Goal: Task Accomplishment & Management: Manage account settings

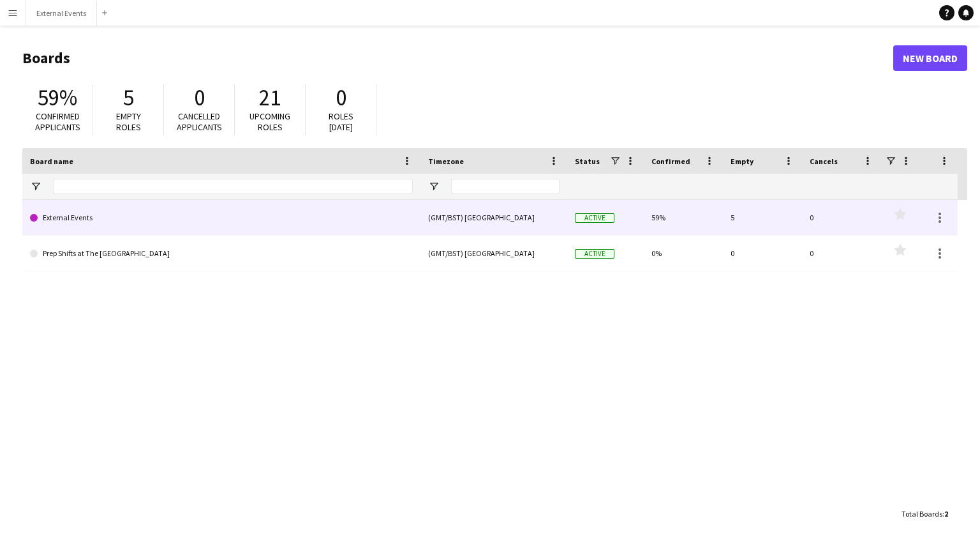
click at [129, 219] on link "External Events" at bounding box center [221, 218] width 383 height 36
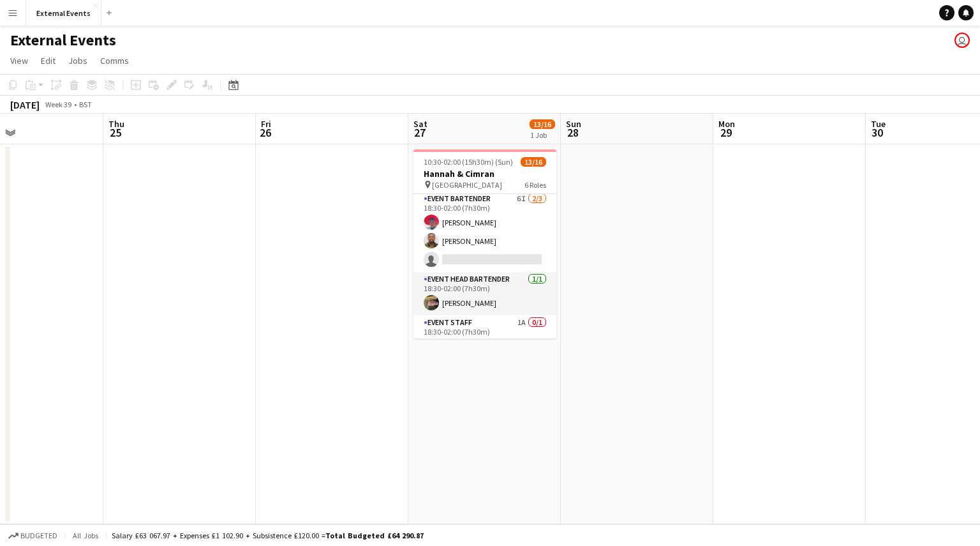
scroll to position [285, 0]
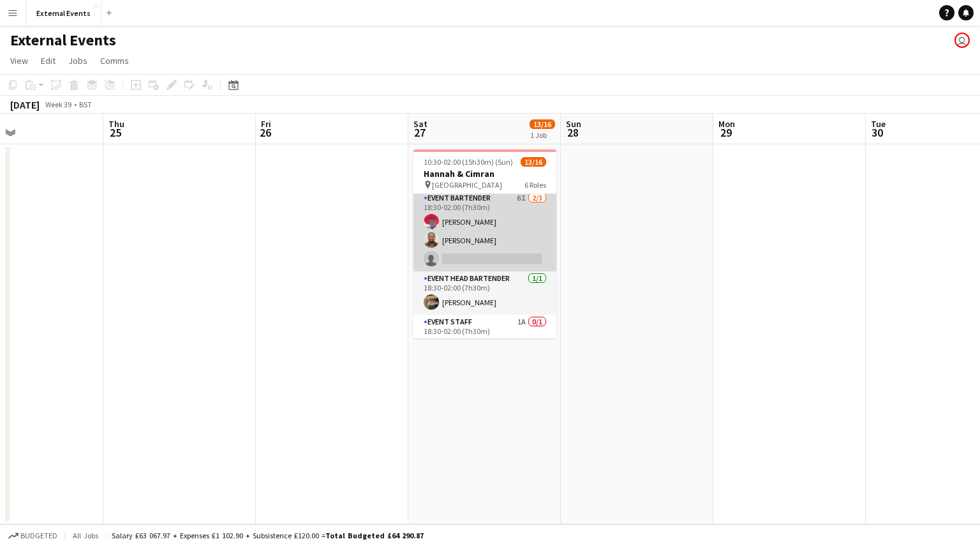
click at [472, 216] on app-card-role "Event bartender 6I [DATE] 18:30-02:00 (7h30m) [PERSON_NAME] [PERSON_NAME] Esu s…" at bounding box center [484, 231] width 143 height 80
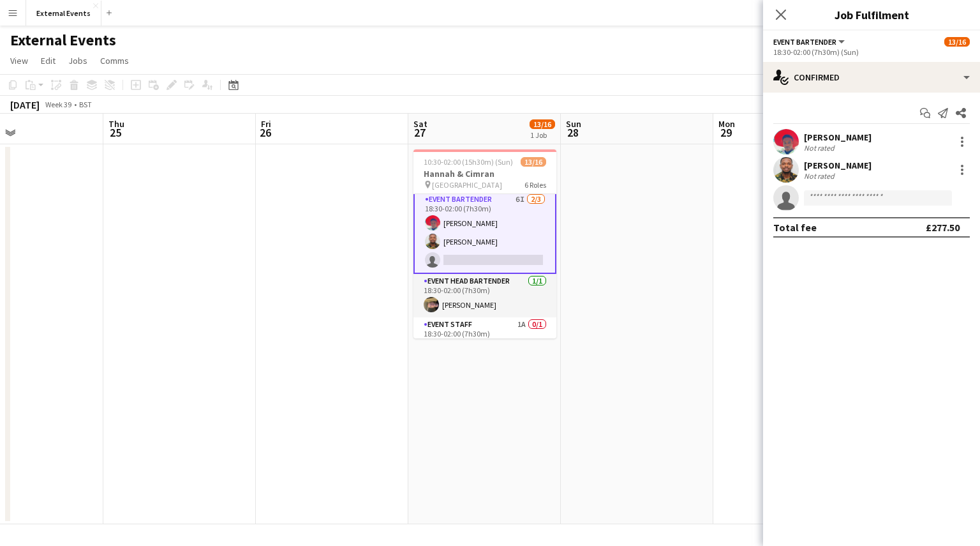
scroll to position [287, 0]
click at [960, 141] on div at bounding box center [962, 141] width 15 height 15
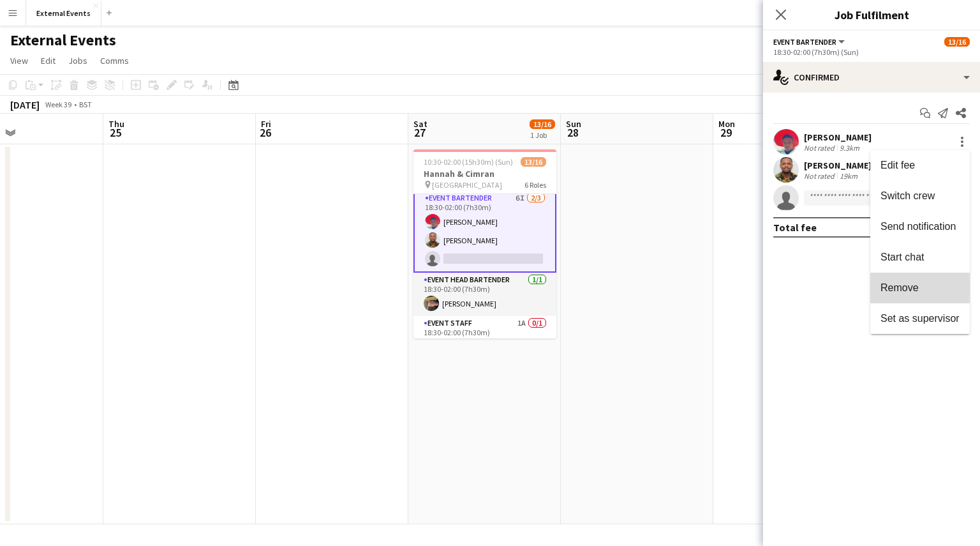
click at [901, 281] on button "Remove" at bounding box center [920, 287] width 100 height 31
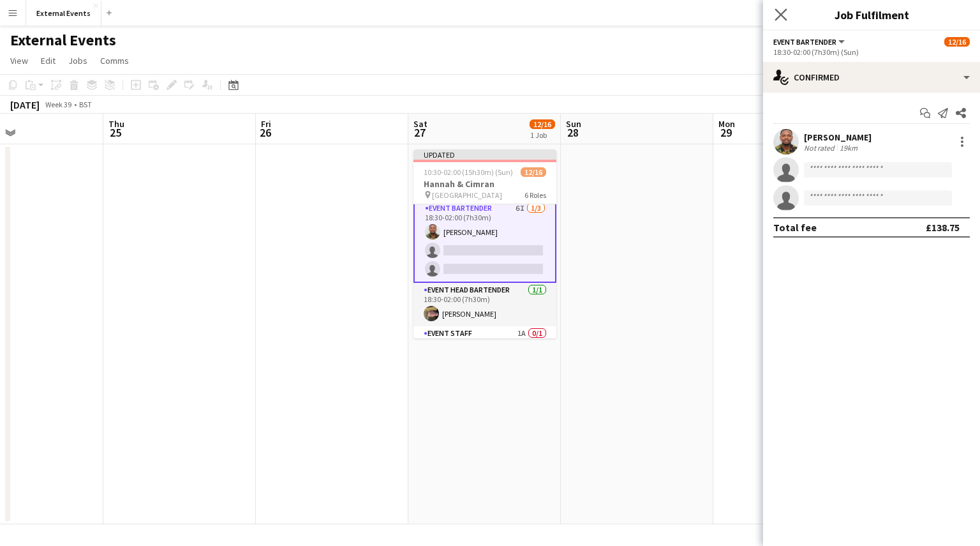
click at [780, 8] on icon "Close pop-in" at bounding box center [781, 14] width 12 height 12
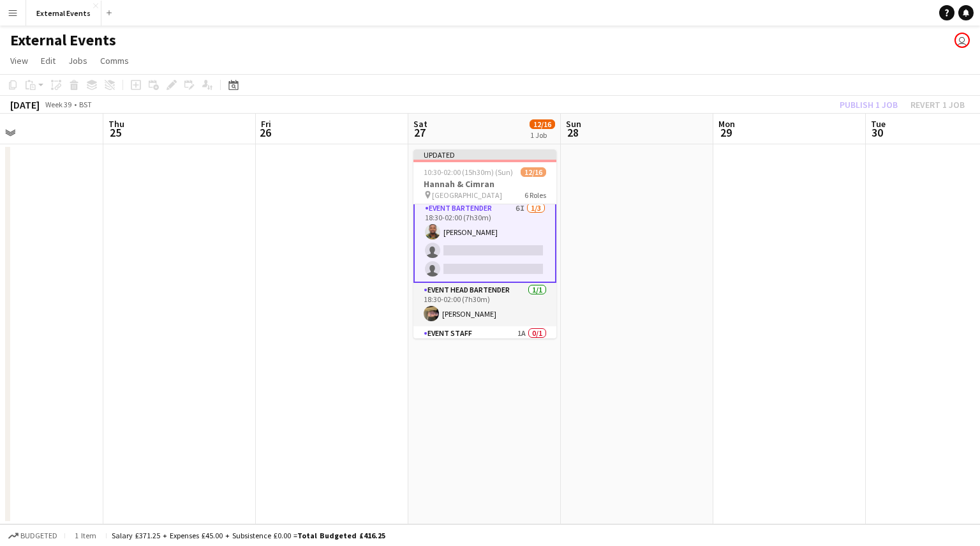
click at [864, 101] on div "Publish 1 job Revert 1 job" at bounding box center [902, 104] width 156 height 17
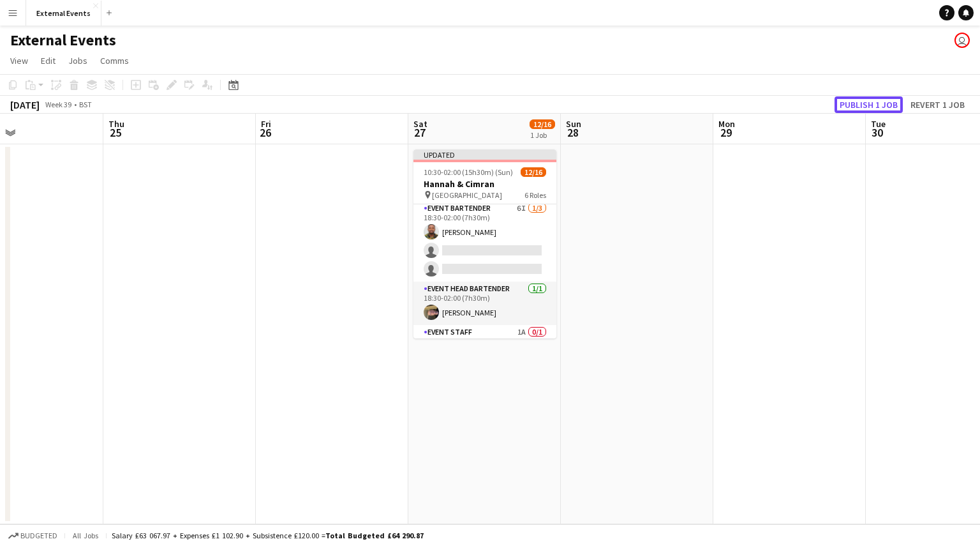
click at [864, 101] on button "Publish 1 job" at bounding box center [869, 104] width 68 height 17
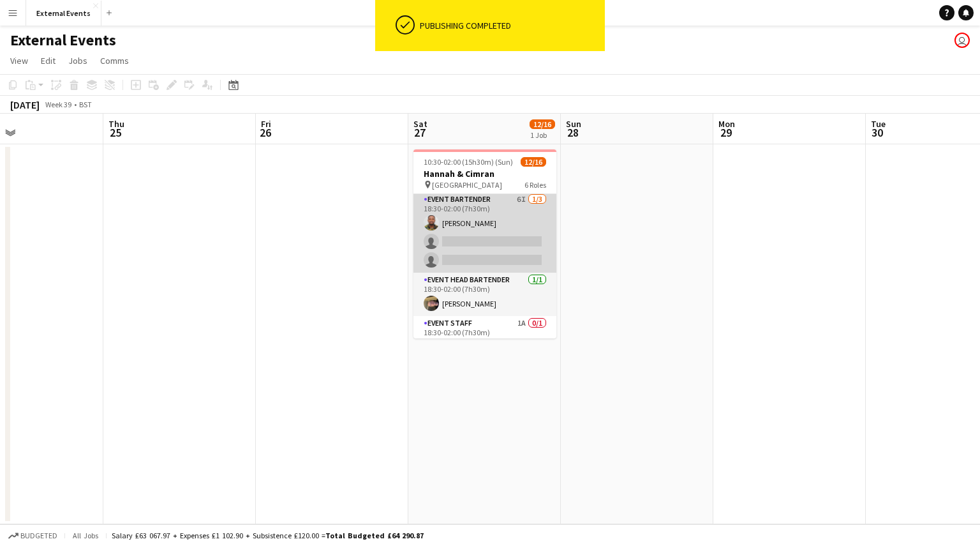
scroll to position [304, 0]
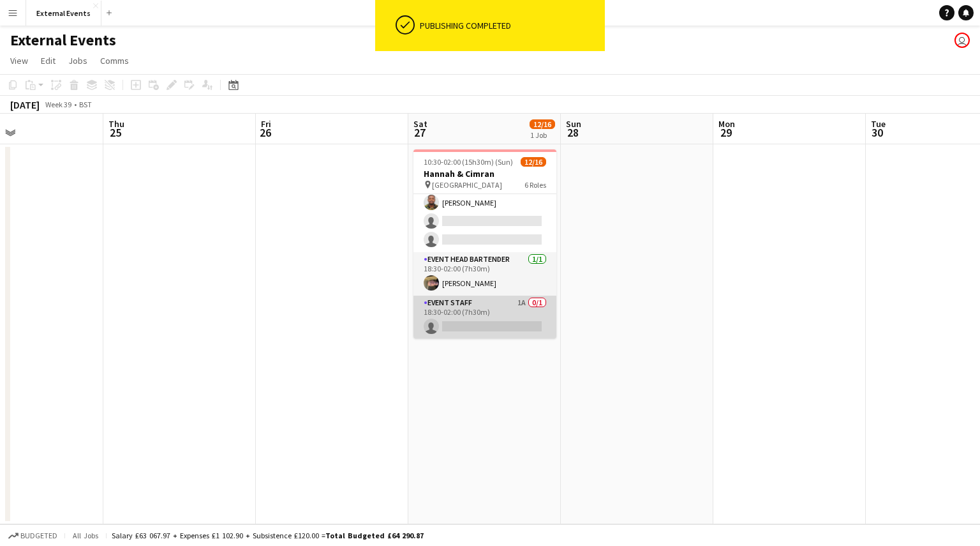
click at [480, 307] on app-card-role "Event staff 1A 0/1 18:30-02:00 (7h30m) single-neutral-actions" at bounding box center [484, 316] width 143 height 43
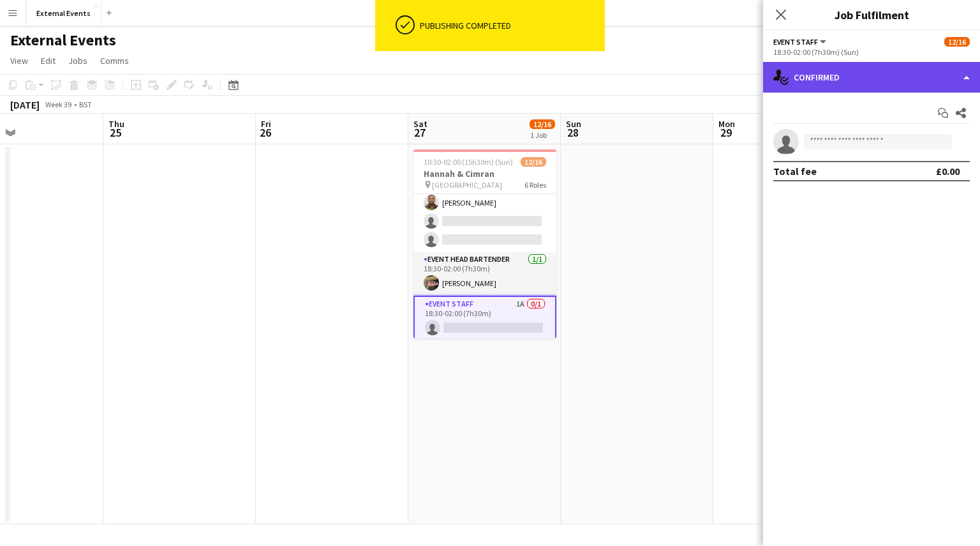
click at [909, 78] on div "single-neutral-actions-check-2 Confirmed" at bounding box center [871, 77] width 217 height 31
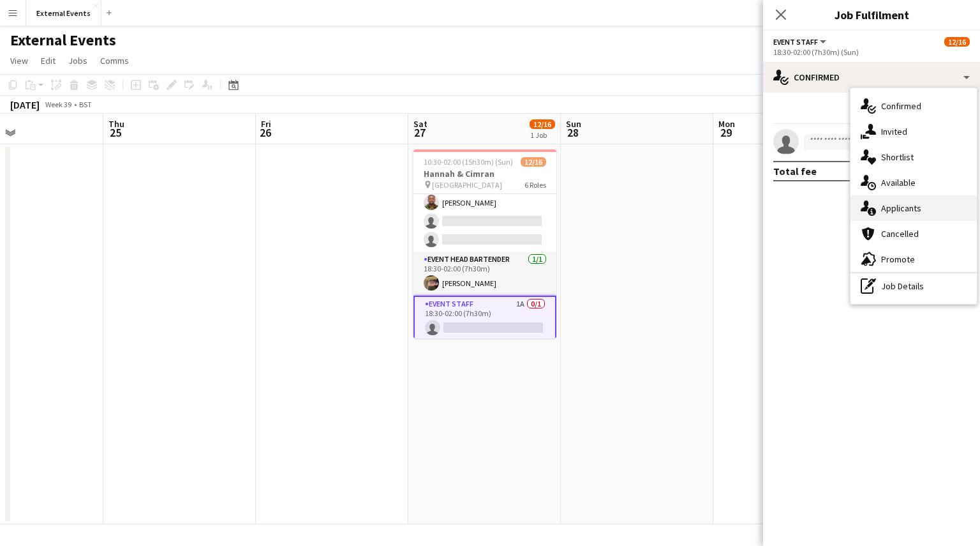
click at [907, 212] on span "Applicants" at bounding box center [901, 207] width 40 height 11
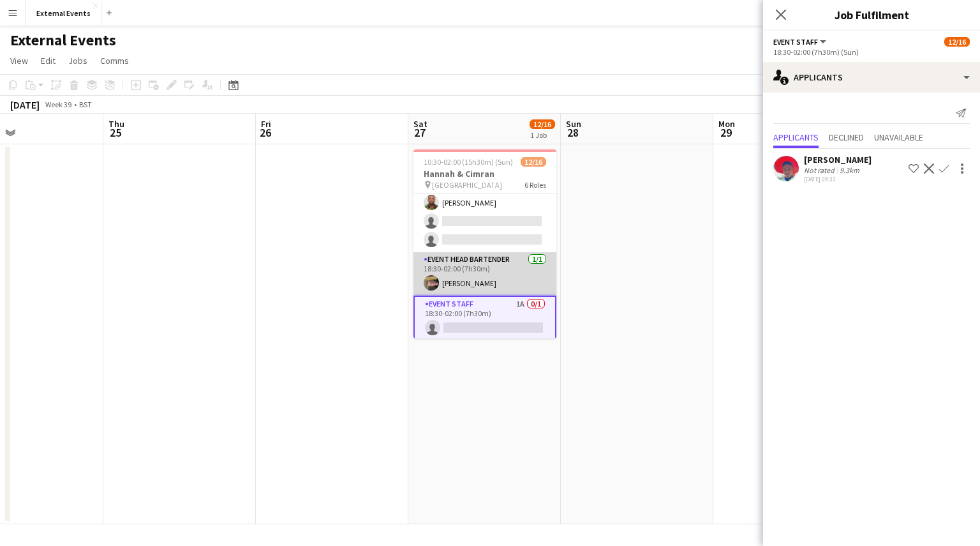
scroll to position [303, 0]
click at [928, 164] on app-icon "Decline" at bounding box center [929, 168] width 10 height 10
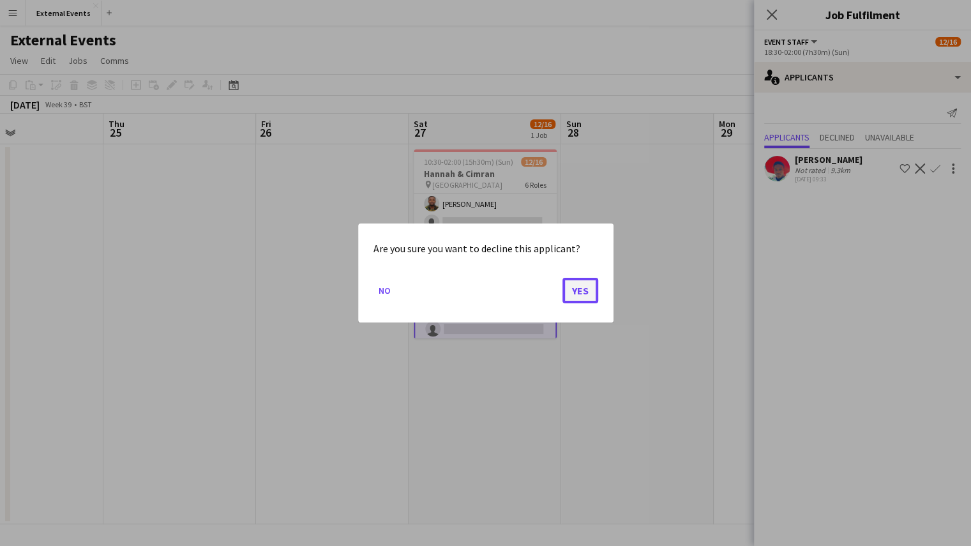
click at [581, 290] on button "Yes" at bounding box center [580, 291] width 36 height 26
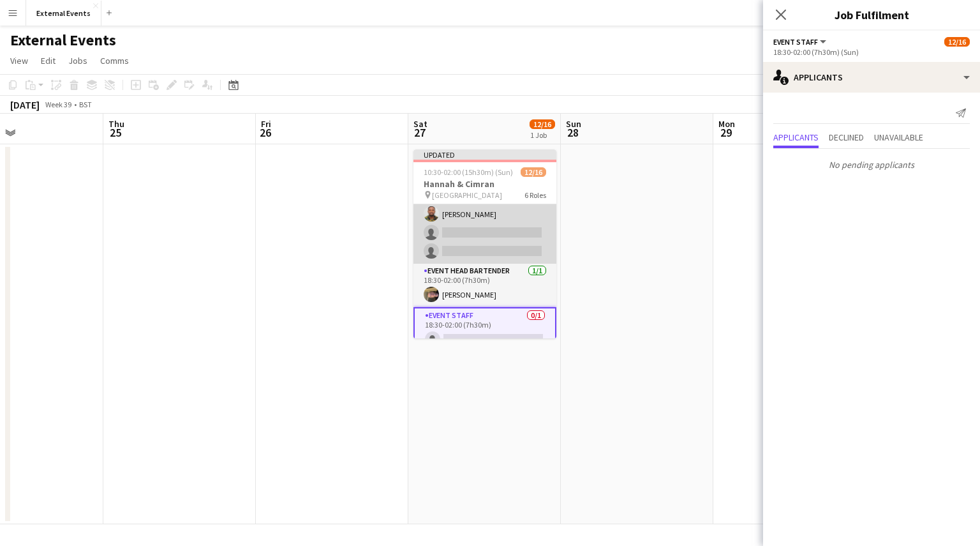
scroll to position [0, 0]
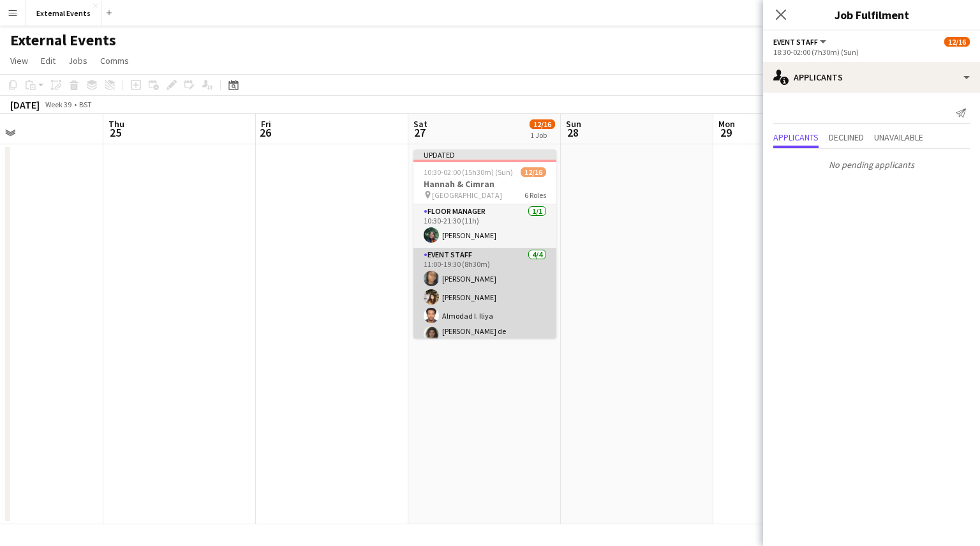
click at [477, 271] on app-card-role "Event staff [DATE] 11:00-19:30 (8h30m) [PERSON_NAME] [PERSON_NAME] Almodad [PER…" at bounding box center [484, 299] width 143 height 103
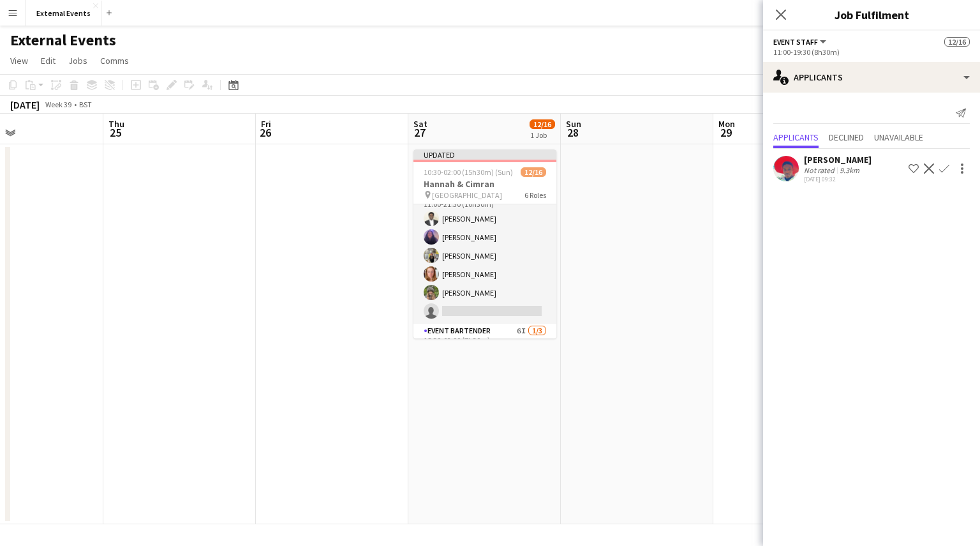
click at [477, 271] on app-card-role "Event staff 3A [DATE] 11:00-21:30 (10h30m) [PERSON_NAME] [PERSON_NAME] [PERSON_…" at bounding box center [484, 256] width 143 height 136
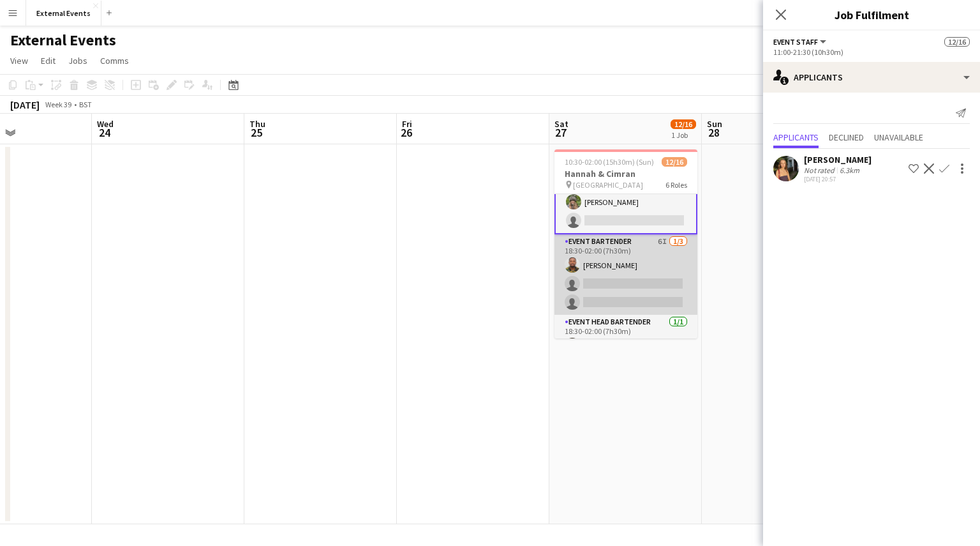
scroll to position [244, 0]
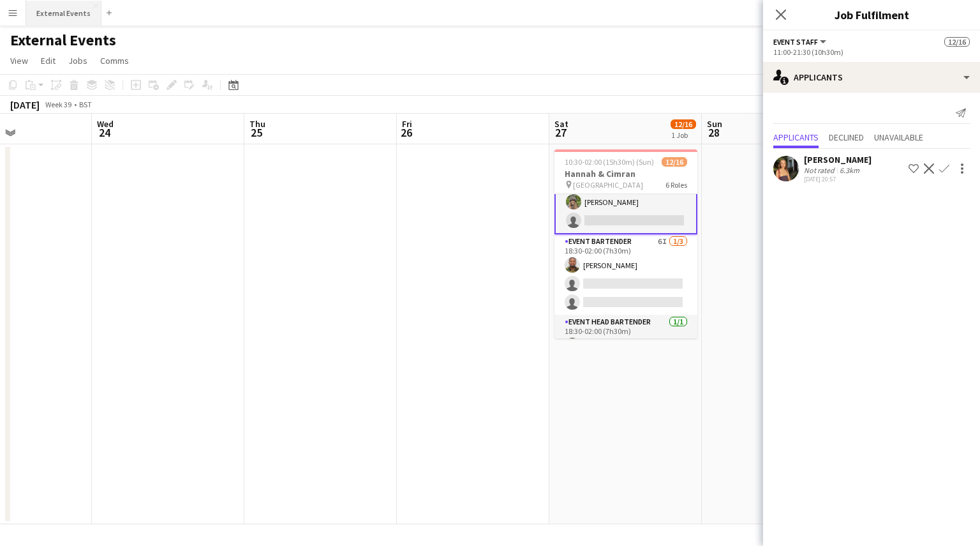
click at [50, 8] on button "External Events Close" at bounding box center [63, 13] width 75 height 25
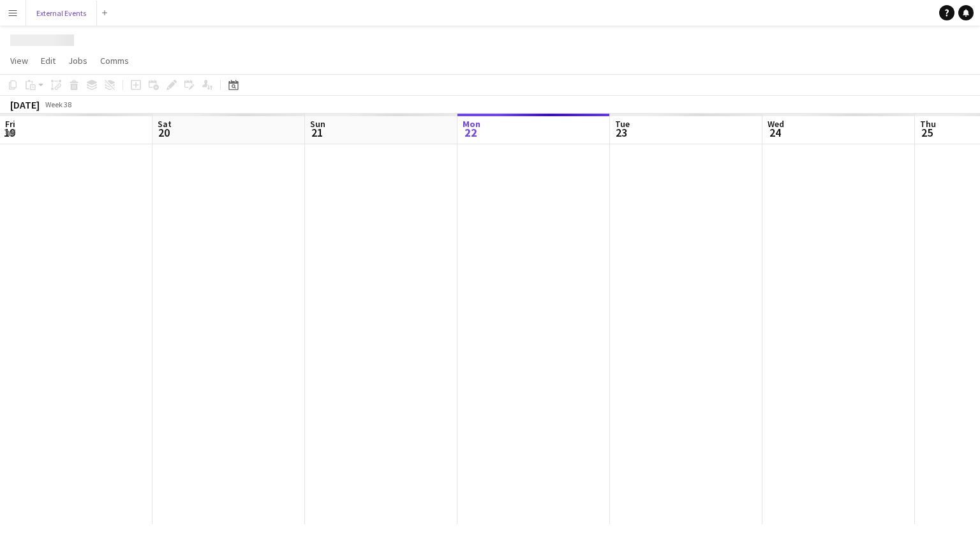
scroll to position [0, 305]
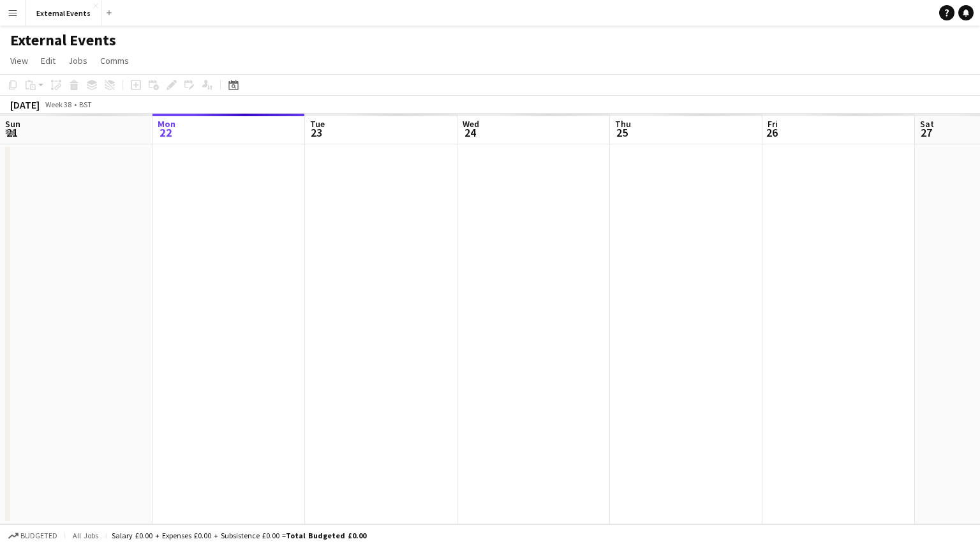
click at [21, 11] on button "Menu" at bounding box center [13, 13] width 26 height 26
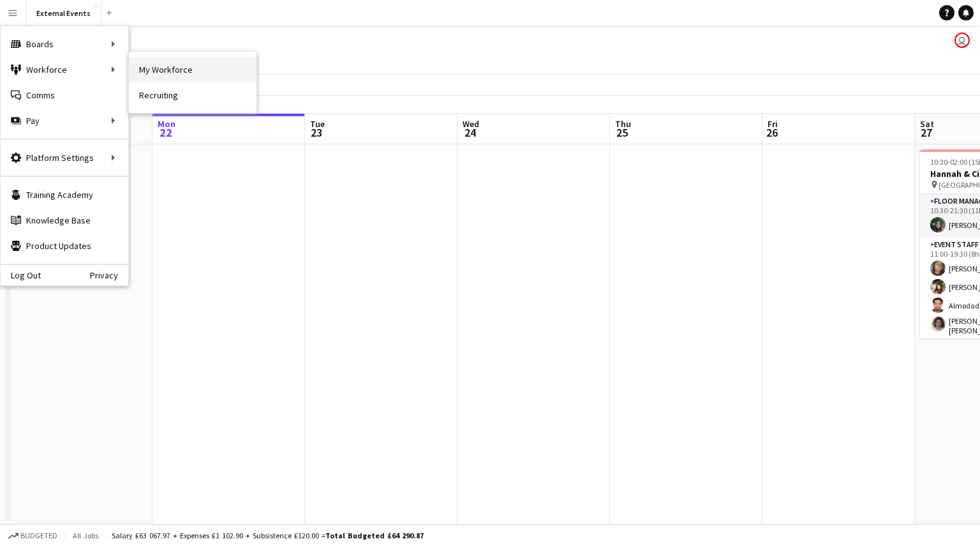
click at [153, 63] on link "My Workforce" at bounding box center [193, 70] width 128 height 26
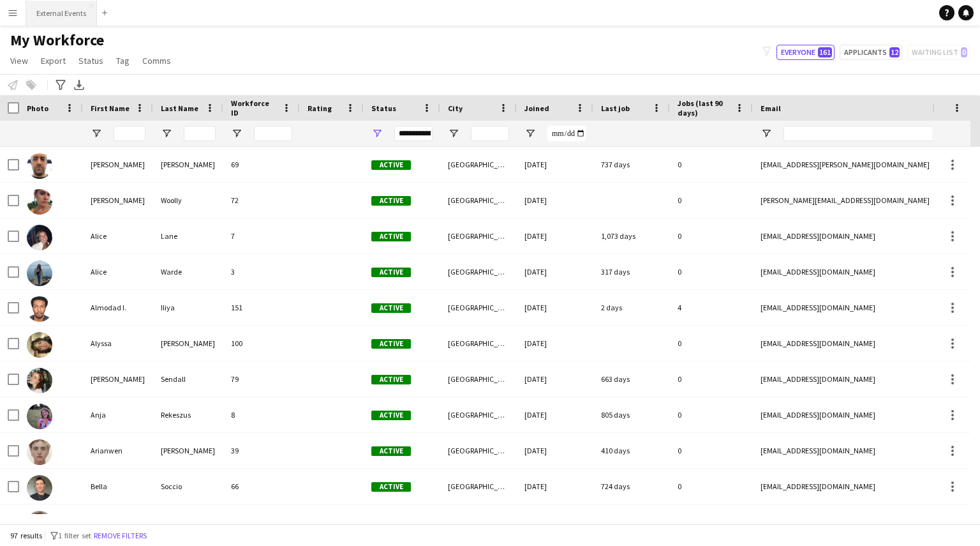
click at [56, 6] on button "External Events Close" at bounding box center [61, 13] width 71 height 25
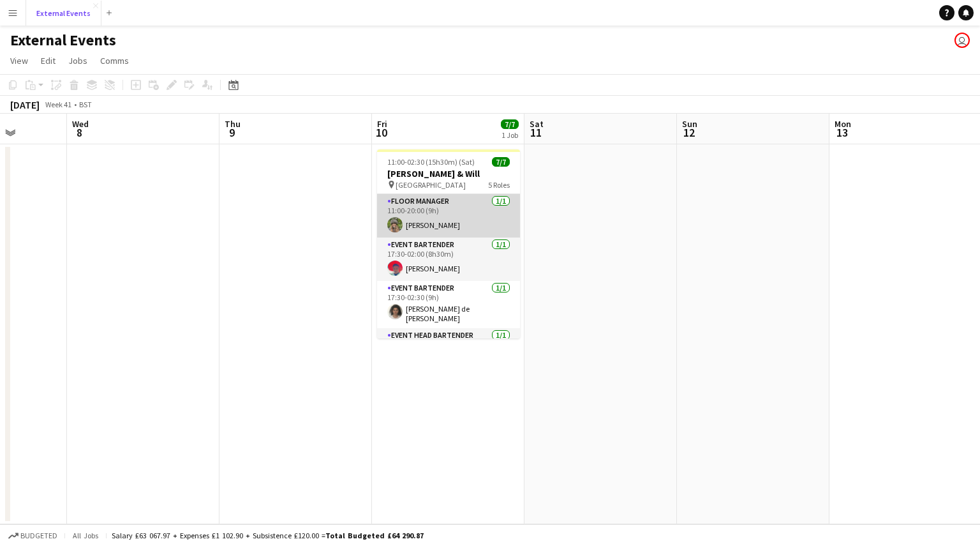
scroll to position [113, 0]
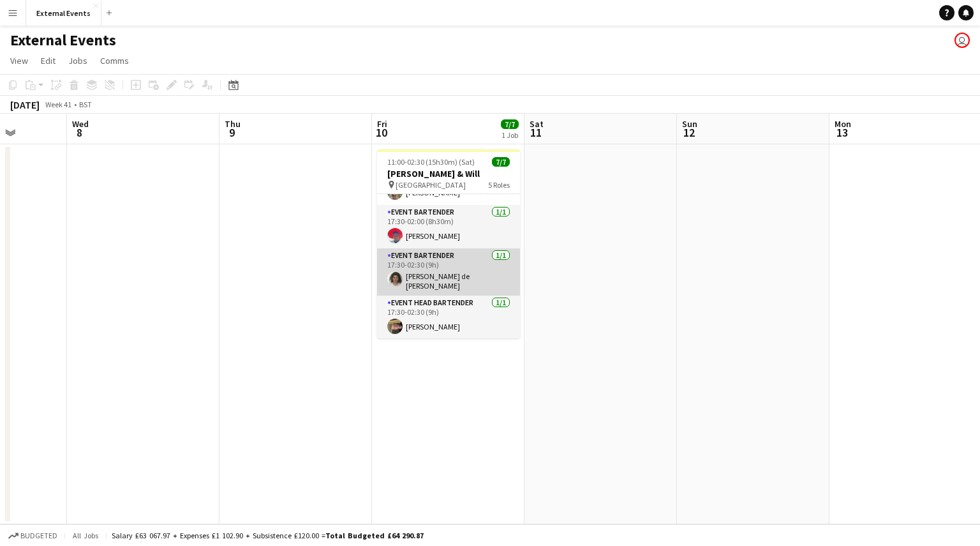
click at [429, 273] on app-card-role "Event bartender [DATE] 17:30-02:30 (9h) [PERSON_NAME] de [PERSON_NAME]" at bounding box center [448, 271] width 143 height 47
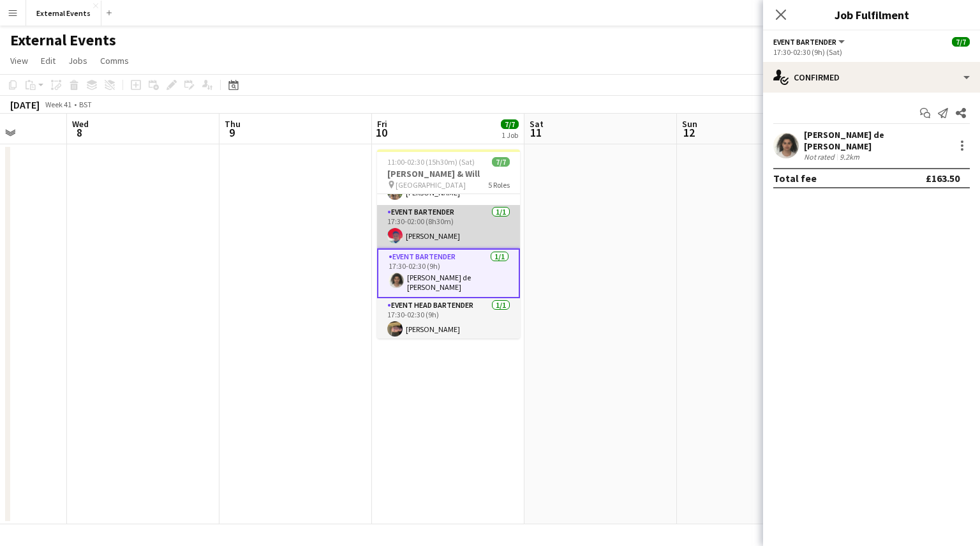
click at [457, 223] on app-card-role "Event bartender [DATE] 17:30-02:00 (8h30m) [PERSON_NAME]" at bounding box center [448, 226] width 143 height 43
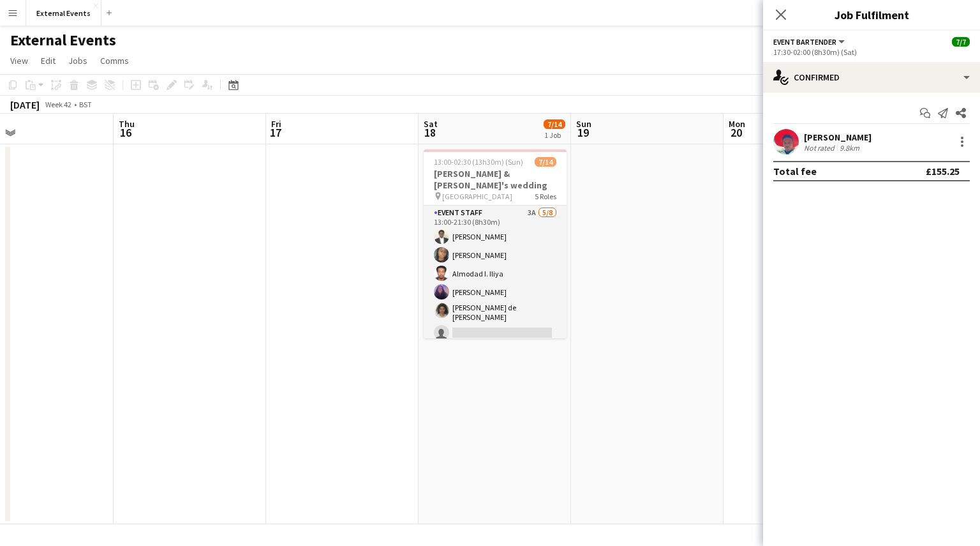
scroll to position [0, 498]
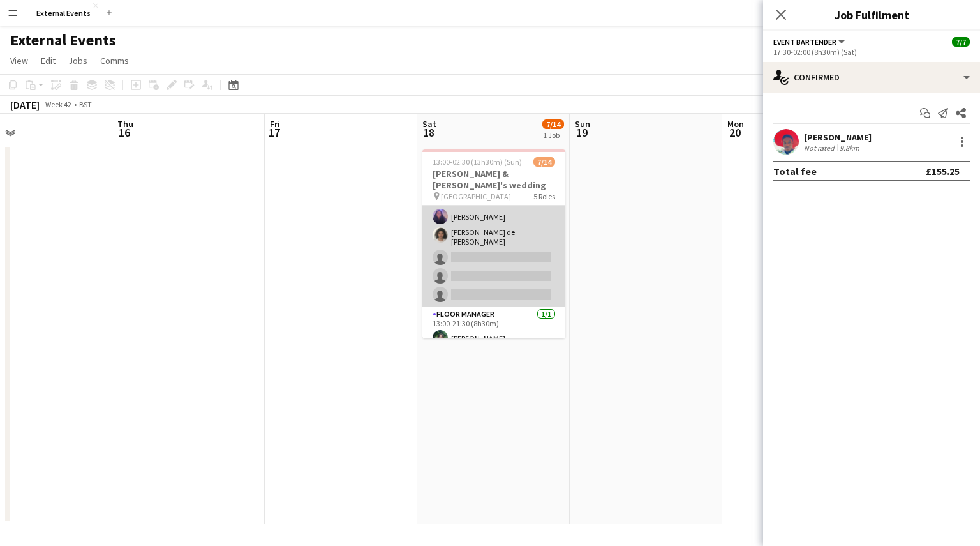
click at [484, 274] on app-card-role "Event staff 3A [DATE] 13:00-21:30 (8h30m) [PERSON_NAME] [PERSON_NAME] [PERSON_N…" at bounding box center [493, 218] width 143 height 177
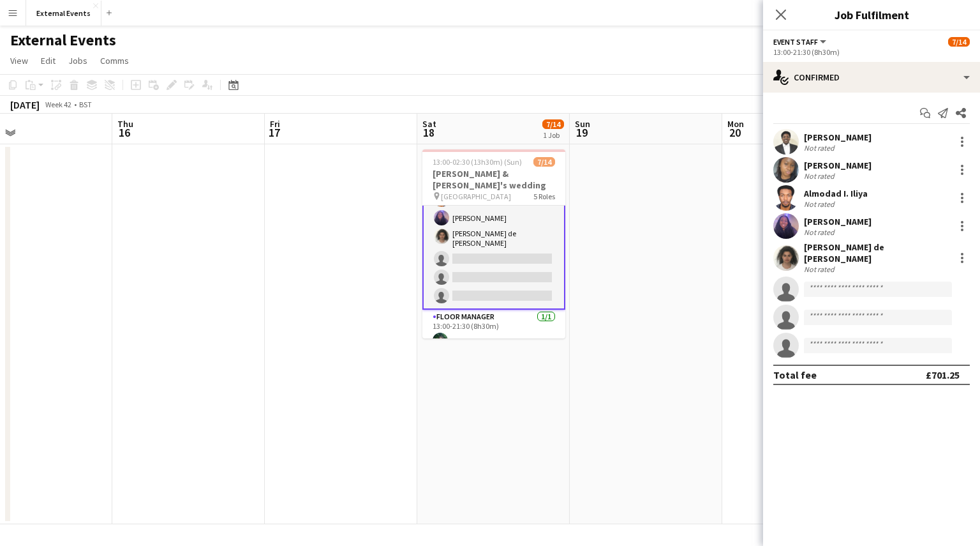
scroll to position [77, 0]
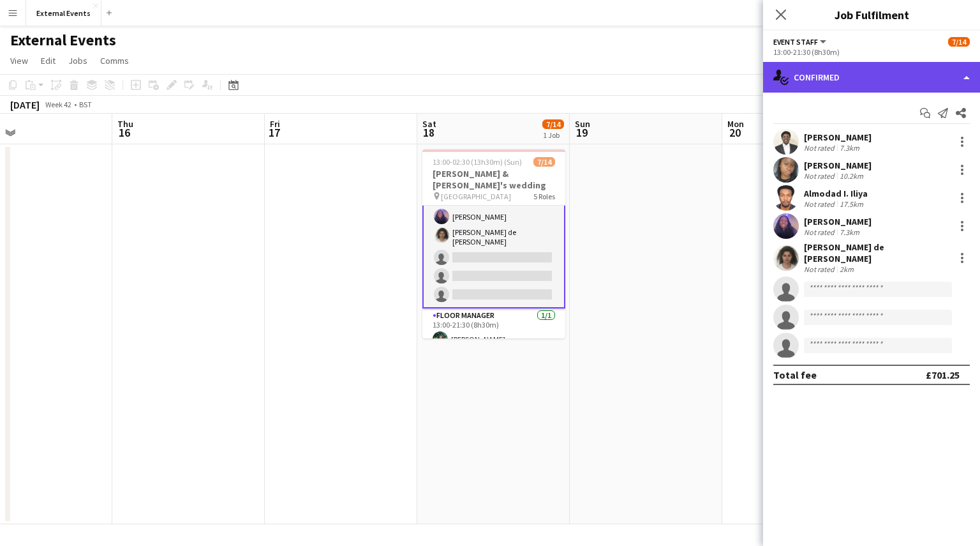
click at [887, 81] on div "single-neutral-actions-check-2 Confirmed" at bounding box center [871, 77] width 217 height 31
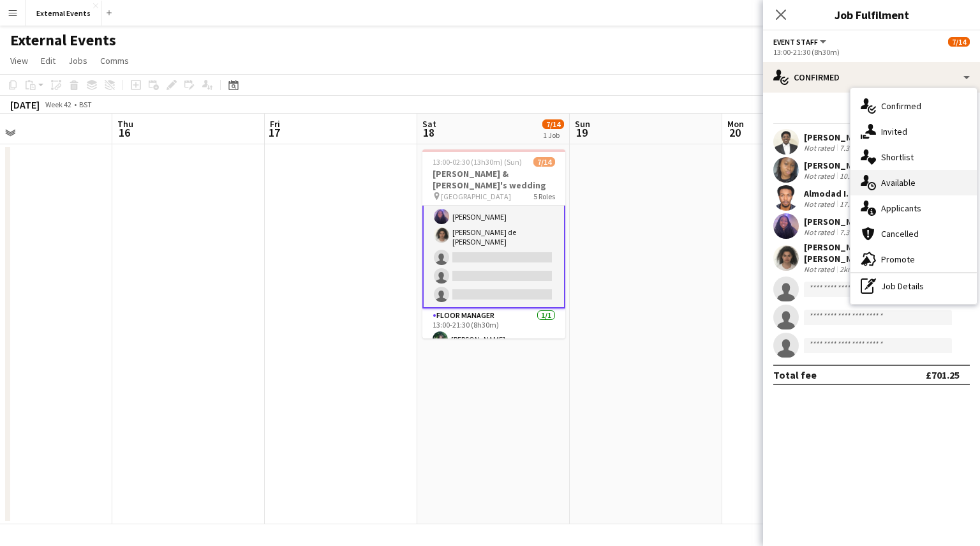
click at [911, 184] on span "Available" at bounding box center [898, 182] width 34 height 11
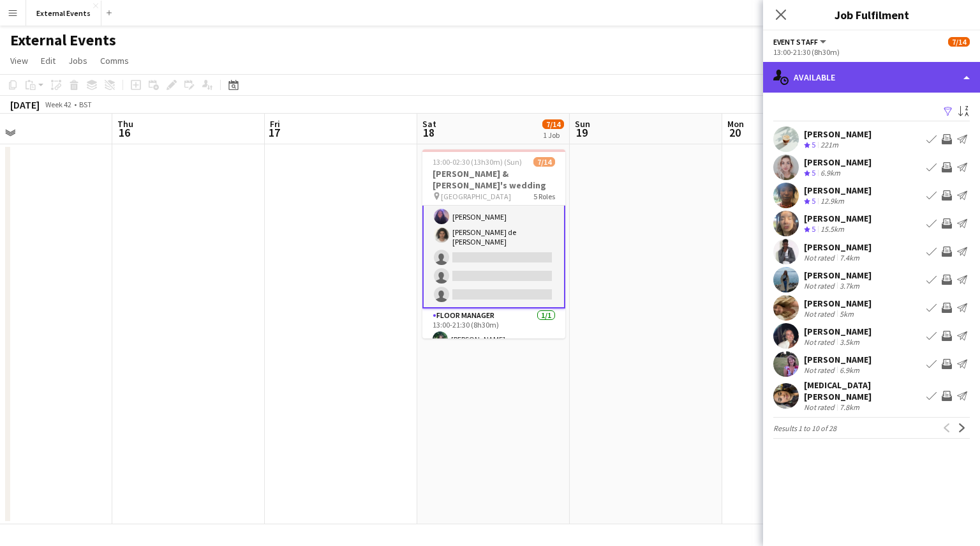
click at [903, 74] on div "single-neutral-actions-upload Available" at bounding box center [871, 77] width 217 height 31
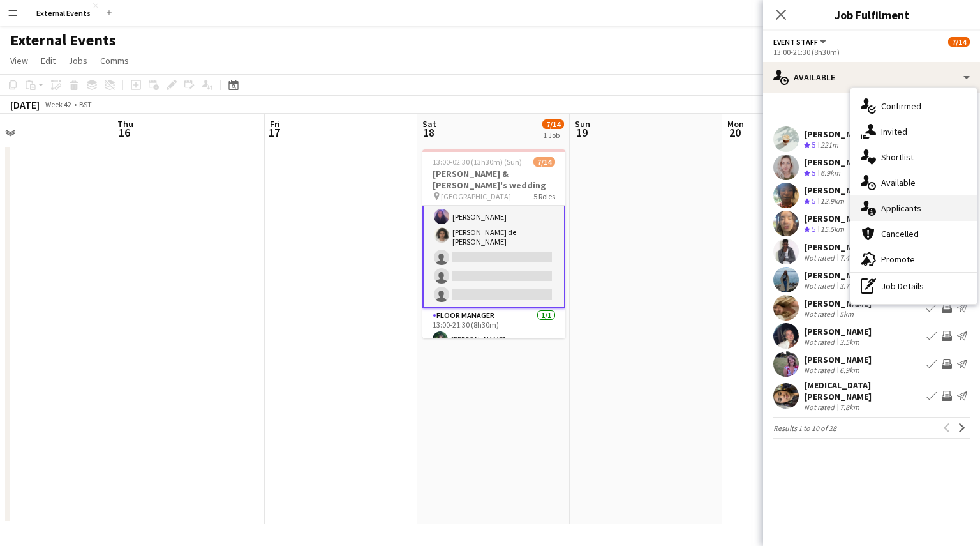
click at [924, 210] on div "single-neutral-actions-information Applicants" at bounding box center [914, 208] width 126 height 26
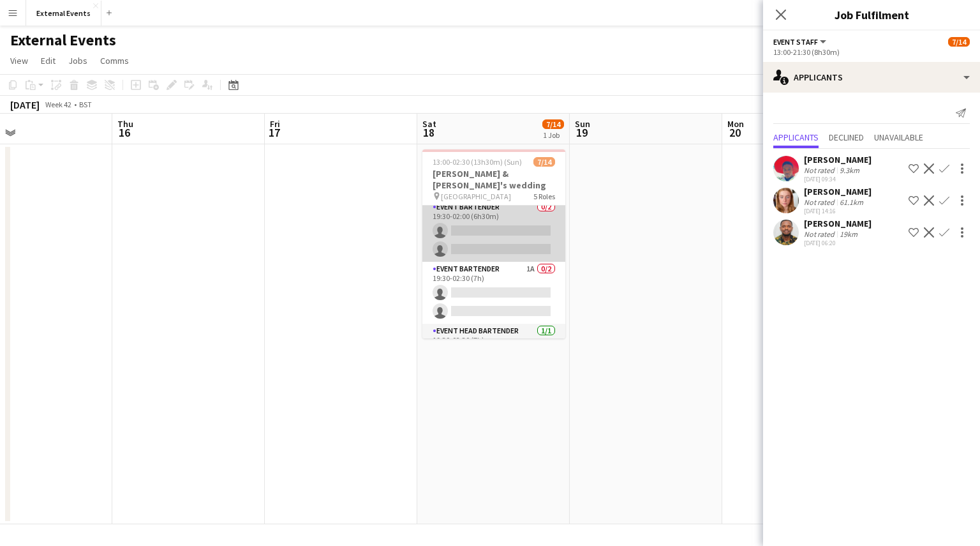
click at [495, 218] on app-card-role "Event bartender 0/2 19:30-02:00 (6h30m) single-neutral-actions single-neutral-a…" at bounding box center [493, 231] width 143 height 62
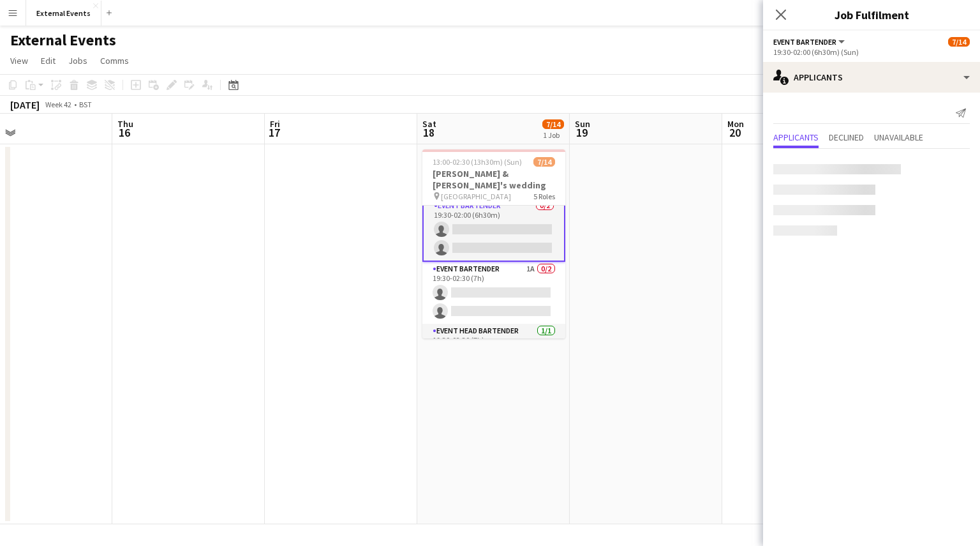
scroll to position [227, 0]
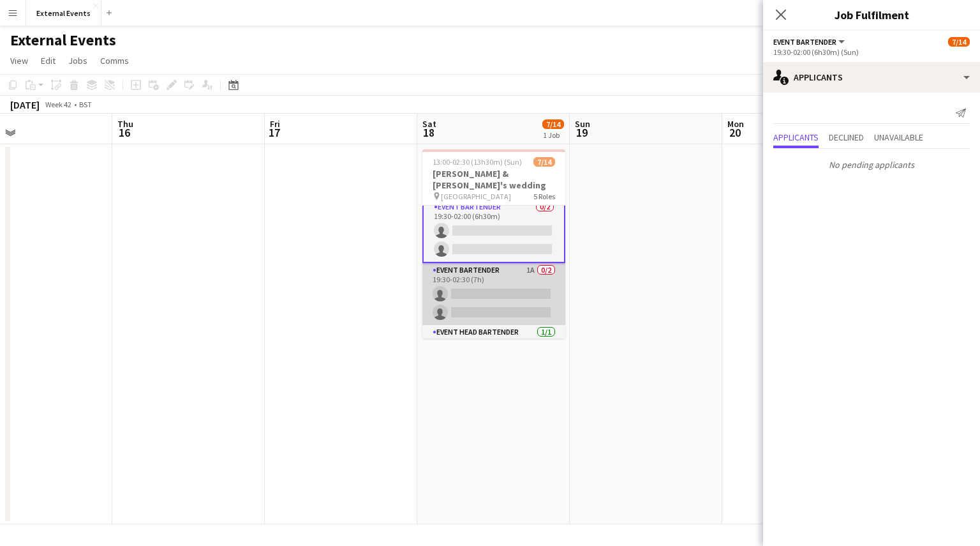
click at [498, 278] on app-card-role "Event bartender 1A 0/2 19:30-02:30 (7h) single-neutral-actions single-neutral-a…" at bounding box center [493, 294] width 143 height 62
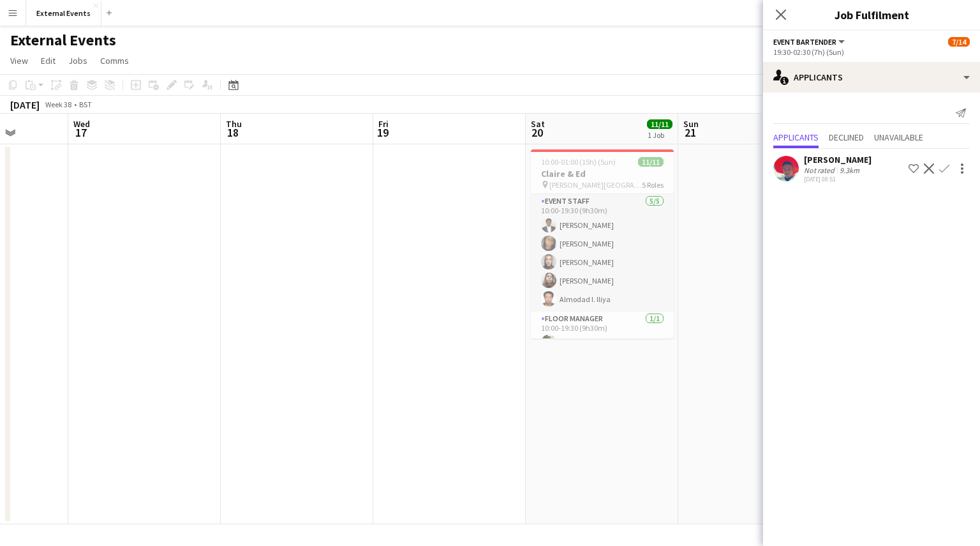
scroll to position [0, 388]
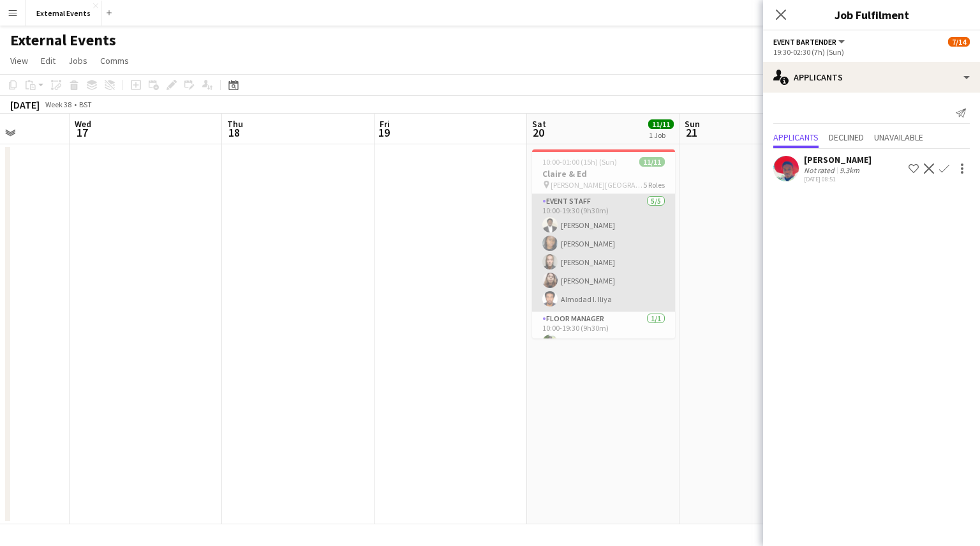
click at [576, 288] on app-card-role "Event staff [DATE] 10:00-19:30 (9h30m) [PERSON_NAME] [PERSON_NAME] [PERSON_NAME…" at bounding box center [603, 252] width 143 height 117
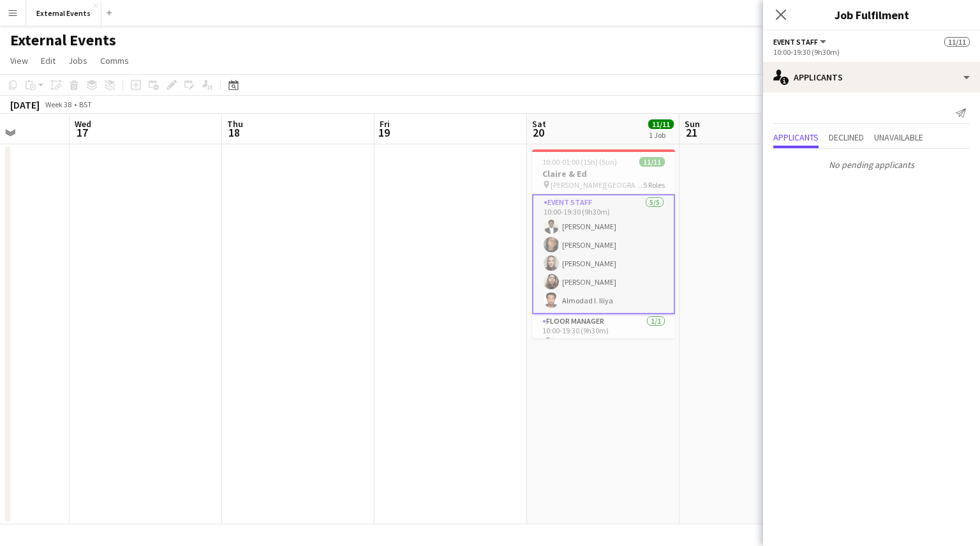
click at [600, 283] on app-card-role "Event staff [DATE] 10:00-19:30 (9h30m) [PERSON_NAME] [PERSON_NAME] [PERSON_NAME…" at bounding box center [603, 254] width 143 height 120
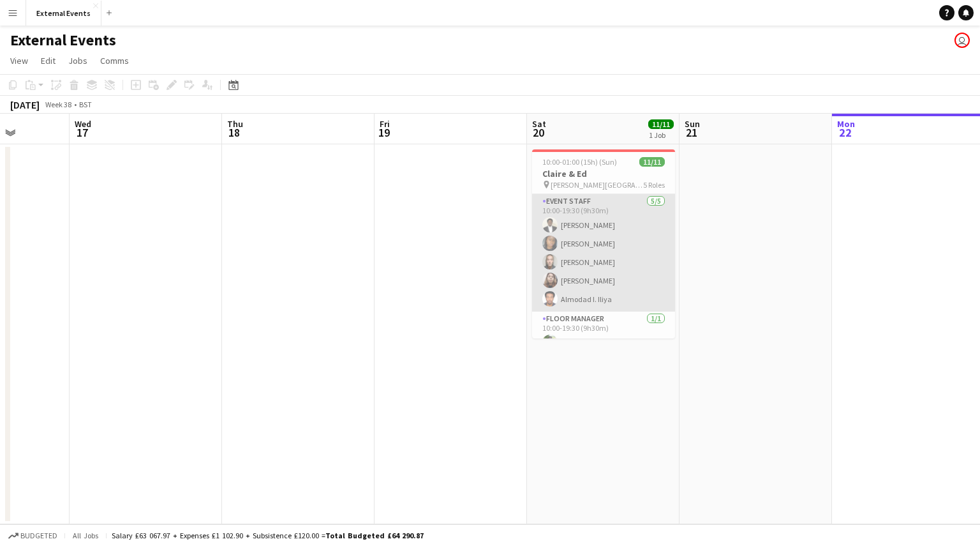
click at [600, 283] on app-card-role "Event staff [DATE] 10:00-19:30 (9h30m) [PERSON_NAME] [PERSON_NAME] [PERSON_NAME…" at bounding box center [603, 252] width 143 height 117
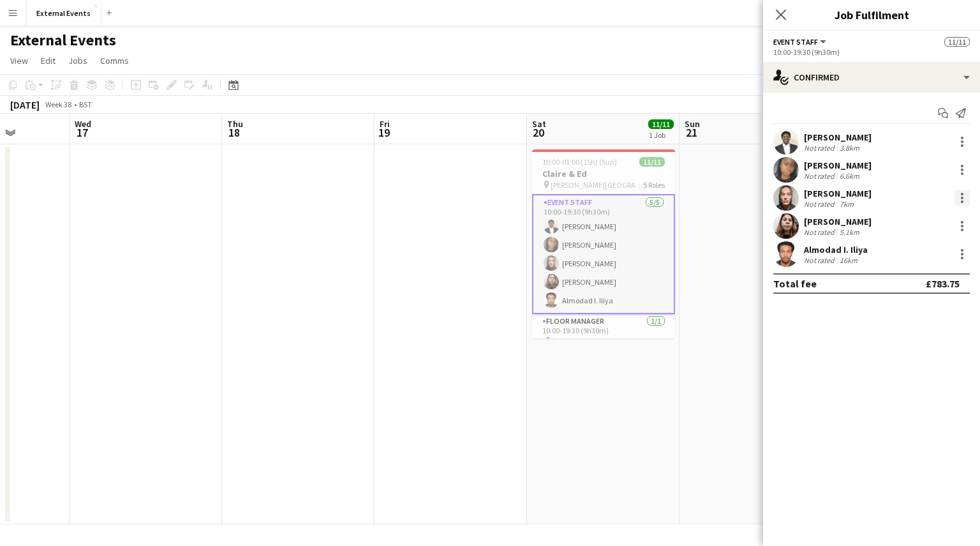
click at [960, 197] on div at bounding box center [962, 197] width 15 height 15
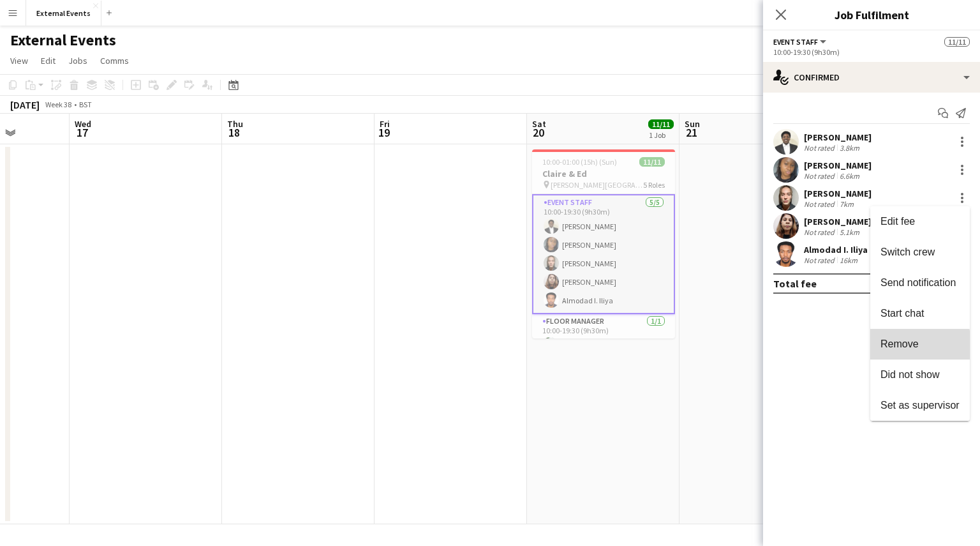
click at [911, 345] on span "Remove" at bounding box center [900, 343] width 38 height 11
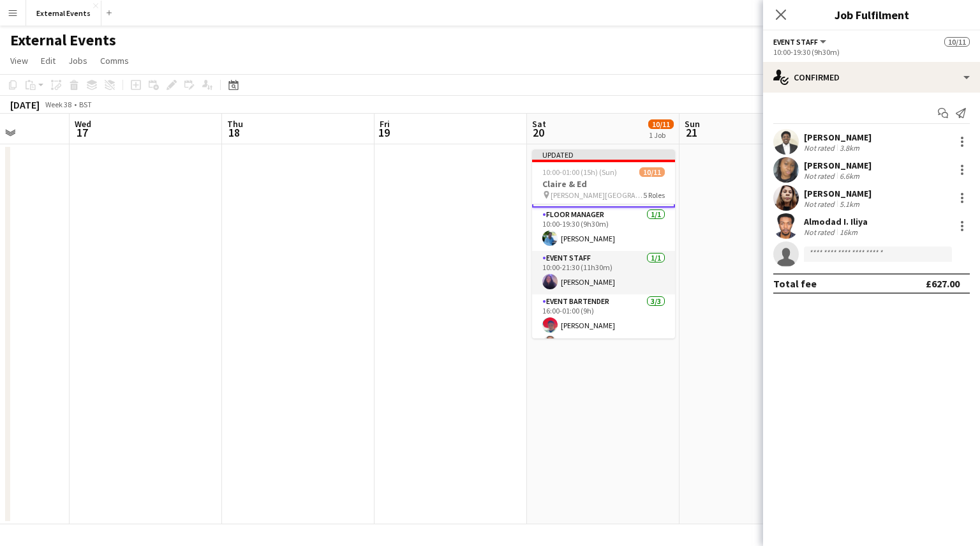
scroll to position [115, 0]
click at [609, 230] on app-card-role "Floor manager [DATE] 10:00-19:30 (9h30m) [PERSON_NAME]" at bounding box center [603, 230] width 143 height 43
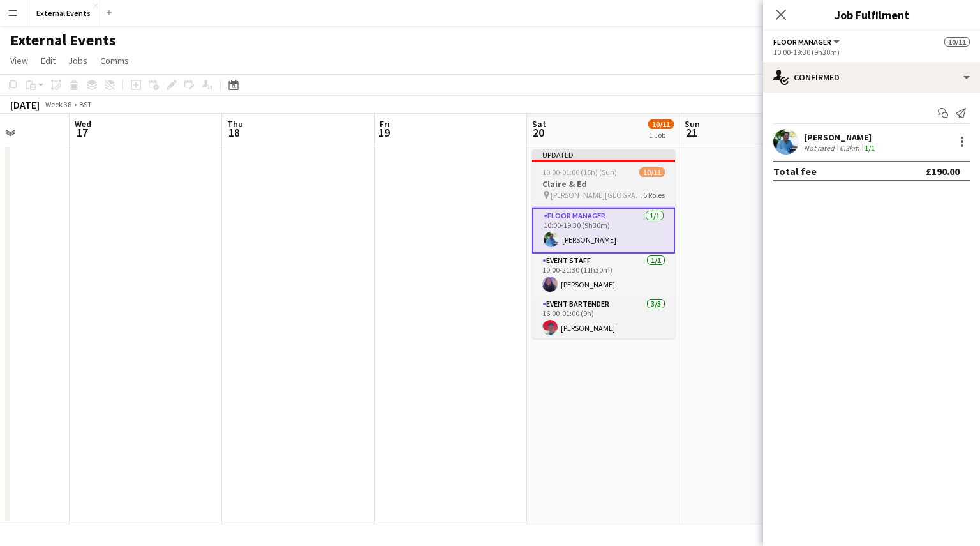
click at [588, 183] on h3 "Claire & Ed" at bounding box center [603, 183] width 143 height 11
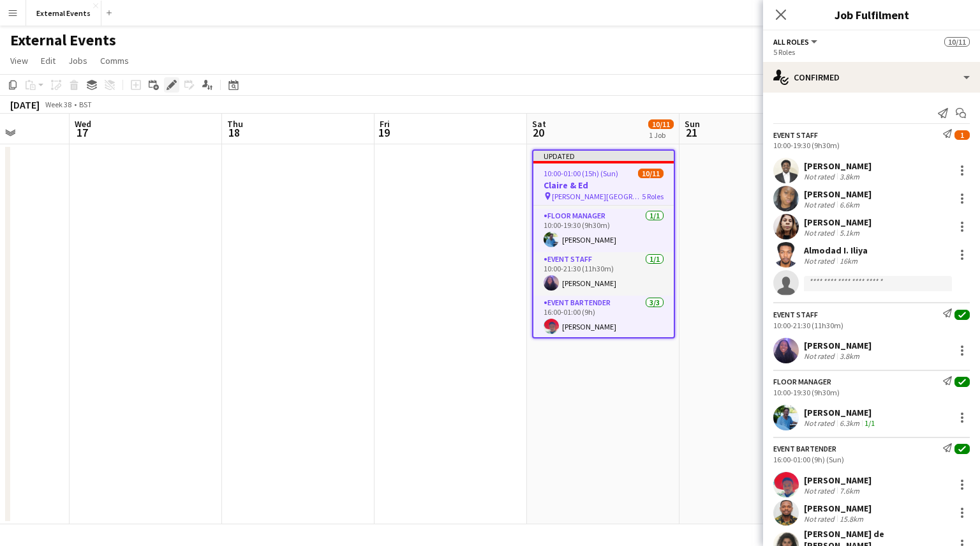
click at [168, 91] on div "Edit" at bounding box center [171, 84] width 15 height 15
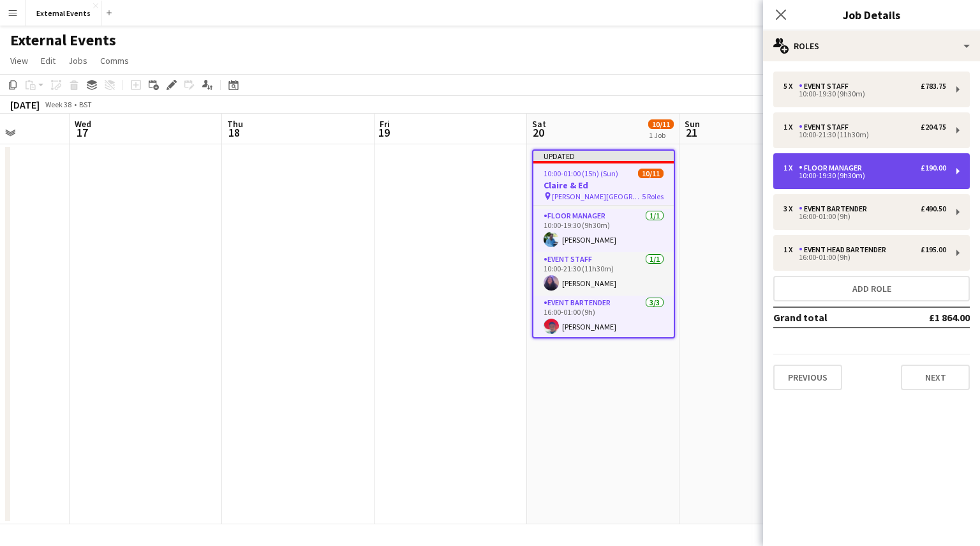
click at [863, 171] on div "Floor manager" at bounding box center [833, 167] width 68 height 9
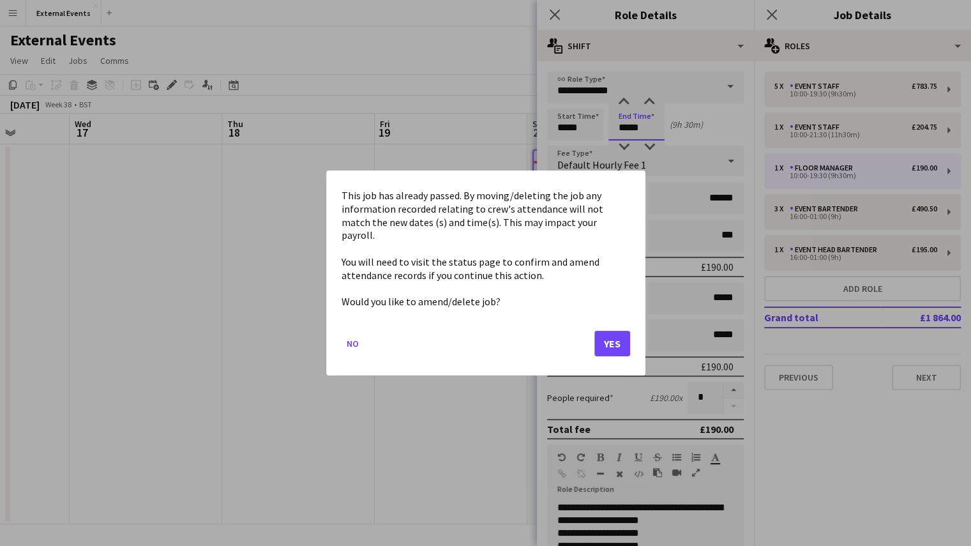
click at [656, 118] on body "Menu Boards Boards Boards All jobs Status Workforce Workforce My Workforce Recr…" at bounding box center [485, 273] width 971 height 546
click at [606, 338] on button "Yes" at bounding box center [612, 344] width 36 height 26
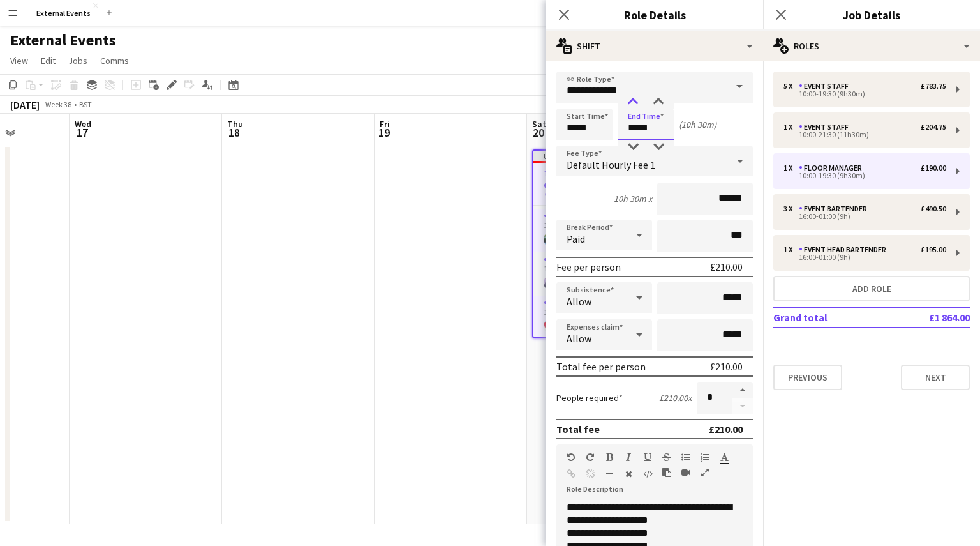
click at [630, 105] on div at bounding box center [633, 102] width 26 height 13
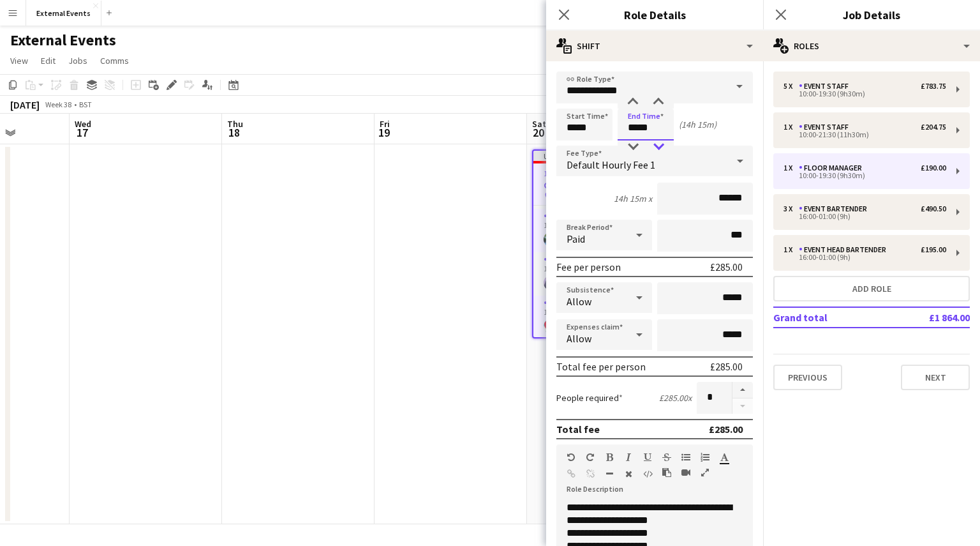
click at [662, 144] on div at bounding box center [659, 146] width 26 height 13
type input "*****"
click at [662, 144] on div at bounding box center [659, 146] width 26 height 13
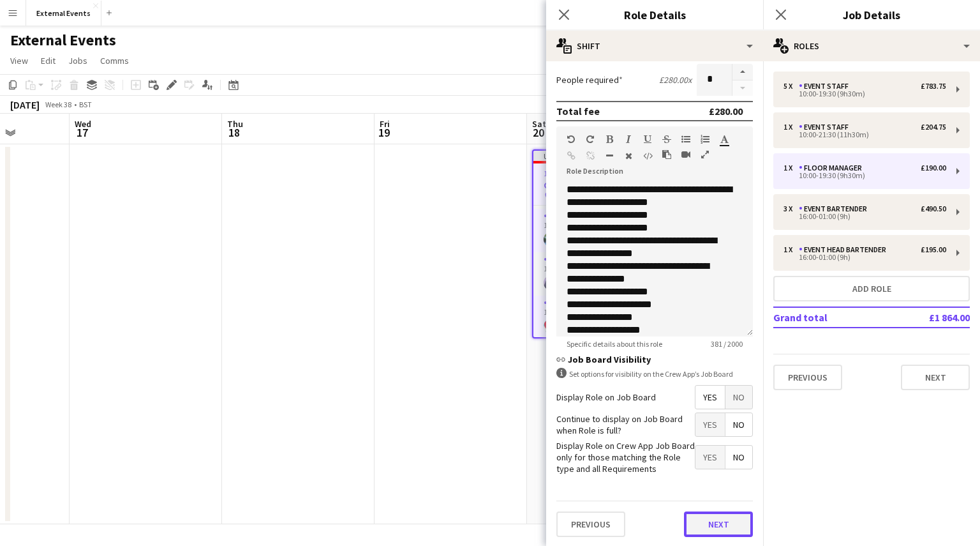
click at [708, 528] on button "Next" at bounding box center [718, 524] width 69 height 26
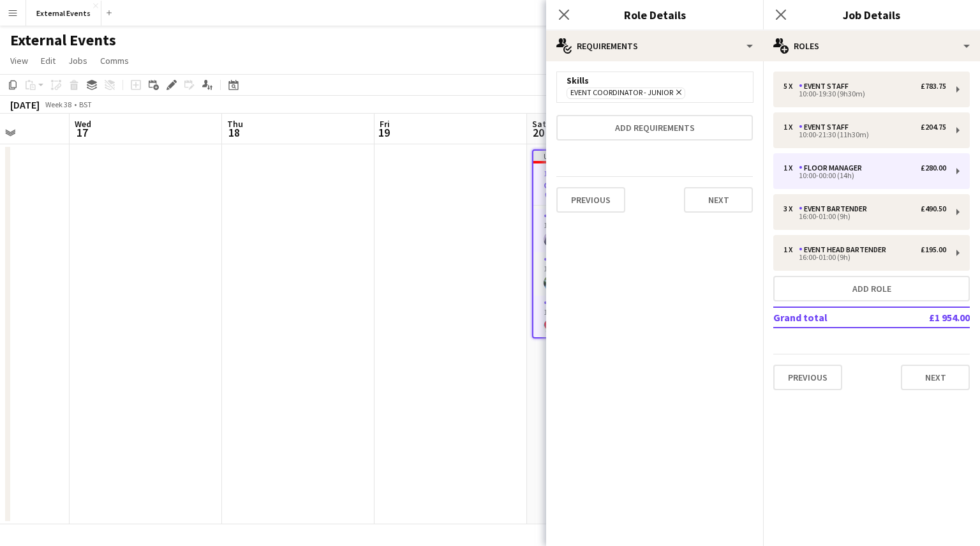
scroll to position [0, 0]
click at [703, 196] on button "Next" at bounding box center [718, 200] width 69 height 26
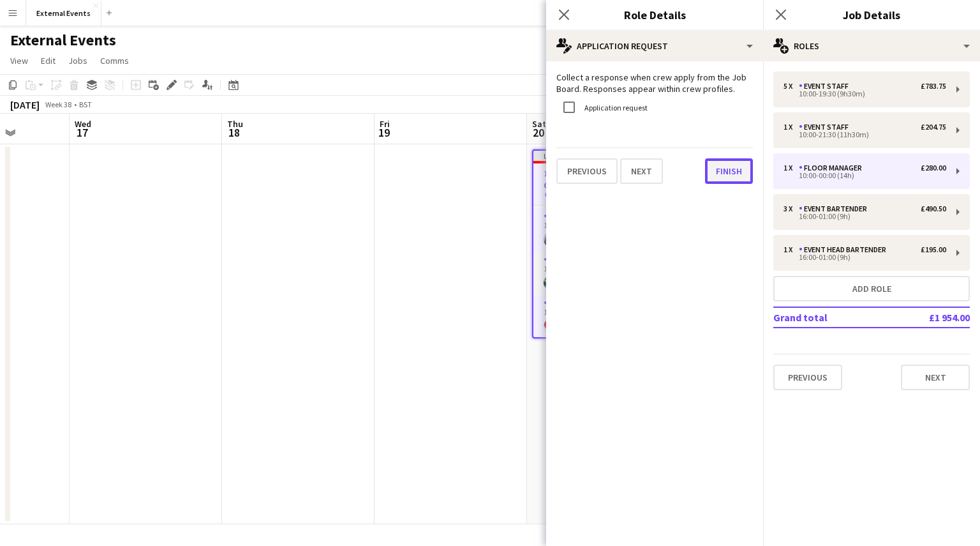
click at [731, 181] on button "Finish" at bounding box center [729, 171] width 48 height 26
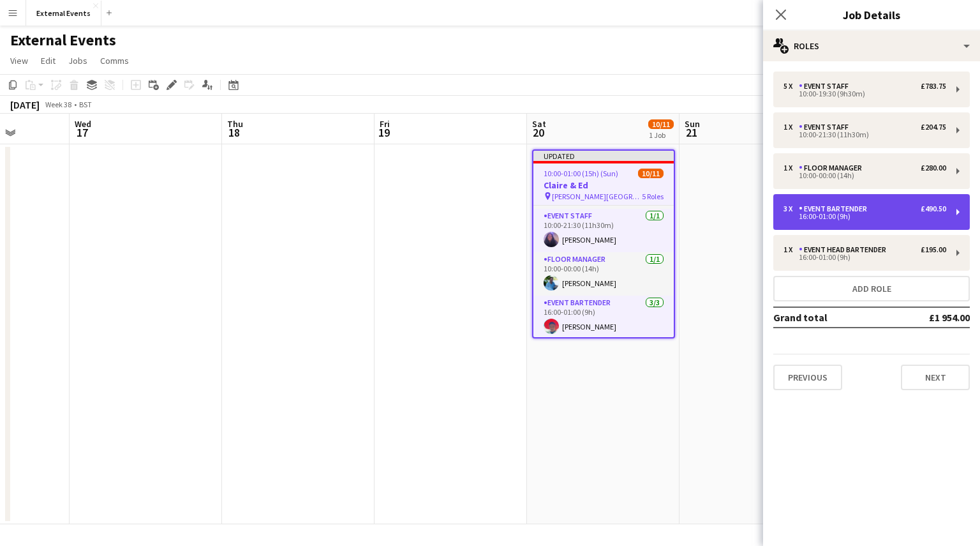
click at [874, 208] on div "3 x Event bartender £490.50" at bounding box center [865, 208] width 163 height 9
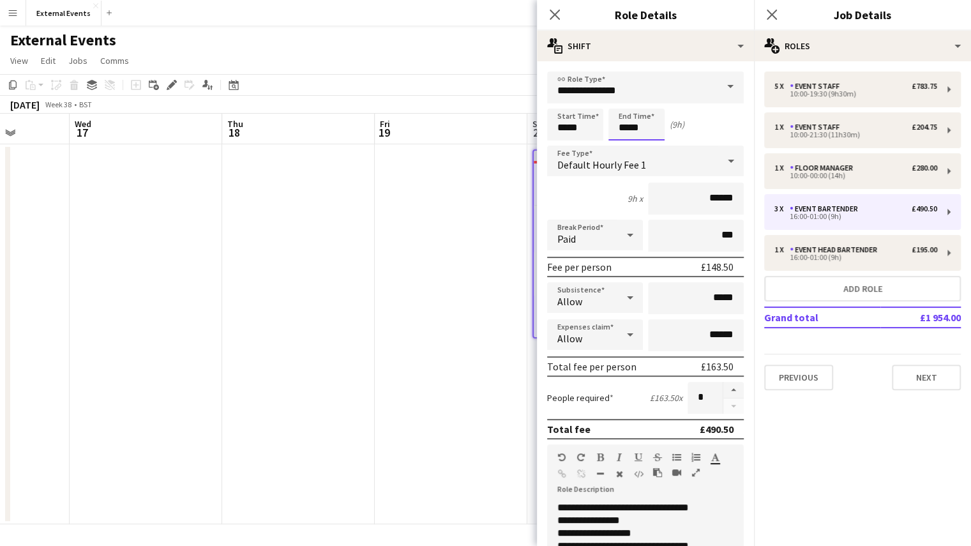
click at [658, 124] on body "Menu Boards Boards Boards All jobs Status Workforce Workforce My Workforce Recr…" at bounding box center [485, 273] width 971 height 546
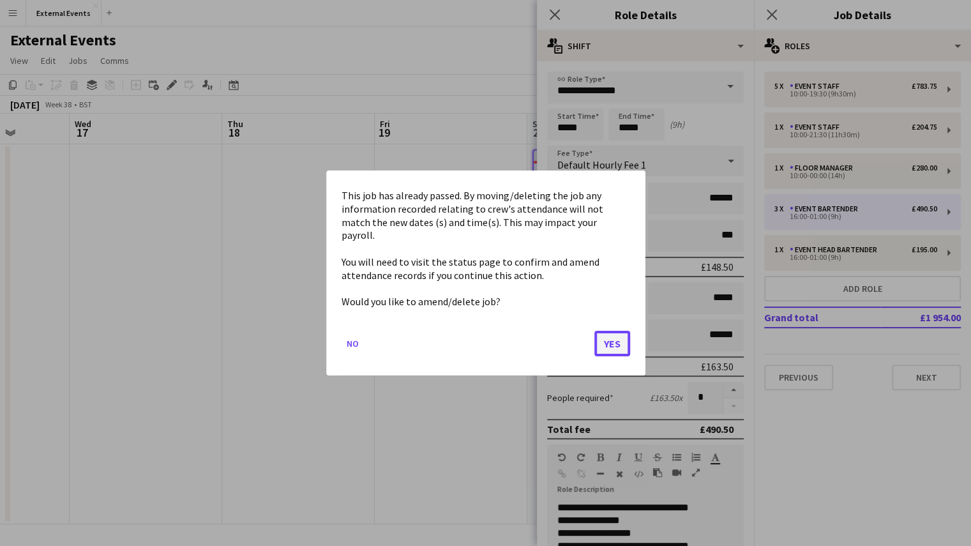
click at [613, 341] on button "Yes" at bounding box center [612, 344] width 36 height 26
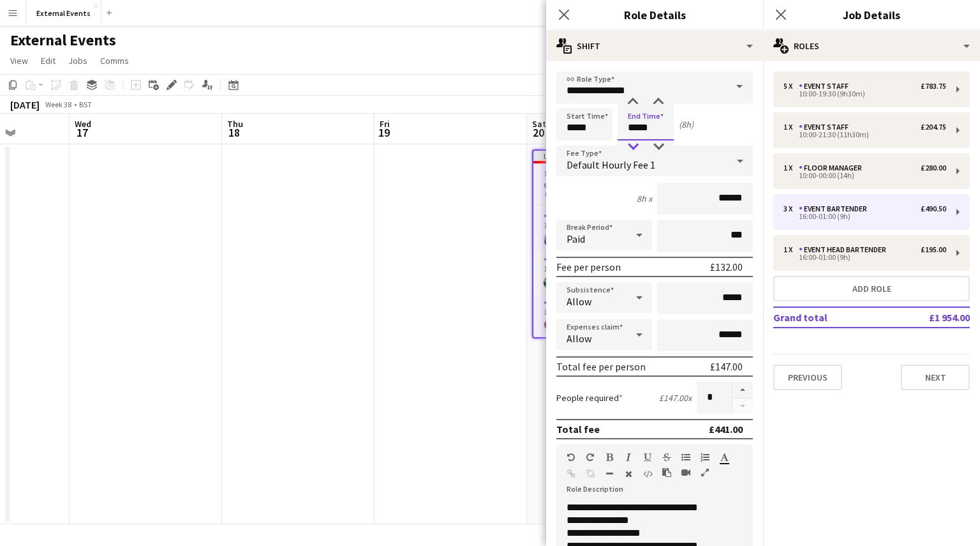
click at [634, 143] on div at bounding box center [633, 146] width 26 height 13
click at [655, 144] on div at bounding box center [659, 146] width 26 height 13
type input "*****"
click at [655, 144] on div at bounding box center [659, 146] width 26 height 13
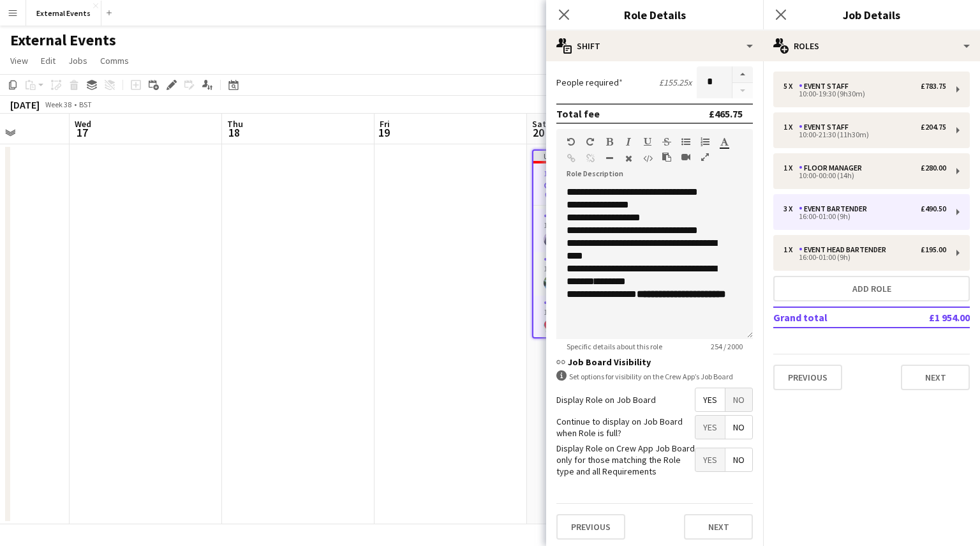
scroll to position [318, 0]
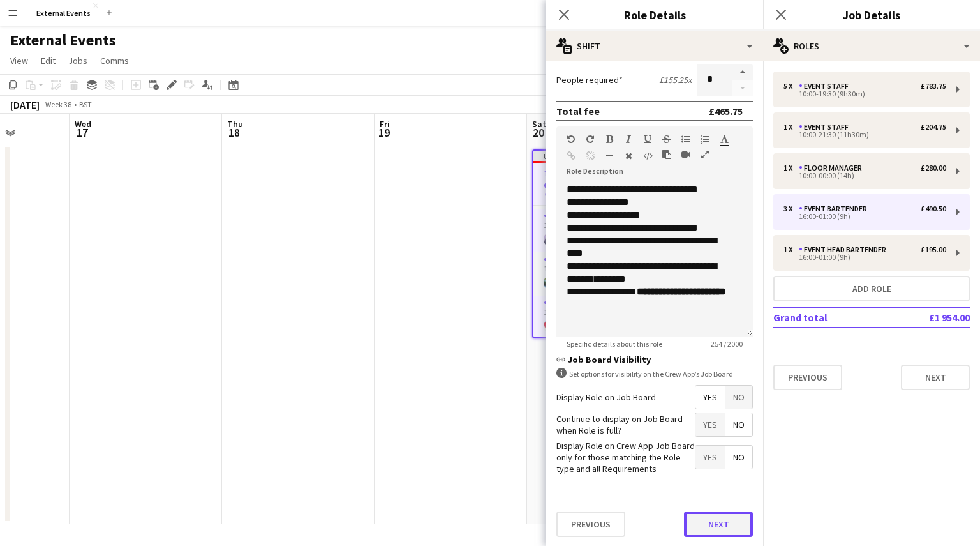
click at [711, 521] on button "Next" at bounding box center [718, 524] width 69 height 26
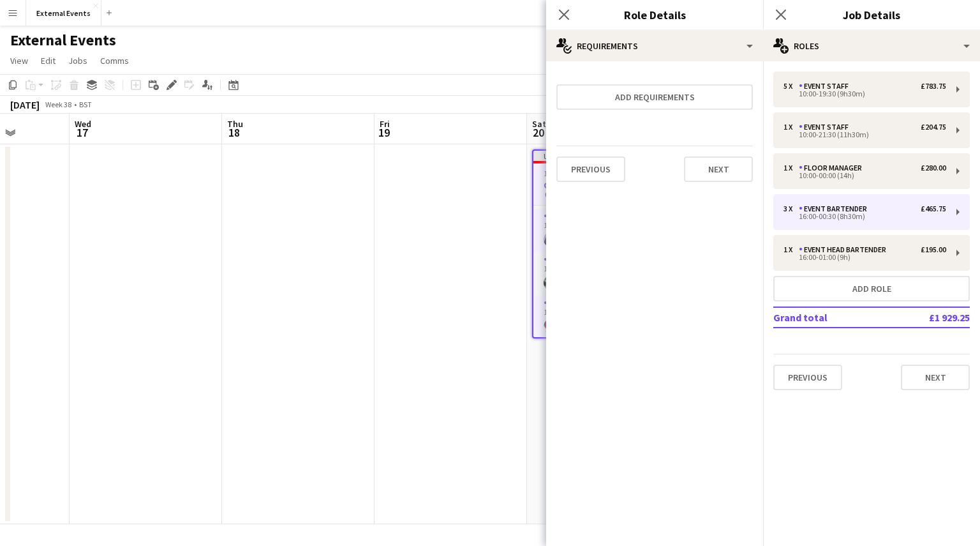
scroll to position [0, 0]
click at [727, 169] on button "Next" at bounding box center [718, 169] width 69 height 26
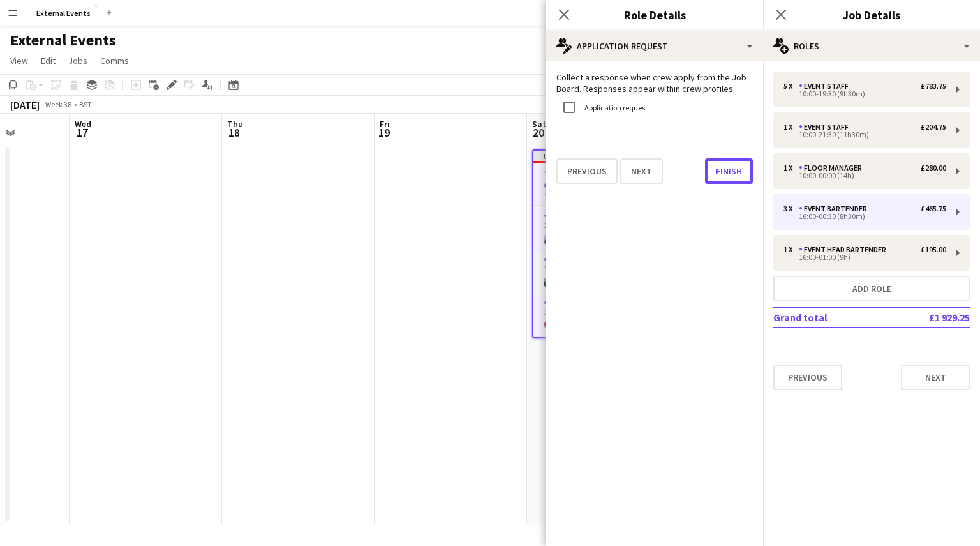
click at [727, 169] on button "Finish" at bounding box center [729, 171] width 48 height 26
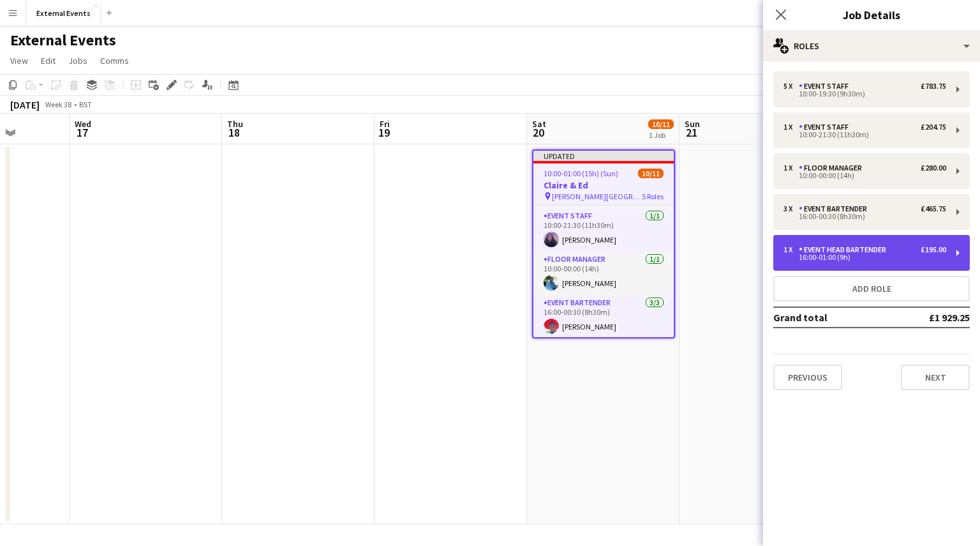
click at [855, 257] on div "16:00-01:00 (9h)" at bounding box center [865, 257] width 163 height 6
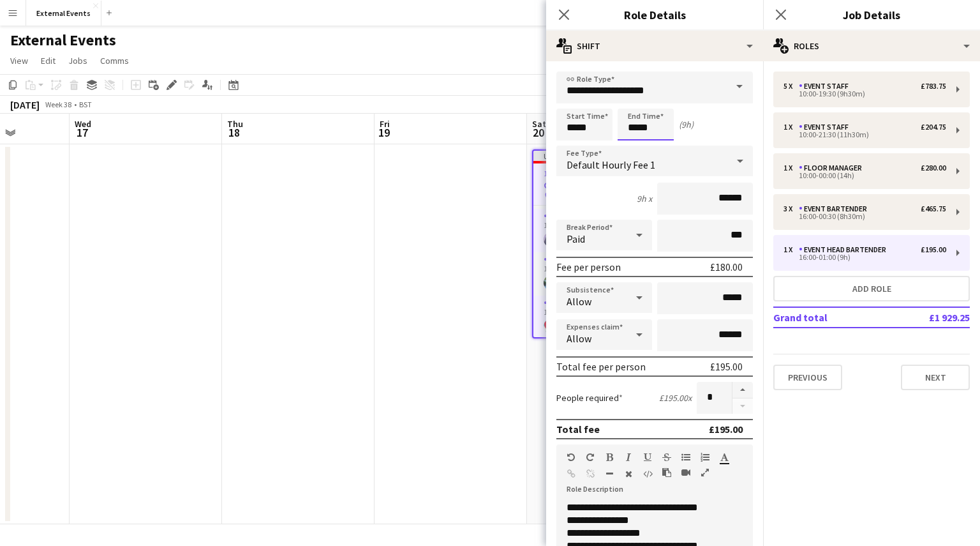
click at [667, 125] on body "Menu Boards Boards Boards All jobs Status Workforce Workforce My Workforce Recr…" at bounding box center [490, 273] width 980 height 546
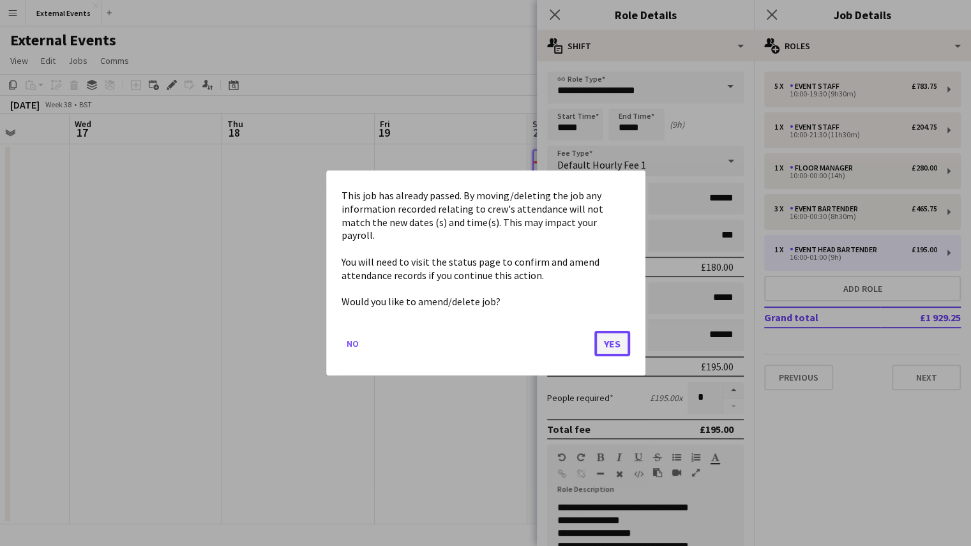
click at [611, 335] on button "Yes" at bounding box center [612, 344] width 36 height 26
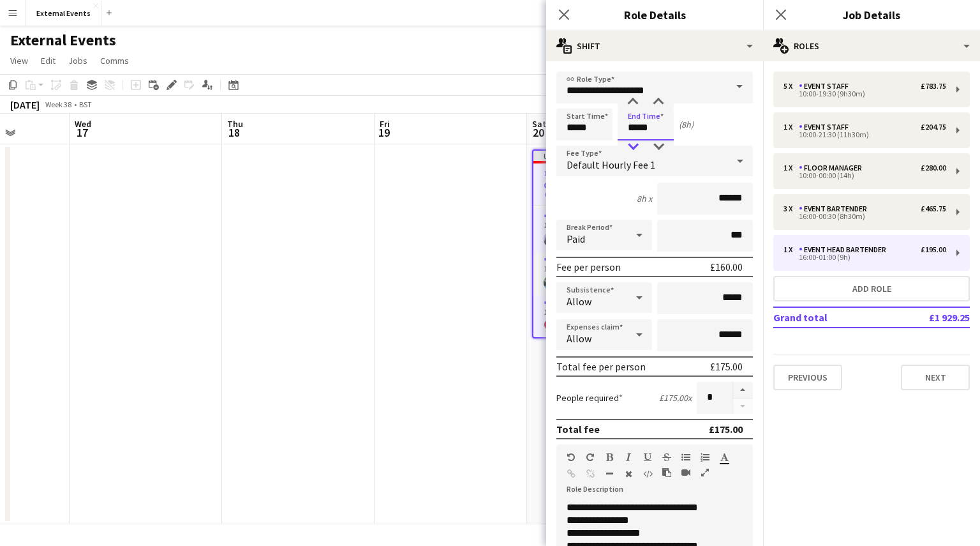
click at [640, 142] on div at bounding box center [633, 146] width 26 height 13
click at [660, 145] on div at bounding box center [659, 146] width 26 height 13
type input "*****"
click at [660, 145] on div at bounding box center [659, 146] width 26 height 13
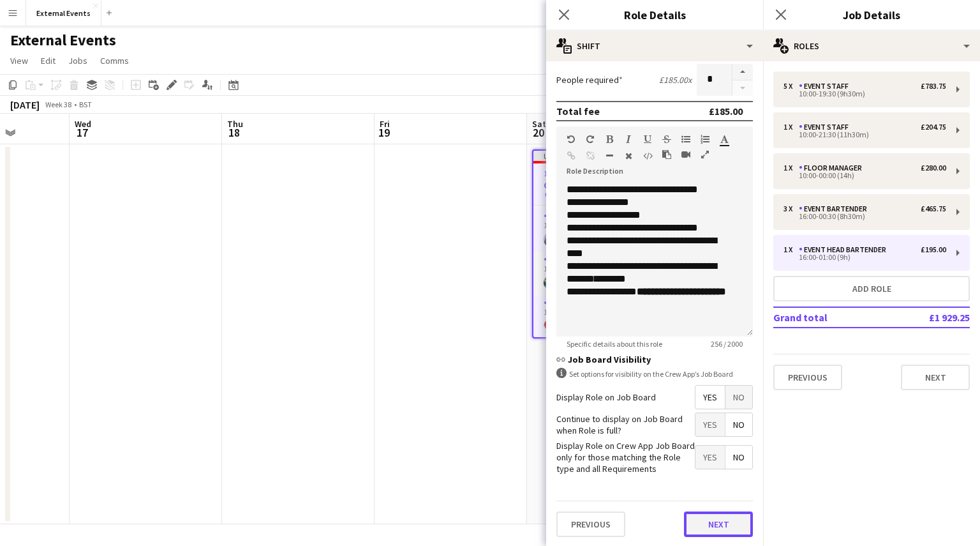
click at [706, 519] on button "Next" at bounding box center [718, 524] width 69 height 26
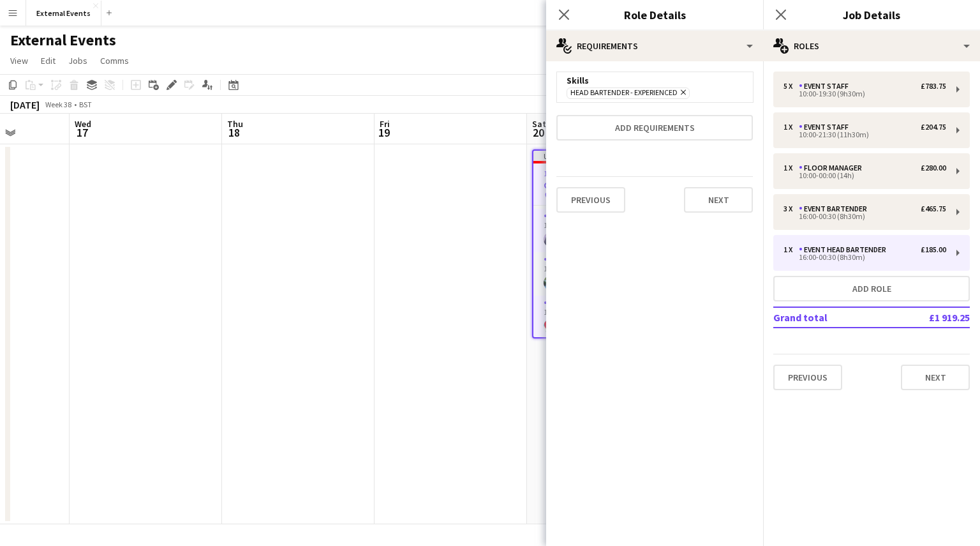
scroll to position [0, 0]
click at [724, 201] on button "Next" at bounding box center [718, 200] width 69 height 26
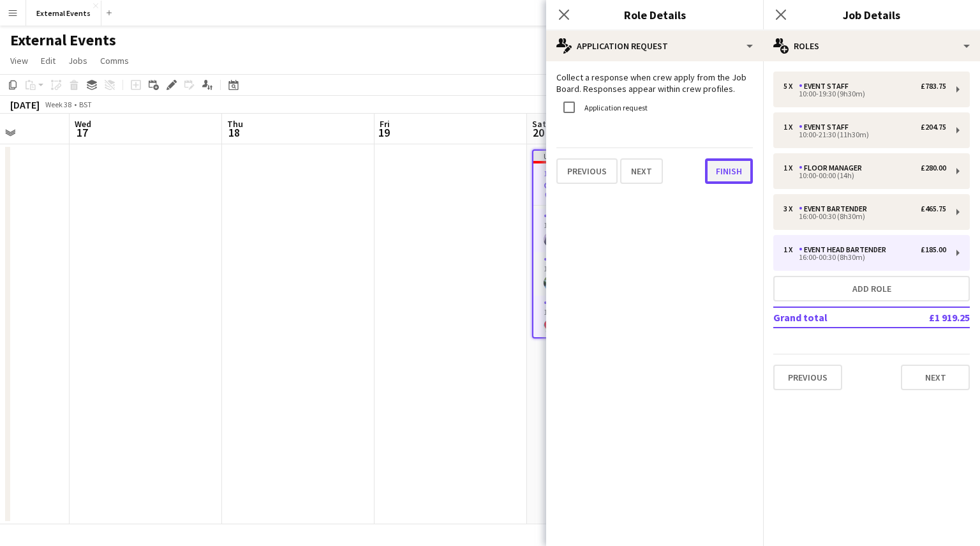
click at [735, 168] on button "Finish" at bounding box center [729, 171] width 48 height 26
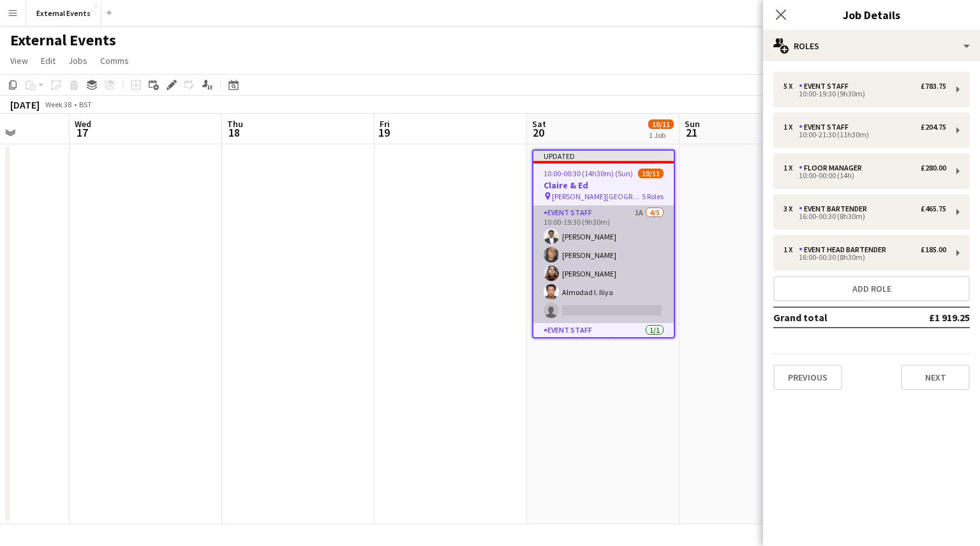
click at [615, 274] on app-card-role "Event staff 1A [DATE] 10:00-19:30 (9h30m) [PERSON_NAME] [PERSON_NAME] [PERSON_N…" at bounding box center [603, 263] width 140 height 117
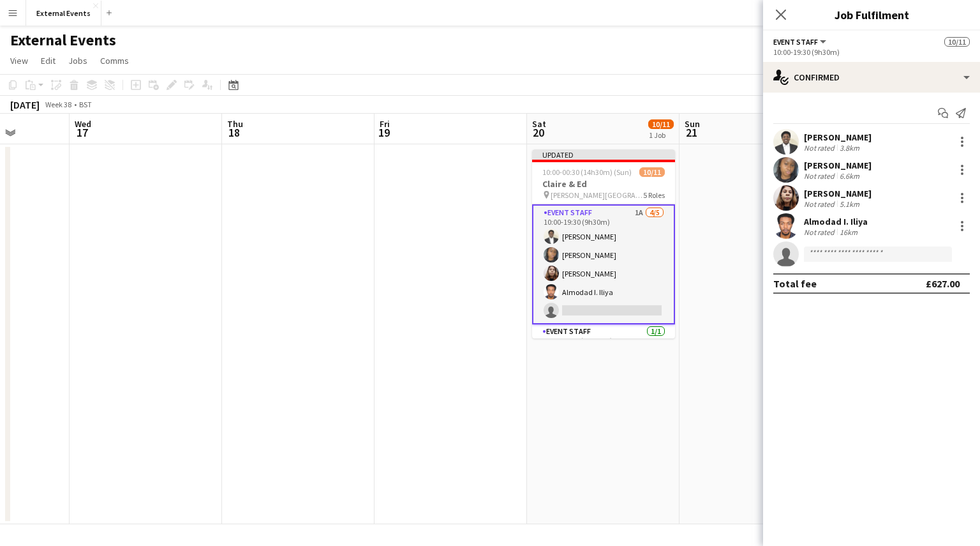
click at [898, 36] on div "Event staff All roles Event staff 10/11" at bounding box center [871, 41] width 197 height 11
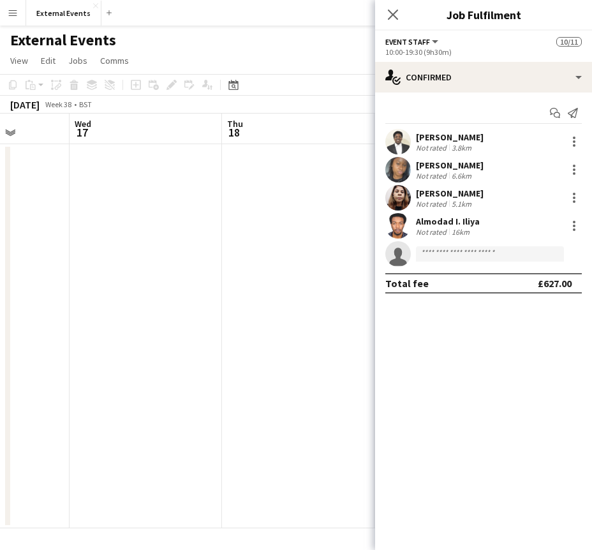
click at [402, 16] on div "Close pop-in" at bounding box center [393, 14] width 36 height 29
click at [396, 15] on icon "Close pop-in" at bounding box center [393, 14] width 12 height 12
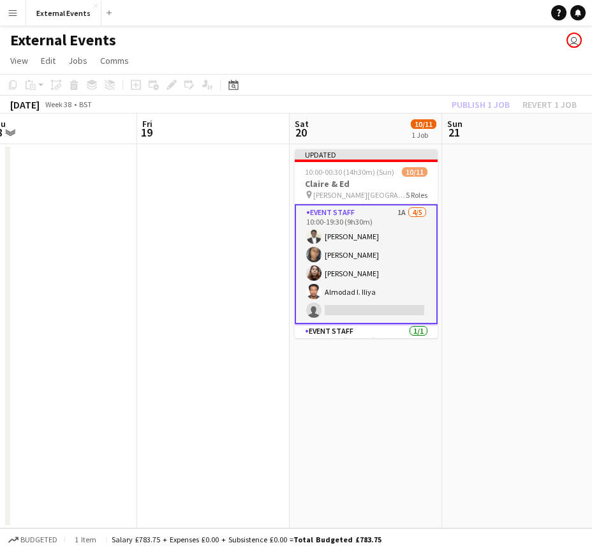
scroll to position [0, 473]
click at [351, 239] on app-card-role "Event staff 1A [DATE] 10:00-19:30 (9h30m) [PERSON_NAME] [PERSON_NAME] [PERSON_N…" at bounding box center [365, 264] width 143 height 120
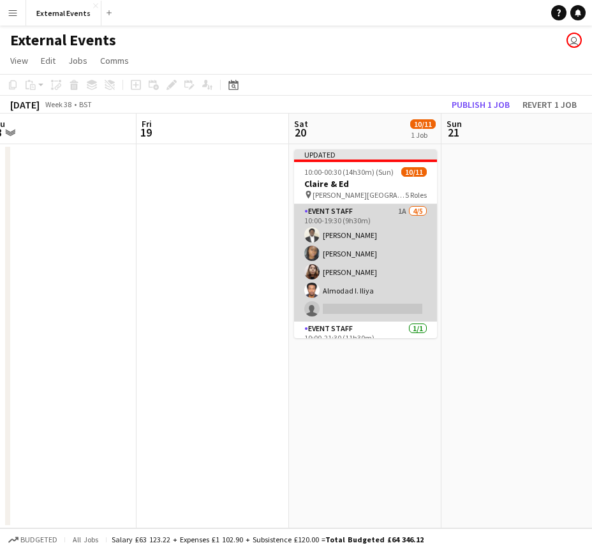
click at [348, 214] on app-card-role "Event staff 1A [DATE] 10:00-19:30 (9h30m) [PERSON_NAME] [PERSON_NAME] [PERSON_N…" at bounding box center [365, 262] width 143 height 117
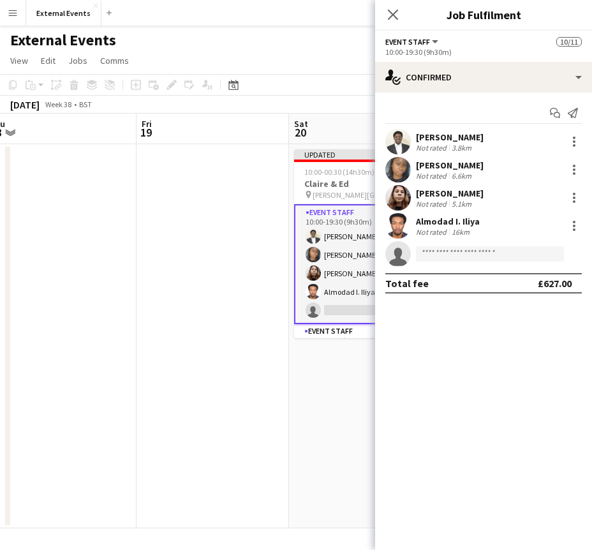
click at [466, 133] on div "[PERSON_NAME]" at bounding box center [450, 136] width 68 height 11
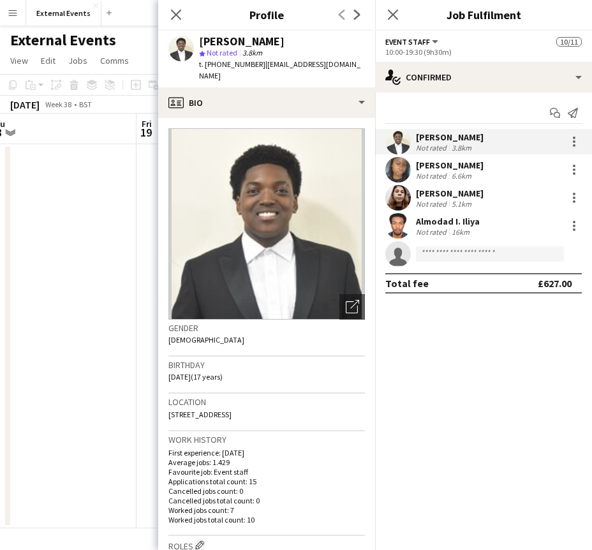
drag, startPoint x: 274, startPoint y: 40, endPoint x: 194, endPoint y: 45, distance: 79.9
click at [194, 45] on div "[PERSON_NAME] star Not rated 3.8km t. [PHONE_NUMBER] | [EMAIL_ADDRESS][DOMAIN_N…" at bounding box center [266, 59] width 217 height 57
copy div "[PERSON_NAME]"
drag, startPoint x: 260, startPoint y: 66, endPoint x: 344, endPoint y: 61, distance: 84.3
click at [344, 61] on div "[PERSON_NAME] star Not rated 3.8km t. [PHONE_NUMBER] | [EMAIL_ADDRESS][DOMAIN_N…" at bounding box center [266, 59] width 217 height 57
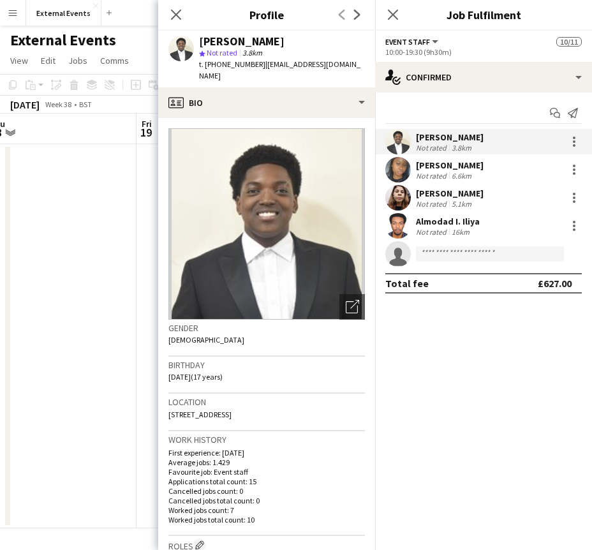
copy span "[EMAIL_ADDRESS][DOMAIN_NAME]"
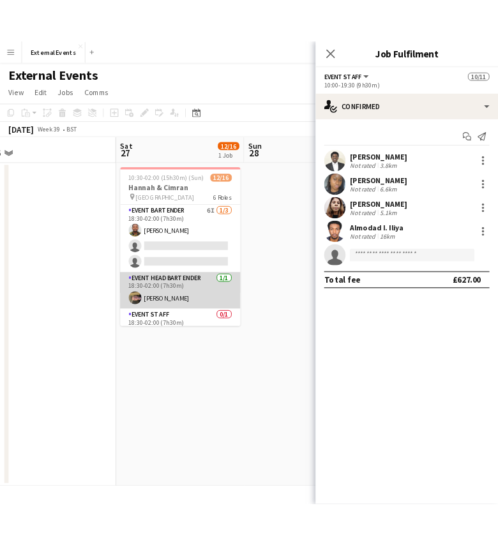
scroll to position [304, 0]
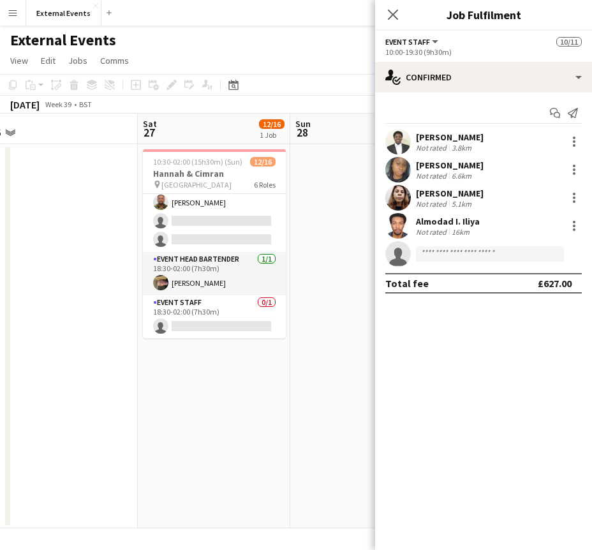
click at [63, 164] on app-date-cell at bounding box center [61, 336] width 153 height 384
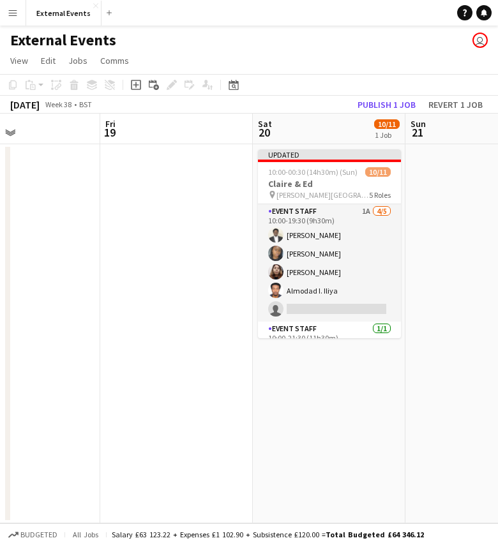
scroll to position [0, 359]
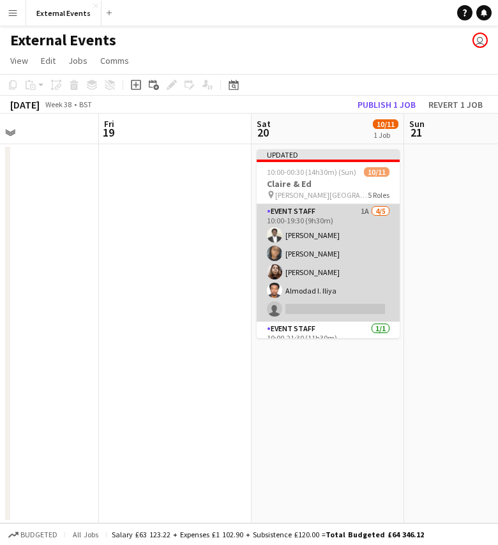
click at [327, 255] on app-card-role "Event staff 1A [DATE] 10:00-19:30 (9h30m) [PERSON_NAME] [PERSON_NAME] [PERSON_N…" at bounding box center [328, 262] width 143 height 117
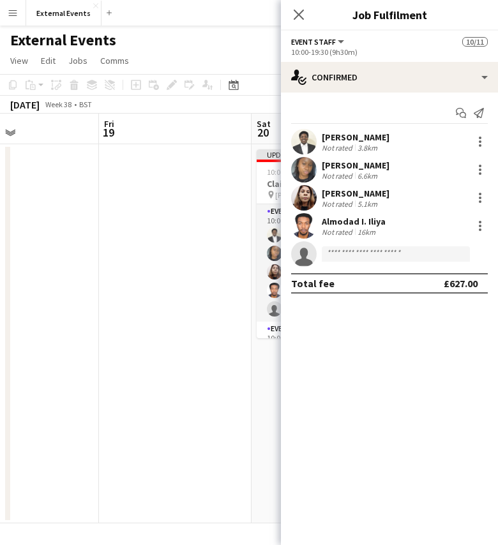
click at [371, 143] on div "3.8km" at bounding box center [367, 148] width 25 height 10
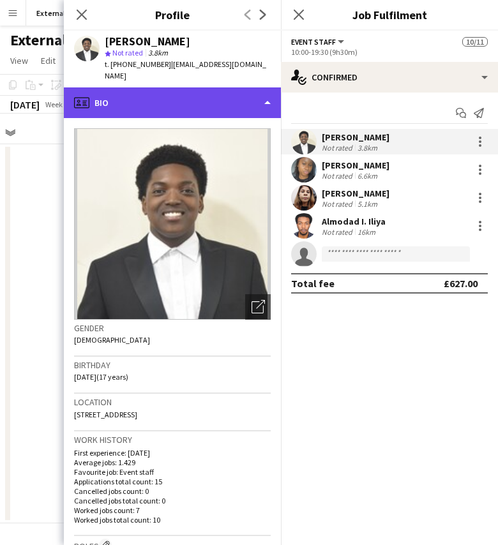
click at [158, 99] on div "profile Bio" at bounding box center [172, 102] width 217 height 31
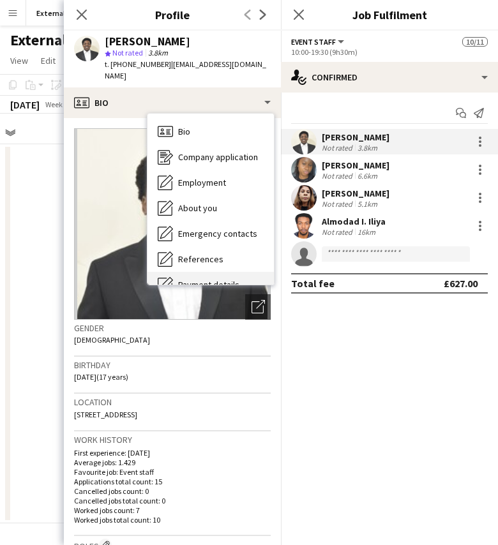
click at [203, 272] on div "Payment details Payment details" at bounding box center [210, 285] width 126 height 26
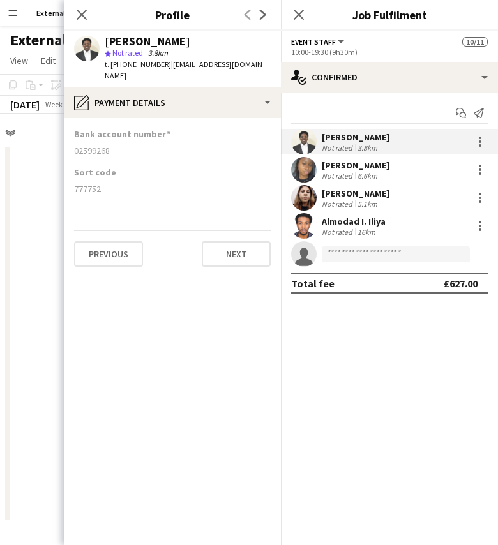
drag, startPoint x: 109, startPoint y: 140, endPoint x: 64, endPoint y: 144, distance: 44.8
click at [64, 144] on app-section-data-types "Bank account number [FINANCIAL_ID] Sort code [FINANCIAL_ID] Previous Next" at bounding box center [172, 331] width 217 height 427
copy div "02599268"
drag, startPoint x: 102, startPoint y: 179, endPoint x: 67, endPoint y: 182, distance: 35.2
click at [67, 182] on app-section-data-types "Bank account number [FINANCIAL_ID] Sort code [FINANCIAL_ID] Previous Next" at bounding box center [172, 331] width 217 height 427
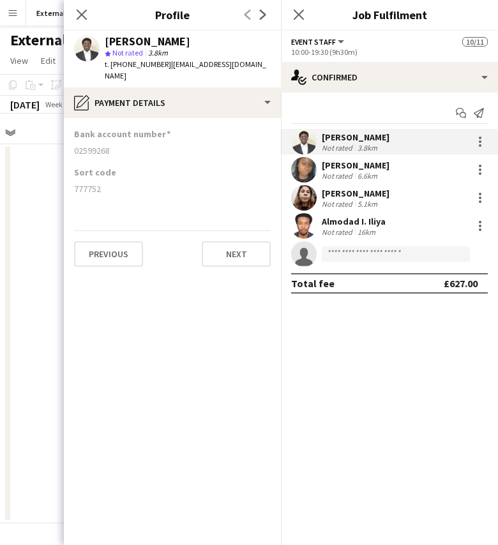
copy div "777752"
drag, startPoint x: 180, startPoint y: 43, endPoint x: 100, endPoint y: 45, distance: 80.4
click at [100, 45] on div "[PERSON_NAME] star Not rated 3.8km t. [PHONE_NUMBER] | [EMAIL_ADDRESS][DOMAIN_N…" at bounding box center [172, 59] width 217 height 57
copy div "[PERSON_NAME]"
click at [165, 44] on div "[PERSON_NAME]" at bounding box center [148, 41] width 86 height 11
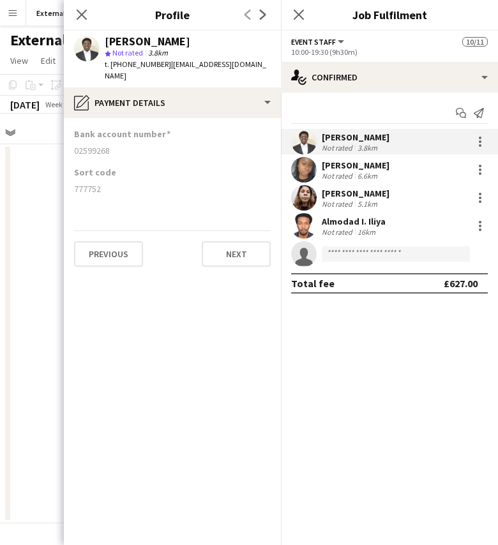
drag, startPoint x: 181, startPoint y: 41, endPoint x: 106, endPoint y: 41, distance: 74.7
click at [106, 41] on div "[PERSON_NAME]" at bounding box center [188, 41] width 166 height 11
copy div "[PERSON_NAME]"
click at [347, 168] on div "[PERSON_NAME]" at bounding box center [356, 165] width 68 height 11
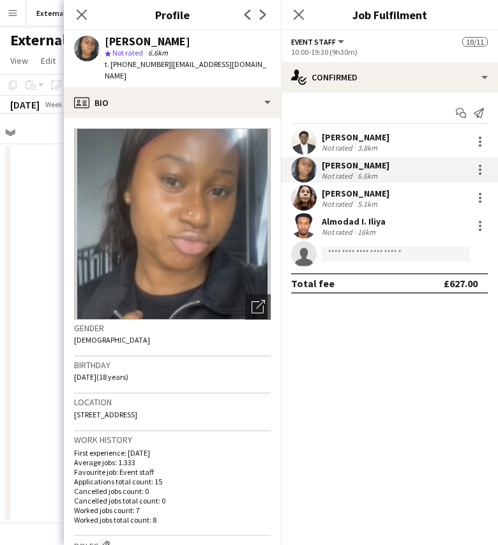
click at [188, 40] on div "[PERSON_NAME]" at bounding box center [188, 41] width 166 height 11
click at [184, 45] on div "[PERSON_NAME]" at bounding box center [148, 41] width 86 height 11
drag, startPoint x: 187, startPoint y: 41, endPoint x: 105, endPoint y: 41, distance: 82.3
click at [105, 41] on div "[PERSON_NAME]" at bounding box center [188, 41] width 166 height 11
copy div "[PERSON_NAME]"
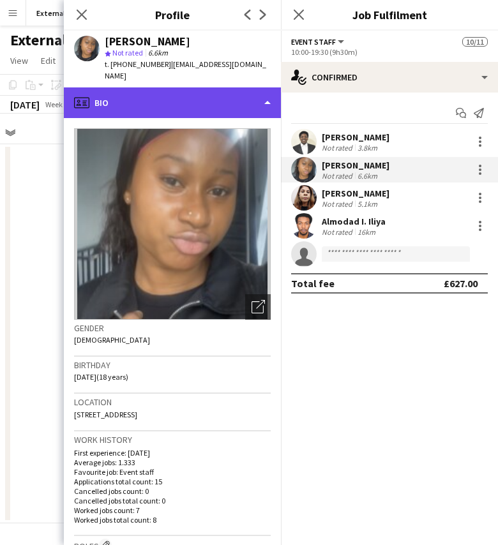
click at [228, 87] on div "profile Bio" at bounding box center [172, 102] width 217 height 31
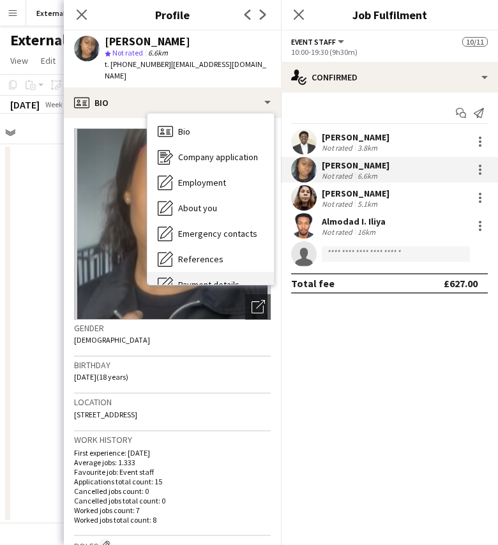
click at [219, 272] on div "Payment details Payment details" at bounding box center [210, 285] width 126 height 26
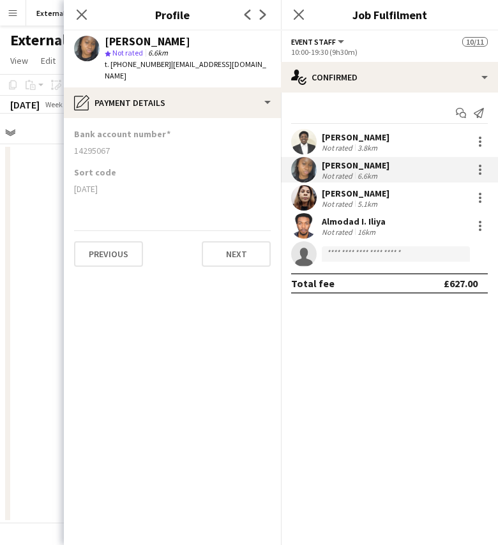
drag, startPoint x: 111, startPoint y: 139, endPoint x: 74, endPoint y: 142, distance: 37.1
click at [74, 145] on div "14295067" at bounding box center [172, 150] width 197 height 11
copy div "14295067"
drag, startPoint x: 108, startPoint y: 178, endPoint x: 70, endPoint y: 180, distance: 38.3
click at [70, 180] on app-section-data-types "Bank account number [FINANCIAL_ID] Sort code [DATE] Previous Next" at bounding box center [172, 331] width 217 height 427
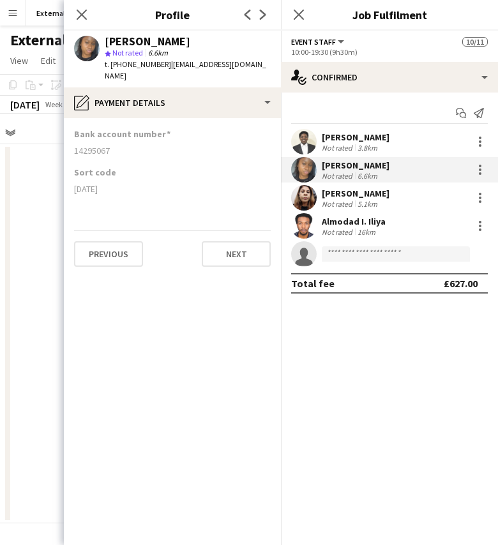
copy div "[DATE]"
drag, startPoint x: 164, startPoint y: 67, endPoint x: 269, endPoint y: 59, distance: 105.6
click at [269, 59] on div "[PERSON_NAME] star Not rated 6.6km t. [PHONE_NUMBER] | [EMAIL_ADDRESS][DOMAIN_N…" at bounding box center [172, 59] width 217 height 57
copy span "[EMAIL_ADDRESS][DOMAIN_NAME]"
click at [377, 199] on div "5.1km" at bounding box center [367, 204] width 25 height 10
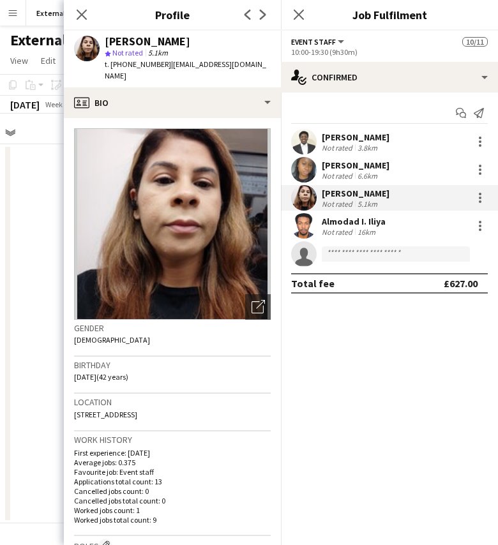
drag, startPoint x: 223, startPoint y: 43, endPoint x: 105, endPoint y: 43, distance: 118.7
click at [105, 43] on div "[PERSON_NAME]" at bounding box center [188, 41] width 166 height 11
drag, startPoint x: 164, startPoint y: 66, endPoint x: 230, endPoint y: 64, distance: 66.4
click at [230, 64] on div "[PERSON_NAME] star Not rated 5.1km t. [PHONE_NUMBER] | [EMAIL_ADDRESS][DOMAIN_N…" at bounding box center [172, 59] width 217 height 57
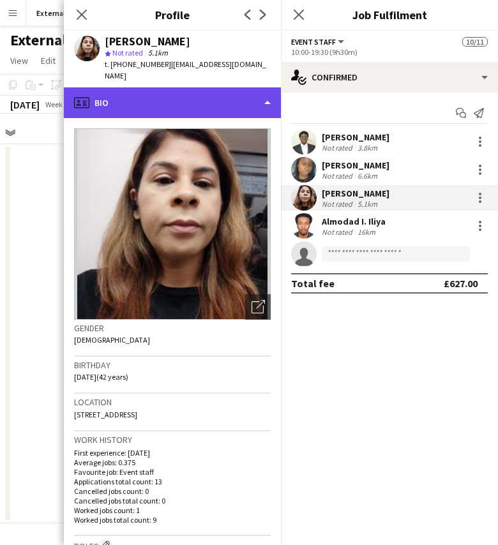
click at [238, 91] on div "profile Bio" at bounding box center [172, 102] width 217 height 31
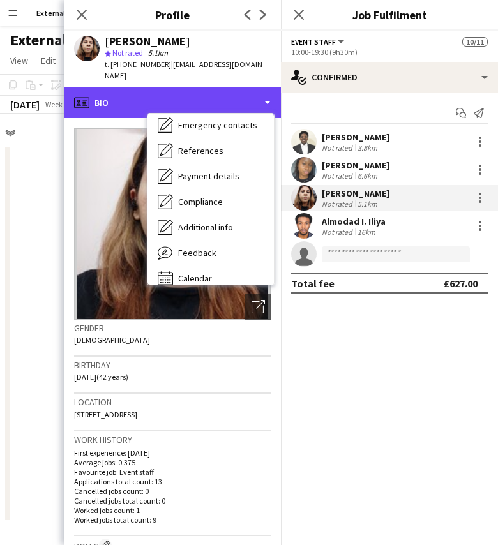
scroll to position [120, 0]
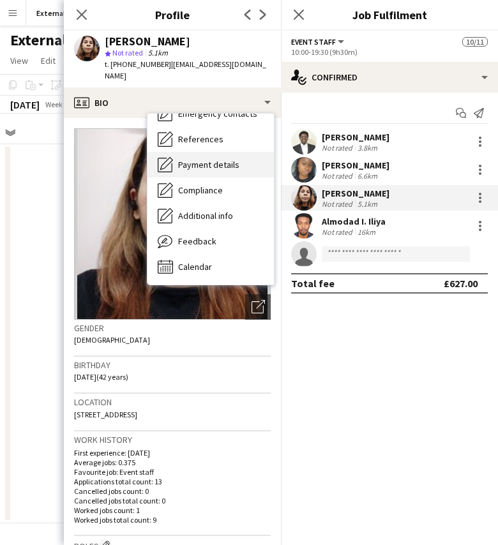
click at [207, 159] on span "Payment details" at bounding box center [208, 164] width 61 height 11
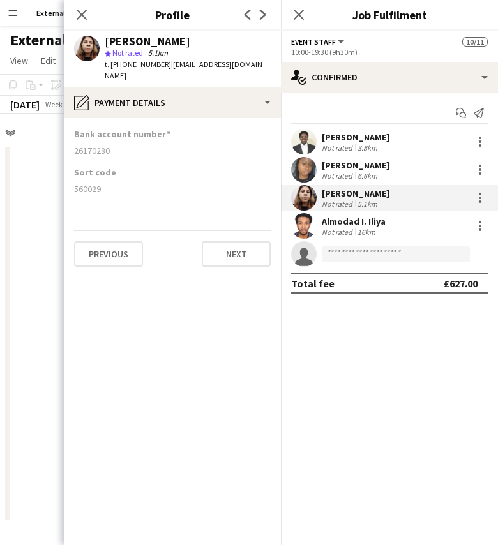
drag, startPoint x: 110, startPoint y: 138, endPoint x: 69, endPoint y: 140, distance: 40.9
click at [69, 140] on app-section-data-types "Bank account number [FINANCIAL_ID] Sort code [FINANCIAL_ID] Previous Next" at bounding box center [172, 331] width 217 height 427
drag, startPoint x: 102, startPoint y: 177, endPoint x: 70, endPoint y: 174, distance: 32.7
click at [70, 174] on app-section-data-types "Bank account number [FINANCIAL_ID] Sort code [FINANCIAL_ID] Previous Next" at bounding box center [172, 331] width 217 height 427
click at [359, 227] on div "16km" at bounding box center [366, 232] width 23 height 10
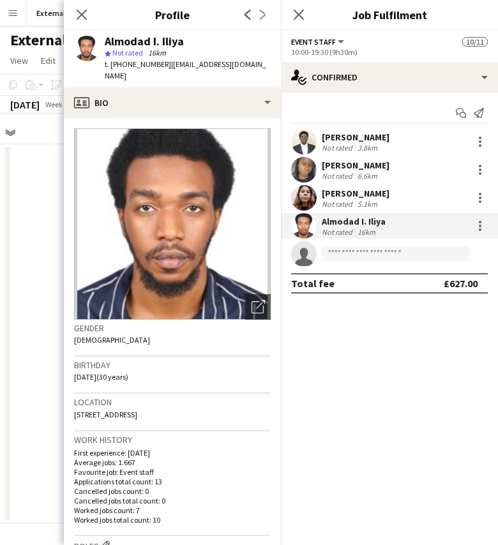
drag, startPoint x: 186, startPoint y: 38, endPoint x: 103, endPoint y: 40, distance: 82.3
click at [103, 40] on div "Almodad I. Iliya star Not rated 16km t. [PHONE_NUMBER] | [EMAIL_ADDRESS][DOMAIN…" at bounding box center [172, 59] width 217 height 57
drag, startPoint x: 165, startPoint y: 64, endPoint x: 257, endPoint y: 62, distance: 91.3
click at [257, 62] on div "Almodad I. Iliya star Not rated 16km t. [PHONE_NUMBER] | [EMAIL_ADDRESS][DOMAIN…" at bounding box center [172, 59] width 217 height 57
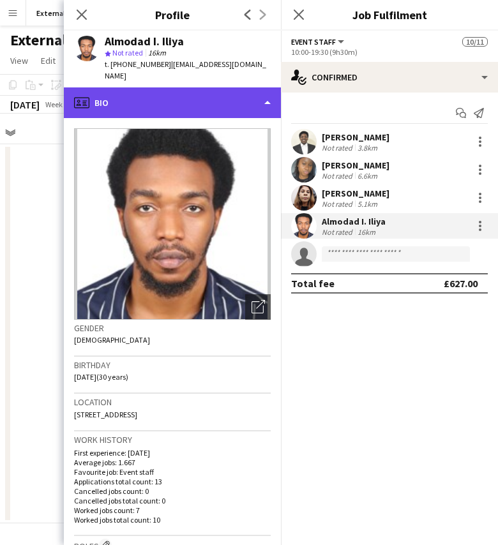
click at [189, 88] on div "profile Bio" at bounding box center [172, 102] width 217 height 31
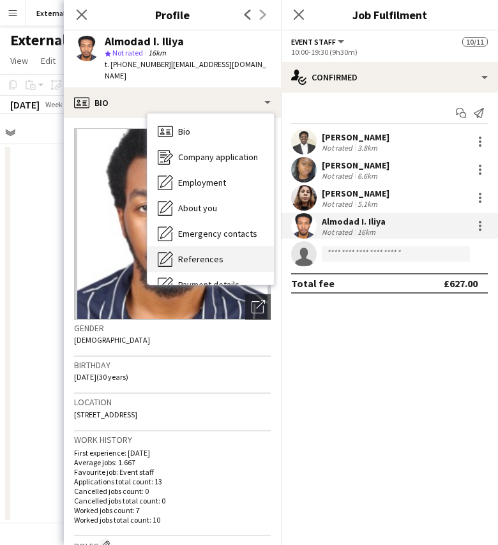
click at [200, 259] on div "References References" at bounding box center [210, 259] width 126 height 26
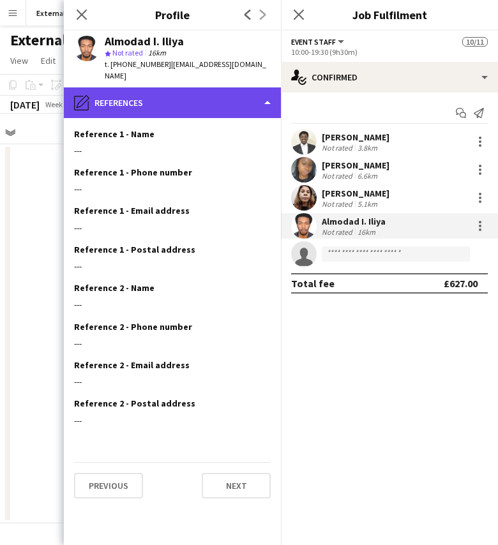
click at [224, 99] on div "pencil4 References" at bounding box center [172, 102] width 217 height 31
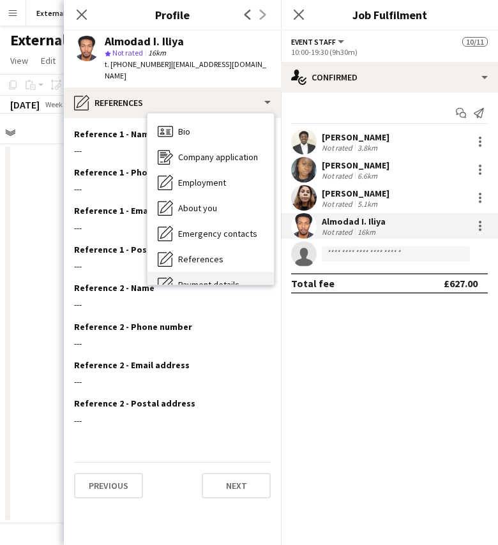
click at [206, 279] on span "Payment details" at bounding box center [208, 284] width 61 height 11
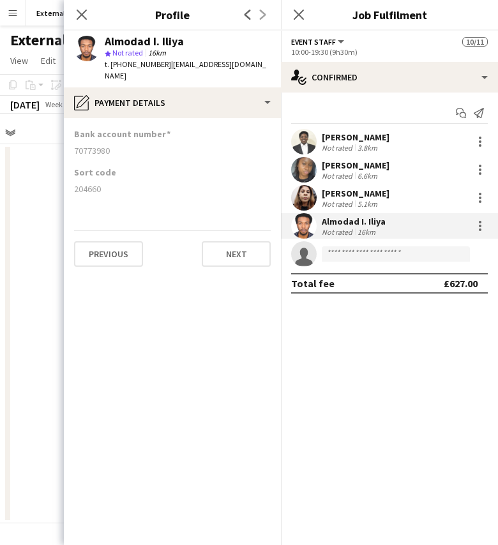
click at [112, 145] on div "70773980" at bounding box center [172, 150] width 197 height 11
drag, startPoint x: 112, startPoint y: 140, endPoint x: 68, endPoint y: 137, distance: 44.1
click at [68, 137] on app-section-data-types "Bank account number [FINANCIAL_ID] Sort code [FINANCIAL_ID] Previous Next" at bounding box center [172, 331] width 217 height 427
drag, startPoint x: 102, startPoint y: 175, endPoint x: 71, endPoint y: 176, distance: 31.3
click at [71, 176] on app-section-data-types "Bank account number [FINANCIAL_ID] Sort code [FINANCIAL_ID] Previous Next" at bounding box center [172, 331] width 217 height 427
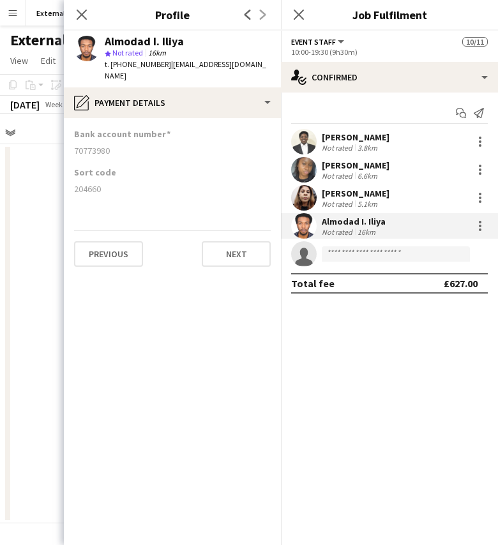
drag, startPoint x: 186, startPoint y: 38, endPoint x: 106, endPoint y: 43, distance: 80.5
click at [106, 43] on div "Almodad I. Iliya" at bounding box center [188, 41] width 166 height 11
click at [299, 7] on app-icon "Close pop-in" at bounding box center [299, 15] width 19 height 19
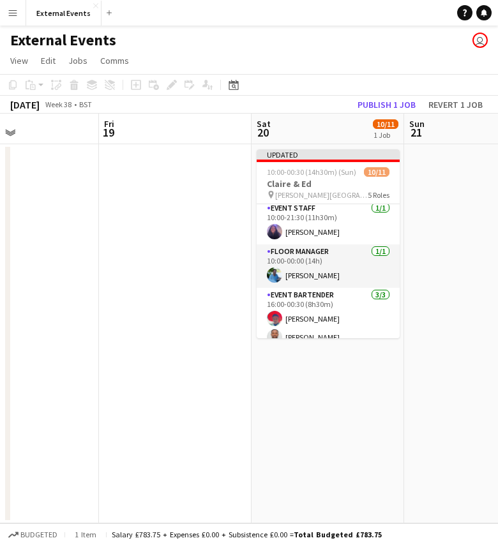
scroll to position [123, 0]
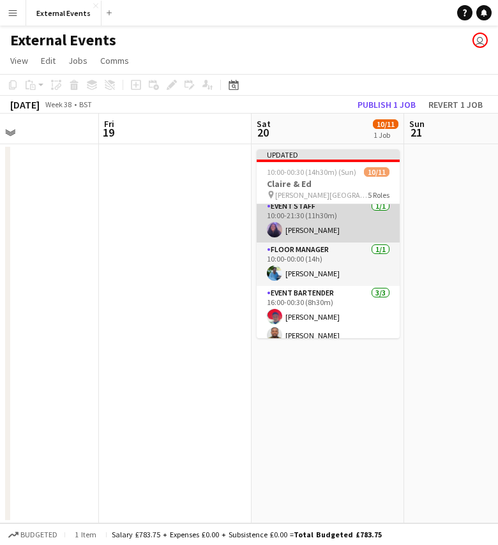
click at [334, 216] on app-card-role "Event staff [DATE] 10:00-21:30 (11h30m) [PERSON_NAME]" at bounding box center [328, 220] width 143 height 43
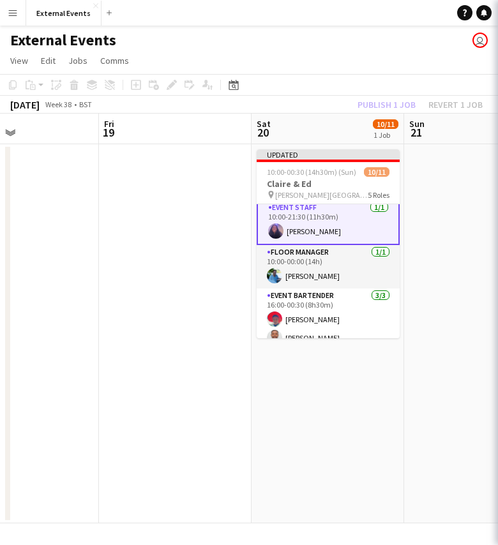
scroll to position [124, 0]
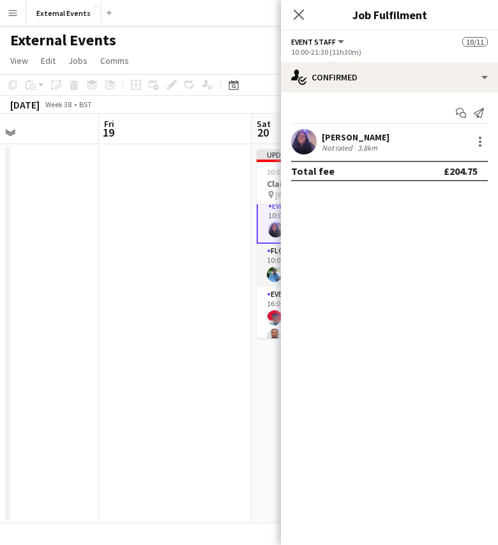
click at [379, 136] on div "[PERSON_NAME] Not rated 3.8km" at bounding box center [389, 142] width 217 height 26
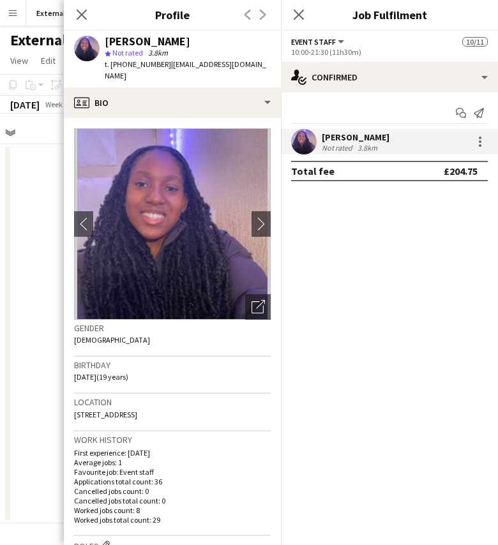
drag, startPoint x: 178, startPoint y: 41, endPoint x: 103, endPoint y: 44, distance: 74.7
click at [103, 44] on div "[PERSON_NAME] star Not rated 3.8km t. [PHONE_NUMBER] | [EMAIL_ADDRESS][DOMAIN_N…" at bounding box center [172, 59] width 217 height 57
drag, startPoint x: 165, startPoint y: 66, endPoint x: 254, endPoint y: 66, distance: 89.3
click at [254, 66] on div "[PERSON_NAME] star Not rated 3.8km t. [PHONE_NUMBER] | [EMAIL_ADDRESS][DOMAIN_N…" at bounding box center [172, 59] width 217 height 57
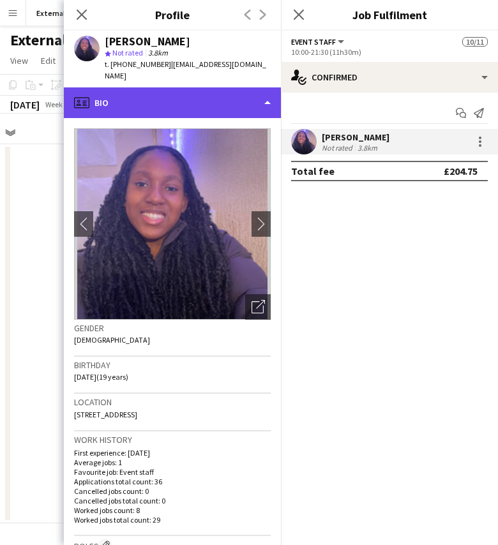
click at [242, 95] on div "profile Bio" at bounding box center [172, 102] width 217 height 31
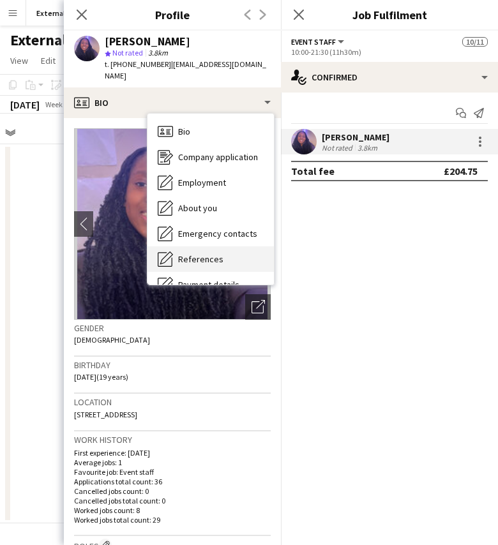
click at [188, 258] on div "References References" at bounding box center [210, 259] width 126 height 26
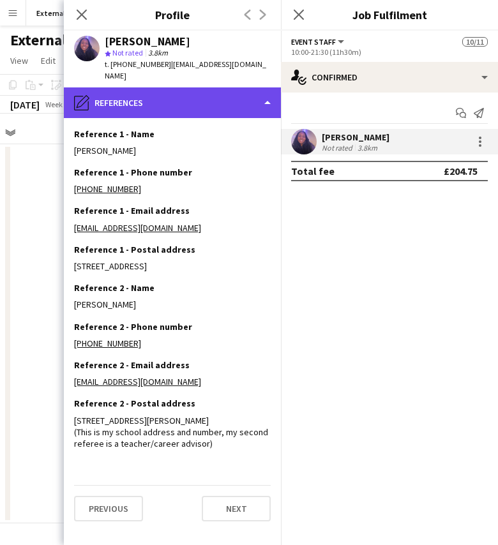
click at [263, 87] on div "pencil4 References" at bounding box center [172, 102] width 217 height 31
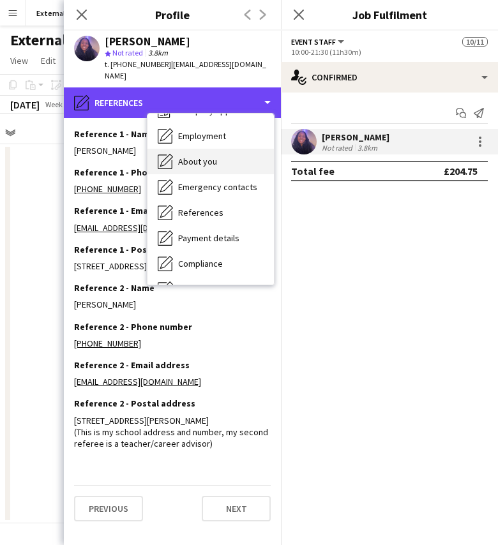
scroll to position [51, 0]
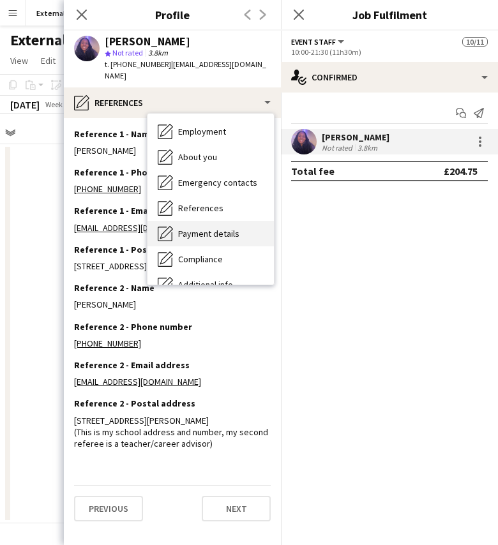
click at [209, 228] on span "Payment details" at bounding box center [208, 233] width 61 height 11
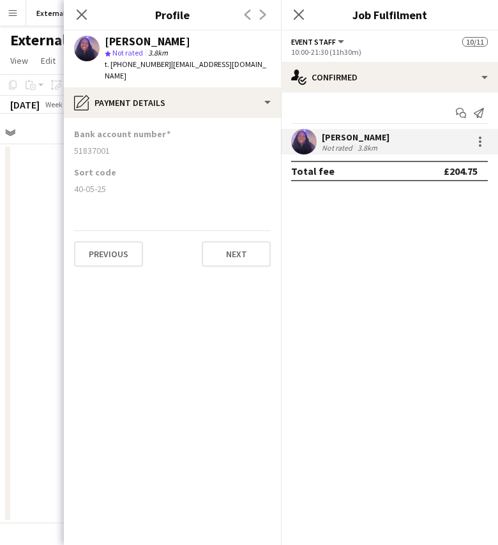
drag, startPoint x: 110, startPoint y: 140, endPoint x: 71, endPoint y: 138, distance: 38.3
click at [71, 138] on app-section-data-types "Bank account number [FINANCIAL_ID] Sort code [FINANCIAL_ID] Previous Next" at bounding box center [172, 331] width 217 height 427
drag, startPoint x: 105, startPoint y: 176, endPoint x: 68, endPoint y: 181, distance: 36.7
click at [68, 181] on app-section-data-types "Bank account number [FINANCIAL_ID] Sort code [FINANCIAL_ID] Previous Next" at bounding box center [172, 331] width 217 height 427
drag, startPoint x: 177, startPoint y: 41, endPoint x: 105, endPoint y: 39, distance: 72.2
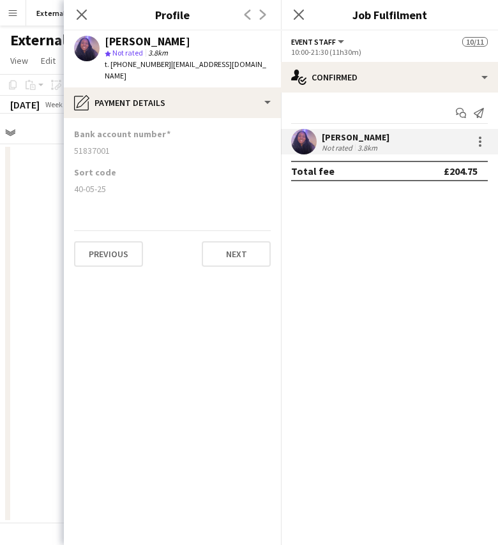
click at [105, 39] on div "[PERSON_NAME]" at bounding box center [188, 41] width 166 height 11
click at [86, 19] on icon at bounding box center [81, 14] width 12 height 12
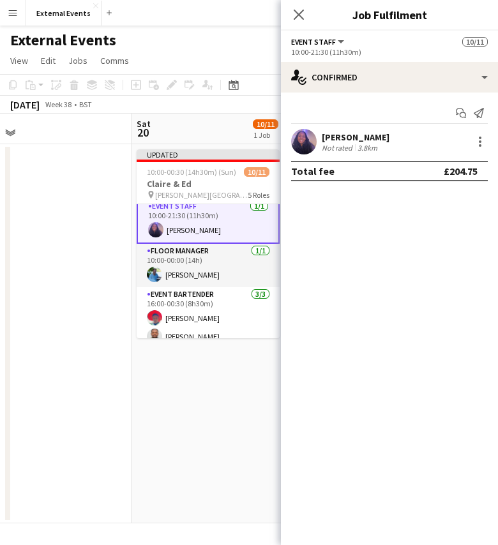
scroll to position [200, 0]
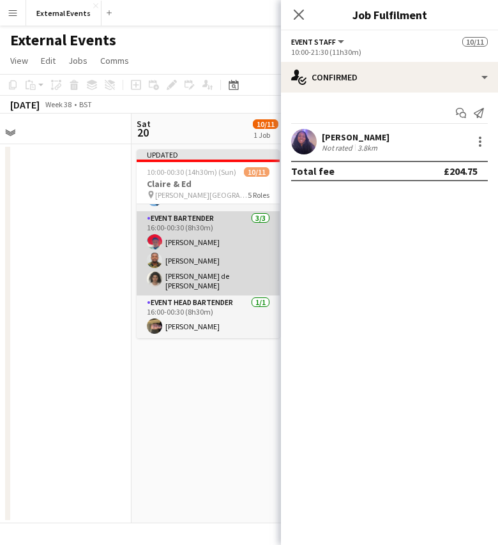
click at [188, 261] on app-card-role "Event bartender [DATE] 16:00-00:30 (8h30m) [PERSON_NAME] [PERSON_NAME] Esu [PER…" at bounding box center [208, 253] width 143 height 84
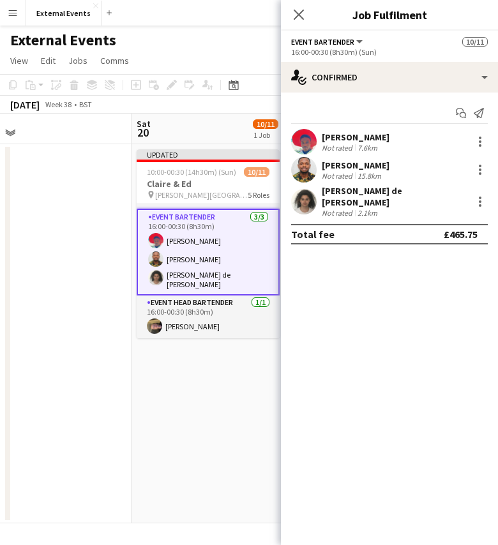
scroll to position [197, 0]
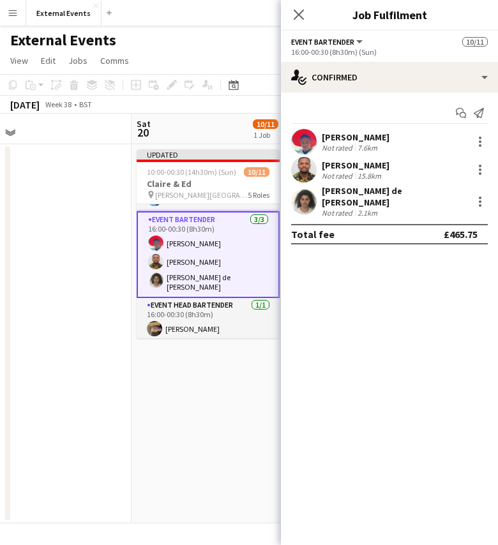
click at [356, 141] on div "[PERSON_NAME]" at bounding box center [356, 136] width 68 height 11
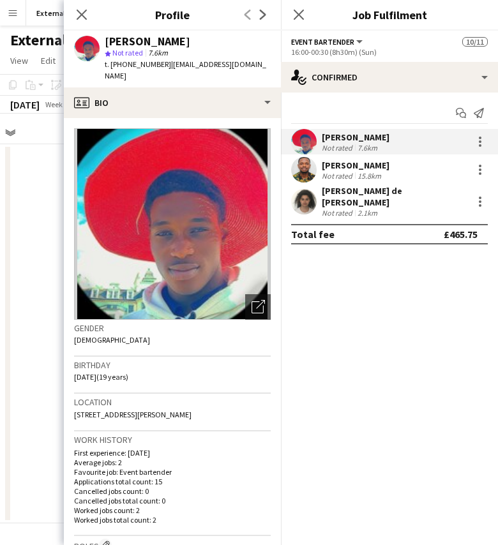
drag, startPoint x: 179, startPoint y: 40, endPoint x: 104, endPoint y: 40, distance: 74.7
click at [104, 40] on div "[PERSON_NAME] star Not rated 7.6km t. [PHONE_NUMBER] | [EMAIL_ADDRESS][DOMAIN_N…" at bounding box center [172, 59] width 217 height 57
drag, startPoint x: 165, startPoint y: 63, endPoint x: 256, endPoint y: 67, distance: 91.3
click at [256, 67] on div "[PERSON_NAME] star Not rated 7.6km t. [PHONE_NUMBER] | [EMAIL_ADDRESS][DOMAIN_N…" at bounding box center [172, 59] width 217 height 57
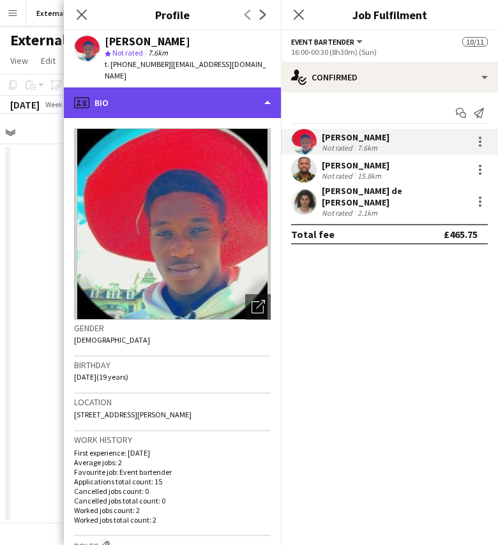
click at [193, 87] on div "profile Bio" at bounding box center [172, 102] width 217 height 31
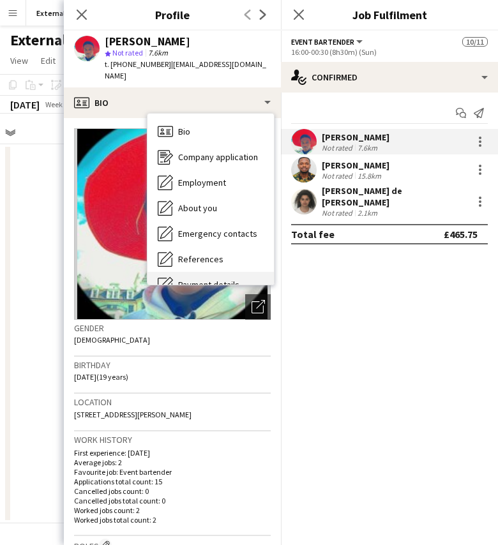
click at [197, 279] on span "Payment details" at bounding box center [208, 284] width 61 height 11
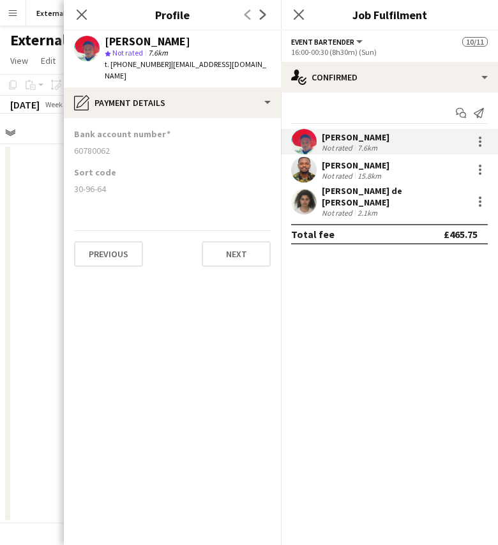
drag, startPoint x: 109, startPoint y: 138, endPoint x: 66, endPoint y: 142, distance: 42.9
click at [66, 142] on app-section-data-types "Bank account number [FINANCIAL_ID] Sort code [FINANCIAL_ID] Previous Next" at bounding box center [172, 331] width 217 height 427
drag, startPoint x: 107, startPoint y: 176, endPoint x: 66, endPoint y: 174, distance: 40.9
click at [66, 174] on app-section-data-types "Bank account number [FINANCIAL_ID] Sort code [FINANCIAL_ID] Previous Next" at bounding box center [172, 331] width 217 height 427
drag, startPoint x: 182, startPoint y: 41, endPoint x: 104, endPoint y: 43, distance: 78.5
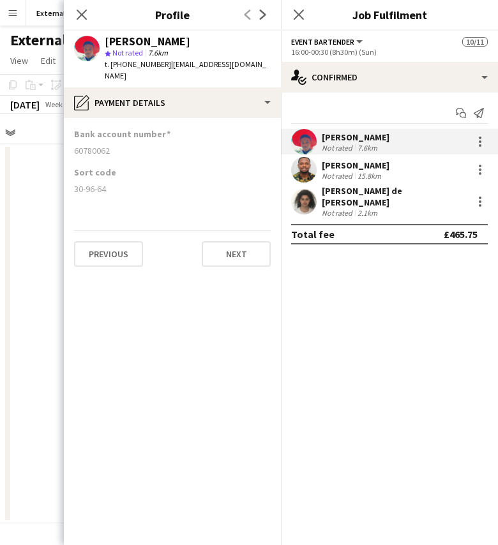
click at [104, 43] on div "[PERSON_NAME] star Not rated 7.6km t. [PHONE_NUMBER] | [EMAIL_ADDRESS][DOMAIN_N…" at bounding box center [172, 59] width 217 height 57
click at [342, 171] on div "Not rated" at bounding box center [338, 176] width 33 height 10
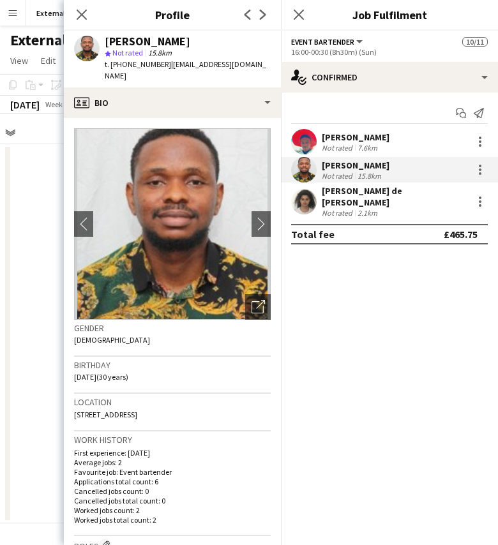
drag, startPoint x: 154, startPoint y: 41, endPoint x: 100, endPoint y: 43, distance: 54.3
click at [100, 43] on div "[PERSON_NAME] star Not rated 15.8km t. [PHONE_NUMBER] | [EMAIL_ADDRESS][DOMAIN_…" at bounding box center [172, 59] width 217 height 57
drag, startPoint x: 170, startPoint y: 68, endPoint x: 250, endPoint y: 64, distance: 80.5
click at [250, 64] on div "[PERSON_NAME] star Not rated 15.8km t. [PHONE_NUMBER] | [EMAIL_ADDRESS][DOMAIN_…" at bounding box center [172, 59] width 217 height 57
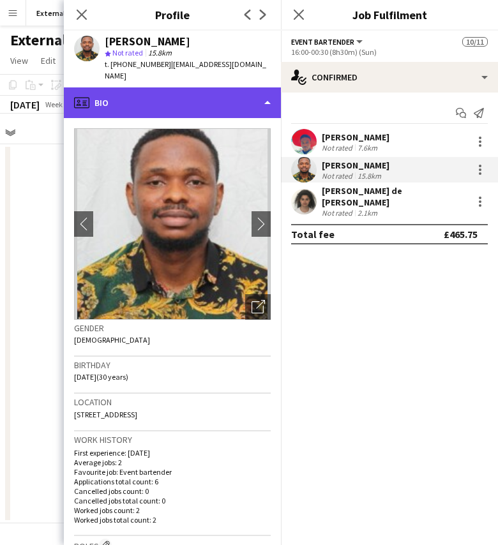
click at [161, 91] on div "profile Bio" at bounding box center [172, 102] width 217 height 31
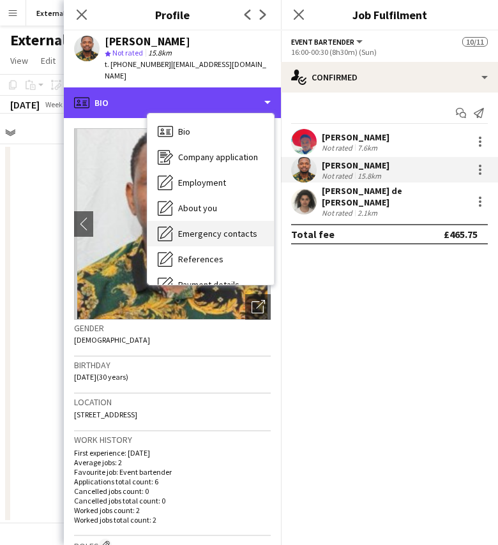
scroll to position [59, 0]
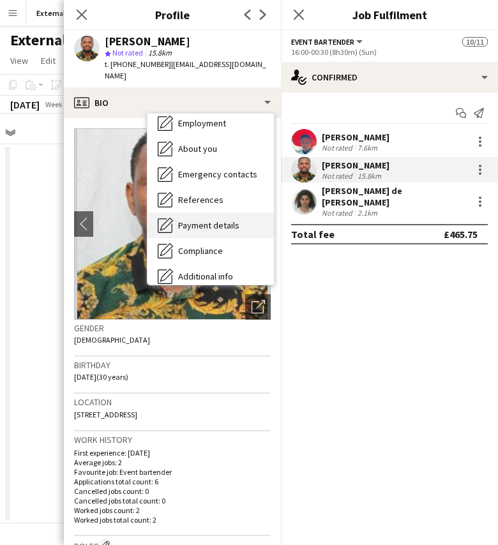
click at [188, 220] on span "Payment details" at bounding box center [208, 225] width 61 height 11
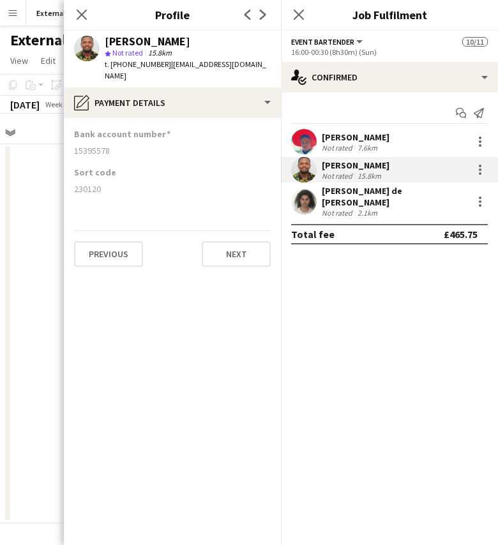
drag, startPoint x: 110, startPoint y: 138, endPoint x: 66, endPoint y: 142, distance: 43.6
click at [66, 142] on app-section-data-types "Bank account number [FINANCIAL_ID] Sort code [FINANCIAL_ID] Previous Next" at bounding box center [172, 331] width 217 height 427
drag, startPoint x: 102, startPoint y: 178, endPoint x: 73, endPoint y: 186, distance: 29.7
click at [73, 186] on app-section-data-types "Bank account number [FINANCIAL_ID] Sort code [FINANCIAL_ID] Previous Next" at bounding box center [172, 331] width 217 height 427
drag, startPoint x: 151, startPoint y: 42, endPoint x: 105, endPoint y: 47, distance: 46.8
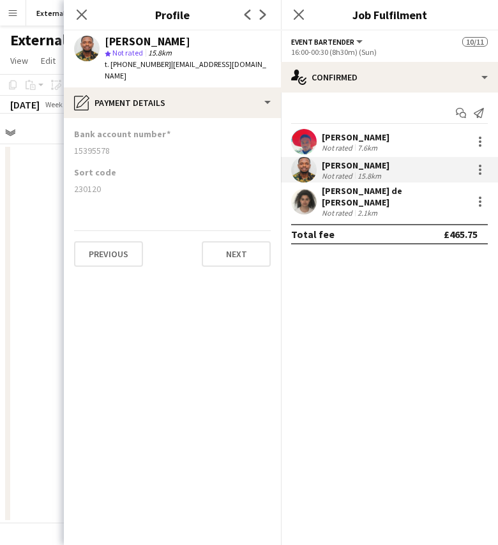
click at [105, 47] on div "[PERSON_NAME] star Not rated 15.8km t. [PHONE_NUMBER] | [EMAIL_ADDRESS][DOMAIN_…" at bounding box center [188, 59] width 166 height 47
click at [131, 42] on div "[PERSON_NAME]" at bounding box center [148, 41] width 86 height 11
drag, startPoint x: 150, startPoint y: 43, endPoint x: 103, endPoint y: 44, distance: 46.6
click at [103, 44] on div "[PERSON_NAME] star Not rated 15.8km t. [PHONE_NUMBER] | [EMAIL_ADDRESS][DOMAIN_…" at bounding box center [172, 59] width 217 height 57
click at [347, 208] on div "Not rated" at bounding box center [338, 213] width 33 height 10
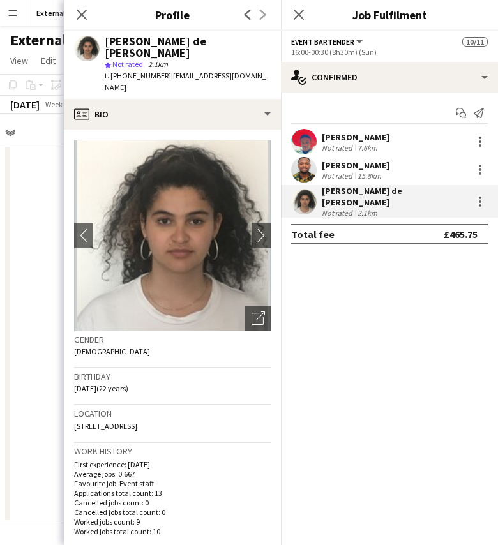
drag, startPoint x: 107, startPoint y: 36, endPoint x: 258, endPoint y: 38, distance: 151.2
click at [258, 38] on div "[PERSON_NAME] de [PERSON_NAME]" at bounding box center [188, 47] width 166 height 23
drag, startPoint x: 167, startPoint y: 64, endPoint x: 235, endPoint y: 67, distance: 69.0
click at [235, 70] on div "t. [PHONE_NUMBER] | [EMAIL_ADDRESS][DOMAIN_NAME]" at bounding box center [188, 81] width 166 height 23
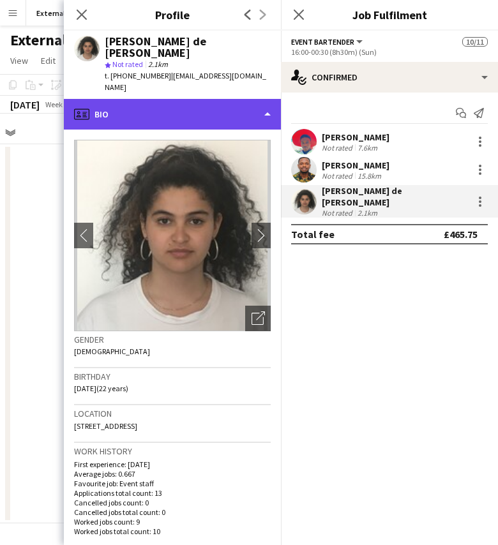
click at [133, 99] on div "profile Bio" at bounding box center [172, 114] width 217 height 31
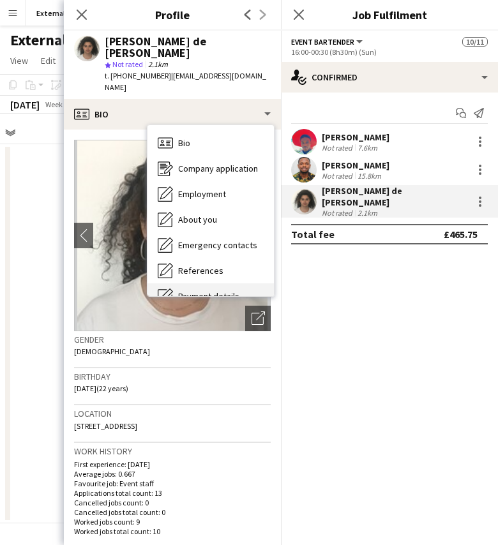
click at [214, 283] on div "Payment details Payment details" at bounding box center [210, 296] width 126 height 26
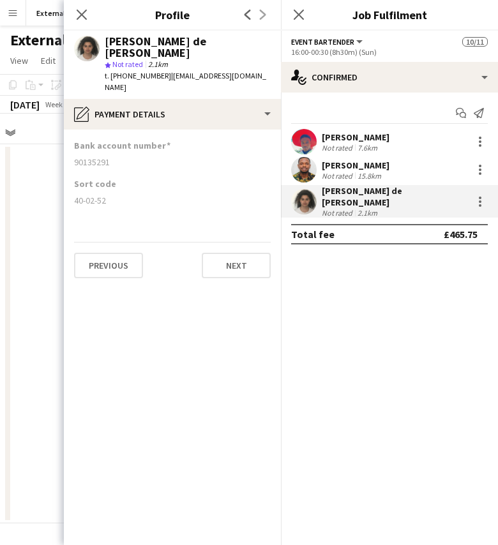
drag, startPoint x: 110, startPoint y: 136, endPoint x: 70, endPoint y: 140, distance: 39.7
click at [70, 140] on app-section-data-types "Bank account number [FINANCIAL_ID] Sort code [FINANCIAL_ID] Previous Next" at bounding box center [172, 337] width 217 height 415
drag, startPoint x: 105, startPoint y: 180, endPoint x: 68, endPoint y: 181, distance: 37.0
click at [68, 181] on app-section-data-types "Bank account number [FINANCIAL_ID] Sort code [FINANCIAL_ID] Previous Next" at bounding box center [172, 337] width 217 height 415
drag, startPoint x: 263, startPoint y: 42, endPoint x: 106, endPoint y: 43, distance: 157.0
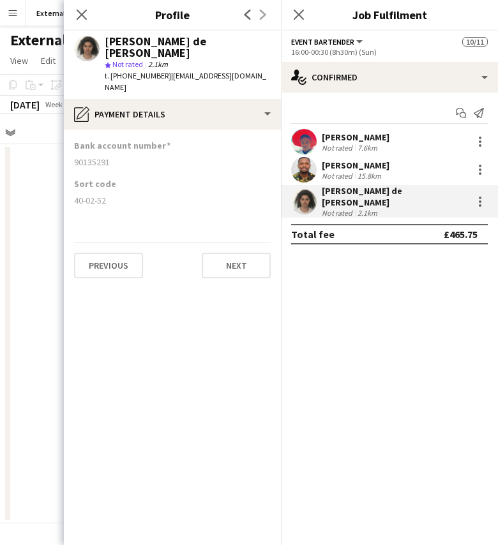
click at [106, 43] on div "[PERSON_NAME] de [PERSON_NAME] star Not rated 2.1km t. [PHONE_NUMBER] | [EMAIL_…" at bounding box center [172, 65] width 217 height 68
click at [93, 15] on div "Close pop-in" at bounding box center [82, 14] width 36 height 29
click at [78, 19] on icon "Close pop-in" at bounding box center [81, 14] width 12 height 12
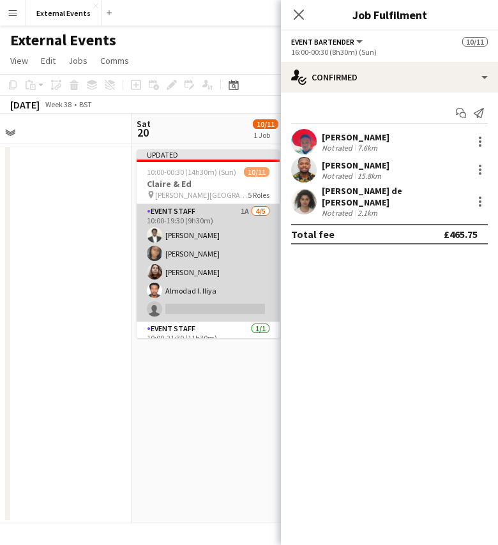
scroll to position [52, 0]
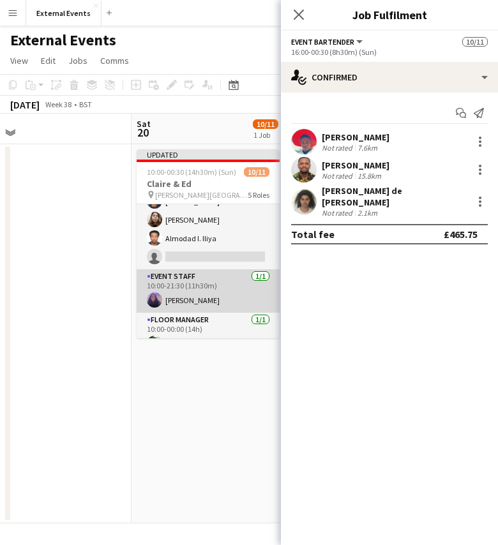
click at [175, 278] on app-card-role "Event staff [DATE] 10:00-21:30 (11h30m) [PERSON_NAME]" at bounding box center [208, 290] width 143 height 43
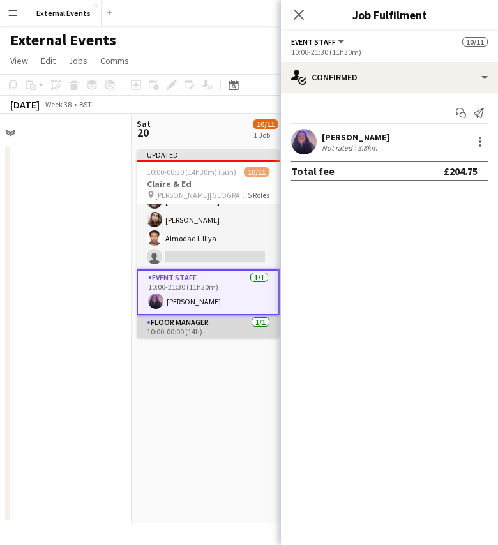
click at [189, 325] on app-card-role "Floor manager [DATE] 10:00-00:00 (14h) [PERSON_NAME]" at bounding box center [208, 336] width 143 height 43
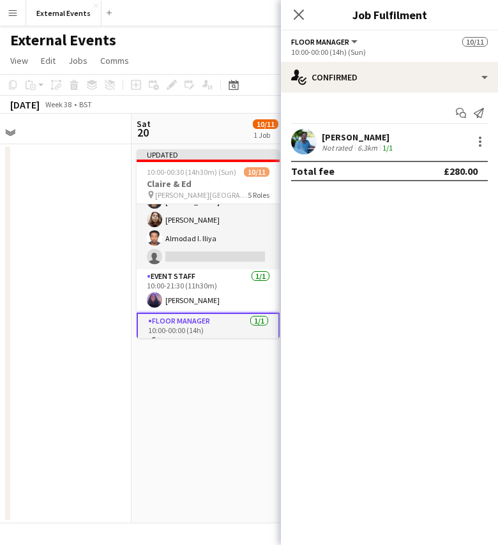
drag, startPoint x: 379, startPoint y: 137, endPoint x: 320, endPoint y: 138, distance: 58.7
click at [320, 138] on div "[PERSON_NAME] Not rated 6.3km 1/1" at bounding box center [389, 142] width 217 height 26
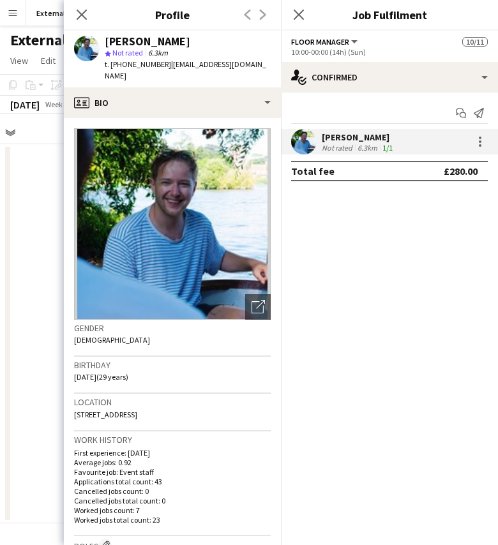
drag, startPoint x: 165, startPoint y: 65, endPoint x: 163, endPoint y: 73, distance: 8.5
click at [163, 73] on div "t. [PHONE_NUMBER] | [EMAIL_ADDRESS][DOMAIN_NAME]" at bounding box center [188, 70] width 166 height 23
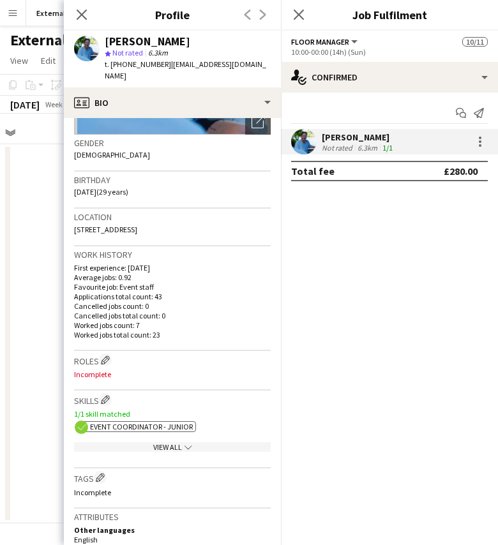
scroll to position [0, 0]
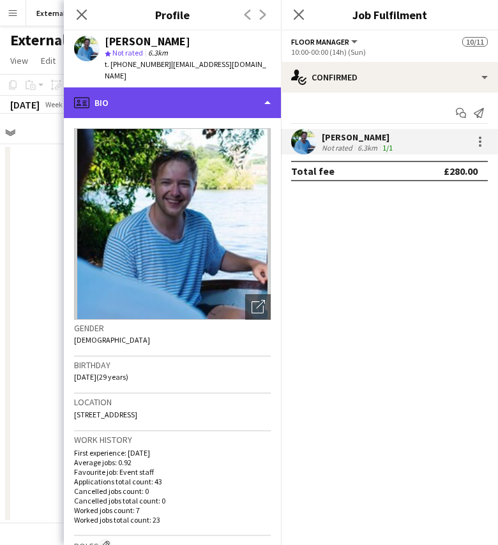
click at [263, 94] on div "profile Bio" at bounding box center [172, 102] width 217 height 31
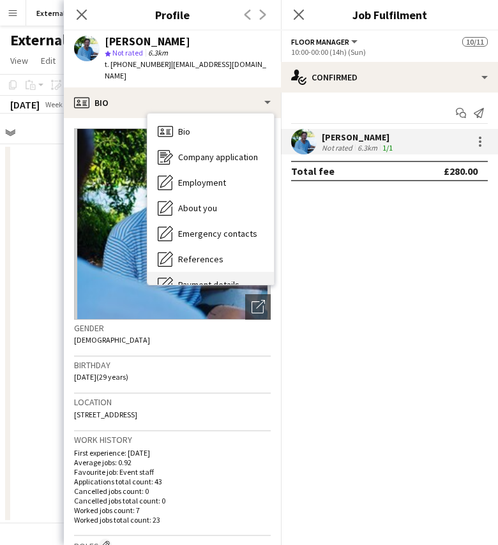
click at [216, 279] on span "Payment details" at bounding box center [208, 284] width 61 height 11
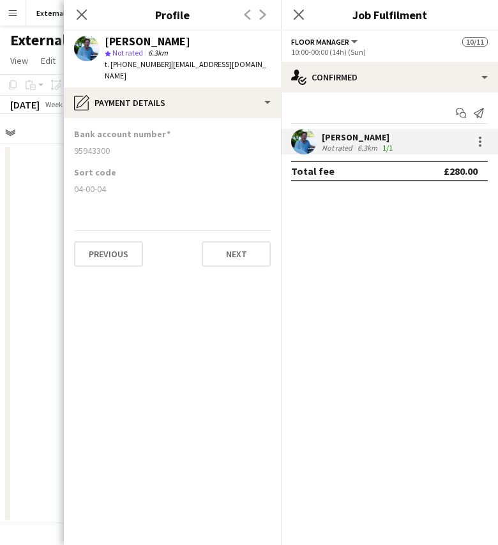
drag, startPoint x: 109, startPoint y: 150, endPoint x: 66, endPoint y: 156, distance: 43.2
click at [66, 156] on app-section-data-types "Bank account number [FINANCIAL_ID] Sort code 04-00-04 Previous Next" at bounding box center [172, 331] width 217 height 427
drag, startPoint x: 103, startPoint y: 188, endPoint x: 67, endPoint y: 193, distance: 36.7
click at [67, 193] on app-section-data-types "Bank account number [FINANCIAL_ID] Sort code 04-00-04 Previous Next" at bounding box center [172, 331] width 217 height 427
click at [115, 187] on div "04-00-04" at bounding box center [172, 188] width 197 height 11
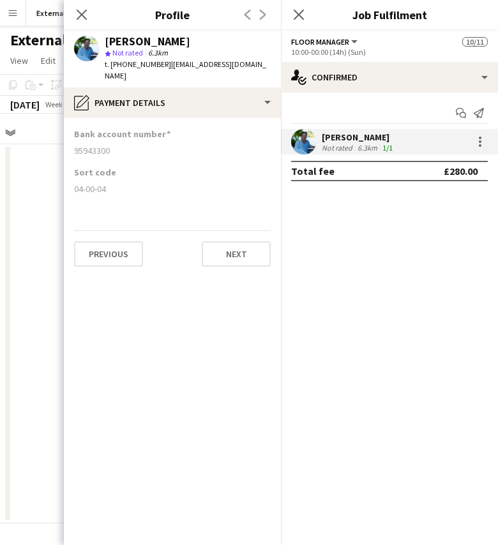
drag, startPoint x: 115, startPoint y: 187, endPoint x: 66, endPoint y: 193, distance: 48.9
click at [66, 193] on app-section-data-types "Bank account number [FINANCIAL_ID] Sort code 04-00-04 Previous Next" at bounding box center [172, 331] width 217 height 427
drag, startPoint x: 179, startPoint y: 42, endPoint x: 103, endPoint y: 40, distance: 76.0
click at [103, 40] on div "[PERSON_NAME] Not rated 6.3km t. [PHONE_NUMBER] | [EMAIL_ADDRESS][DOMAIN_NAME]" at bounding box center [172, 59] width 217 height 57
click at [84, 14] on icon "Close pop-in" at bounding box center [81, 14] width 12 height 12
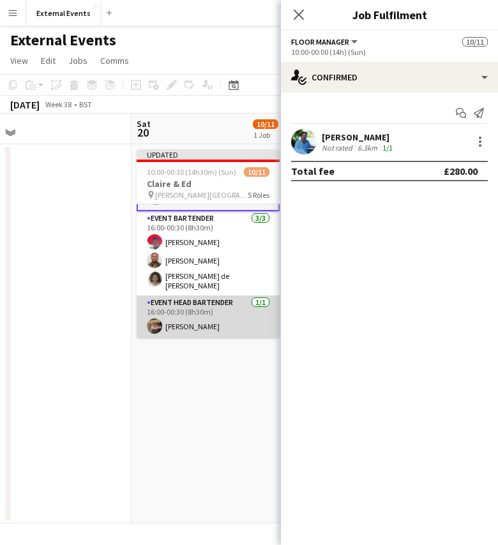
click at [202, 309] on app-card-role "Event head Bartender [DATE] 16:00-00:30 (8h30m) [PERSON_NAME]" at bounding box center [208, 316] width 143 height 43
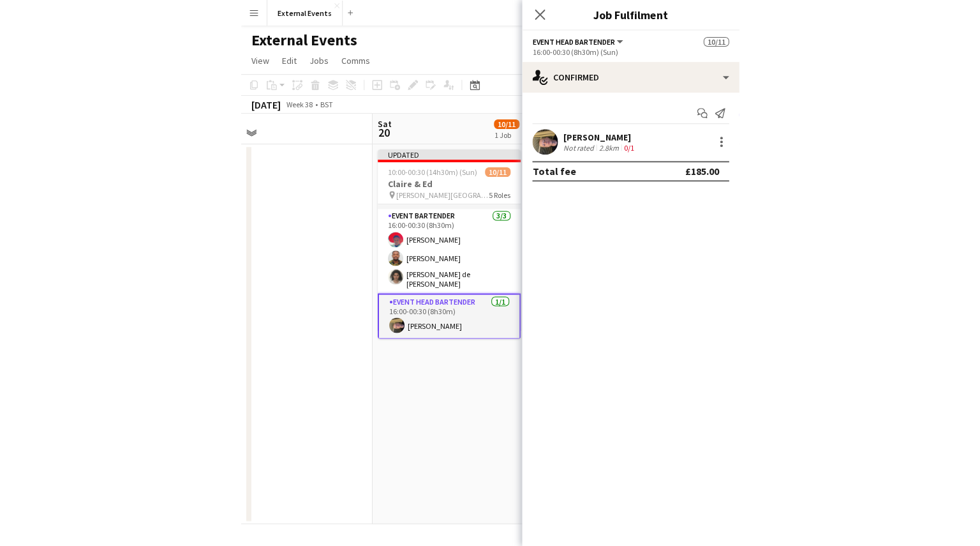
scroll to position [198, 0]
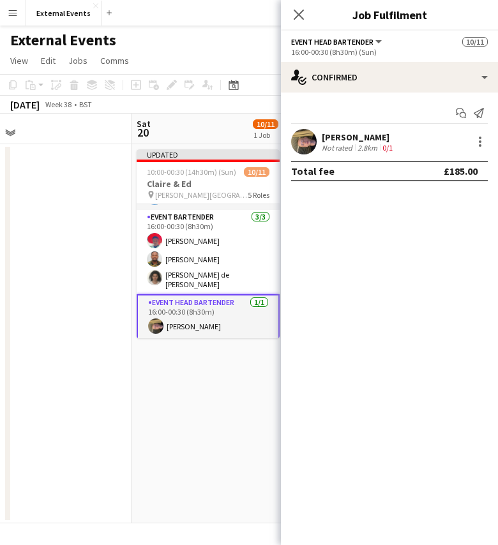
click at [331, 143] on div "Not rated" at bounding box center [338, 148] width 33 height 10
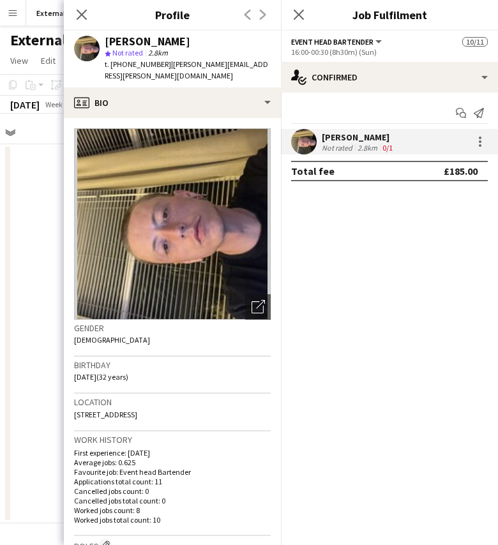
drag, startPoint x: 157, startPoint y: 40, endPoint x: 104, endPoint y: 40, distance: 53.0
click at [104, 40] on div "[PERSON_NAME] star Not rated 2.8km t. [PHONE_NUMBER] | [PERSON_NAME][EMAIL_ADDR…" at bounding box center [172, 59] width 217 height 57
drag, startPoint x: 167, startPoint y: 65, endPoint x: 239, endPoint y: 70, distance: 72.9
click at [239, 70] on div "t. [PHONE_NUMBER] | [PERSON_NAME][EMAIL_ADDRESS][PERSON_NAME][DOMAIN_NAME]" at bounding box center [188, 70] width 166 height 23
click at [244, 68] on div "[PERSON_NAME] star Not rated 2.8km t. [PHONE_NUMBER] | [PERSON_NAME][EMAIL_ADDR…" at bounding box center [172, 59] width 217 height 57
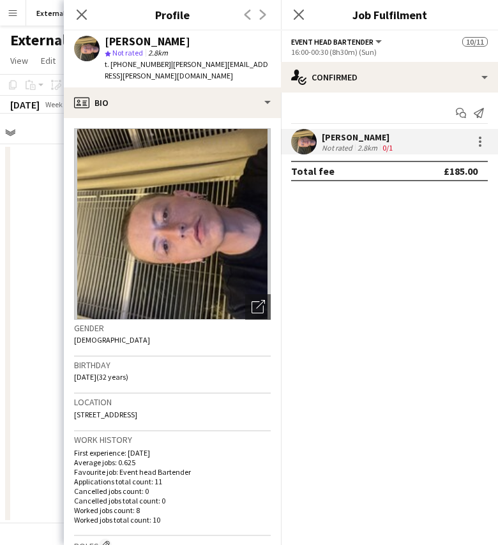
drag, startPoint x: 242, startPoint y: 65, endPoint x: 165, endPoint y: 66, distance: 77.2
click at [165, 66] on div "[PERSON_NAME] star Not rated 2.8km t. [PHONE_NUMBER] | [PERSON_NAME][EMAIL_ADDR…" at bounding box center [172, 59] width 217 height 57
drag, startPoint x: 157, startPoint y: 38, endPoint x: 102, endPoint y: 44, distance: 55.2
click at [102, 44] on div "[PERSON_NAME] star Not rated 2.8km t. [PHONE_NUMBER] | [PERSON_NAME][EMAIL_ADDR…" at bounding box center [172, 59] width 217 height 57
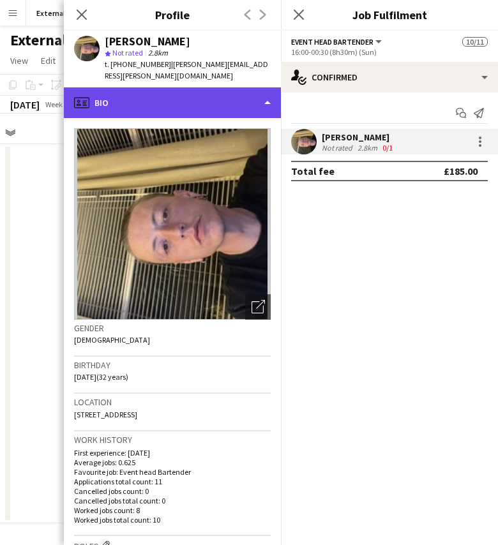
click at [259, 95] on div "profile Bio" at bounding box center [172, 102] width 217 height 31
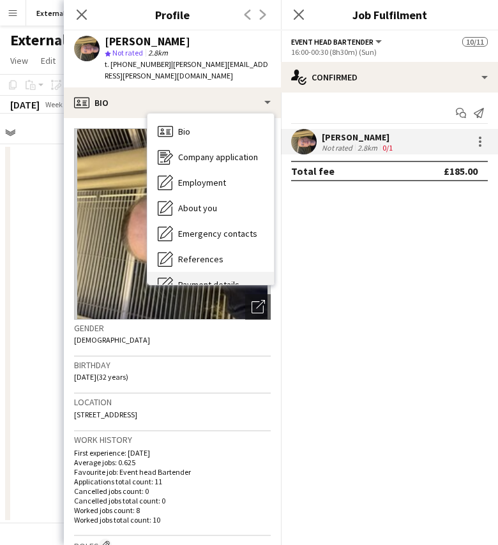
click at [212, 279] on span "Payment details" at bounding box center [208, 284] width 61 height 11
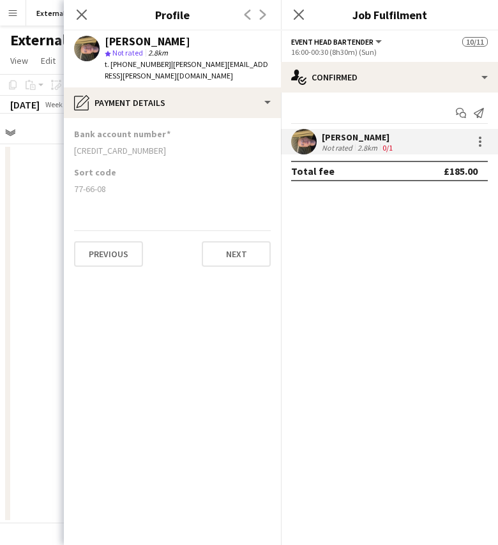
drag, startPoint x: 147, startPoint y: 138, endPoint x: 70, endPoint y: 139, distance: 76.6
click at [70, 139] on app-section-data-types "Bank account number [FINANCIAL_ID] Sort code 77-66-08 Previous Next" at bounding box center [172, 331] width 217 height 427
drag, startPoint x: 106, startPoint y: 178, endPoint x: 70, endPoint y: 181, distance: 36.5
click at [70, 181] on app-section-data-types "Bank account number [FINANCIAL_ID] Sort code 77-66-08 Previous Next" at bounding box center [172, 331] width 217 height 427
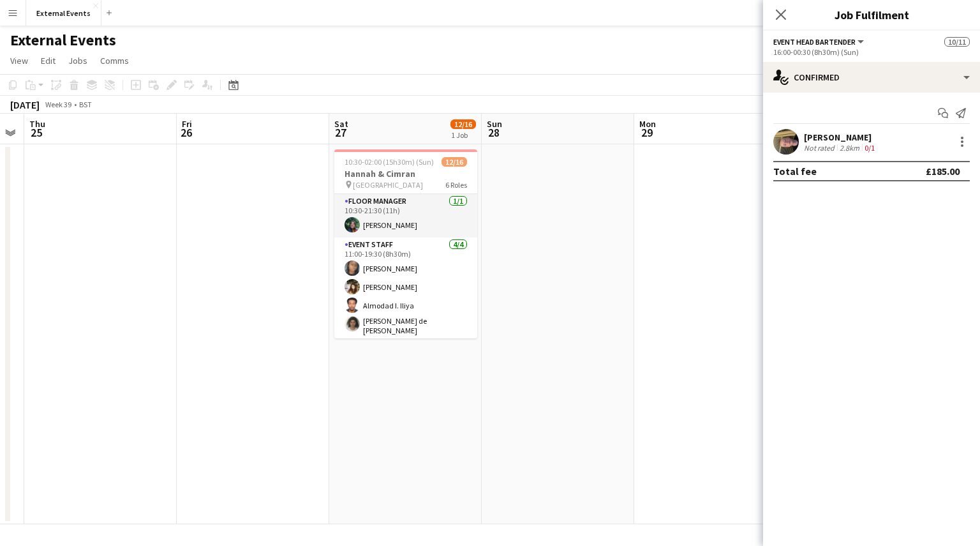
scroll to position [0, 436]
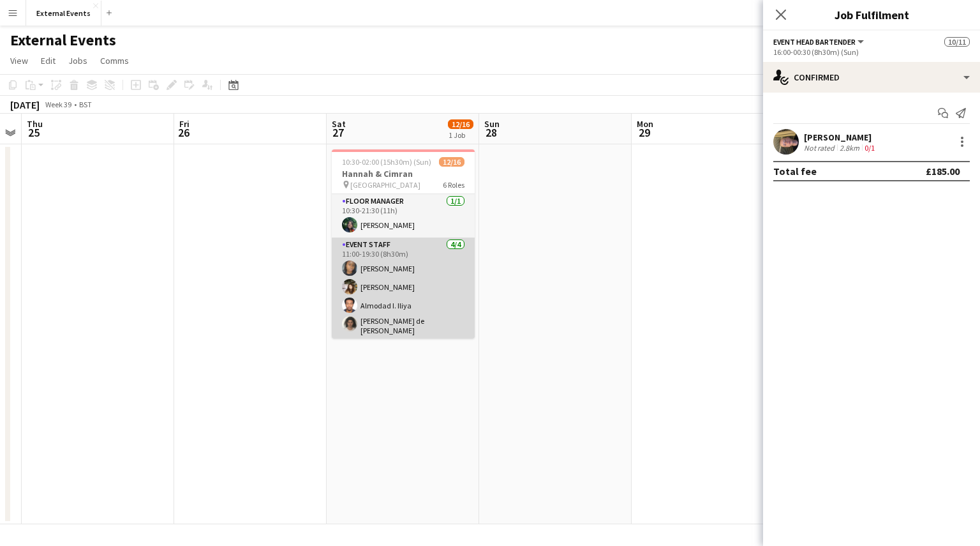
click at [412, 289] on app-card-role "Event staff [DATE] 11:00-19:30 (8h30m) [PERSON_NAME] [PERSON_NAME] Almodad [PER…" at bounding box center [403, 288] width 143 height 103
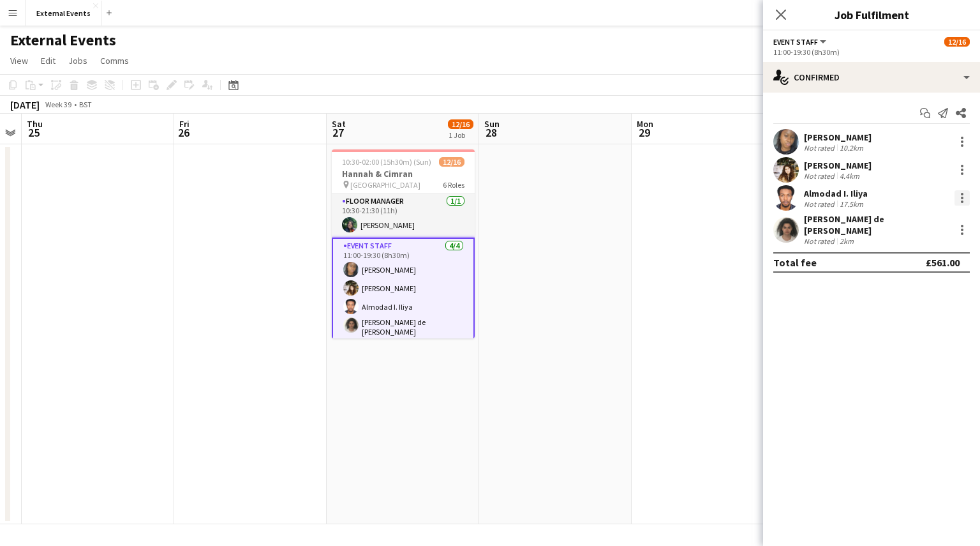
click at [963, 195] on div at bounding box center [962, 197] width 15 height 15
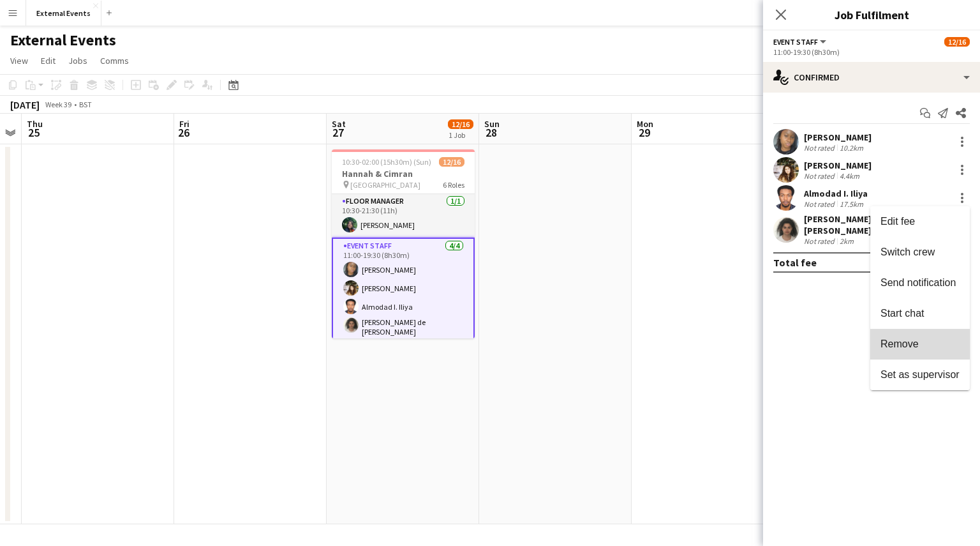
click at [919, 341] on span "Remove" at bounding box center [900, 343] width 38 height 11
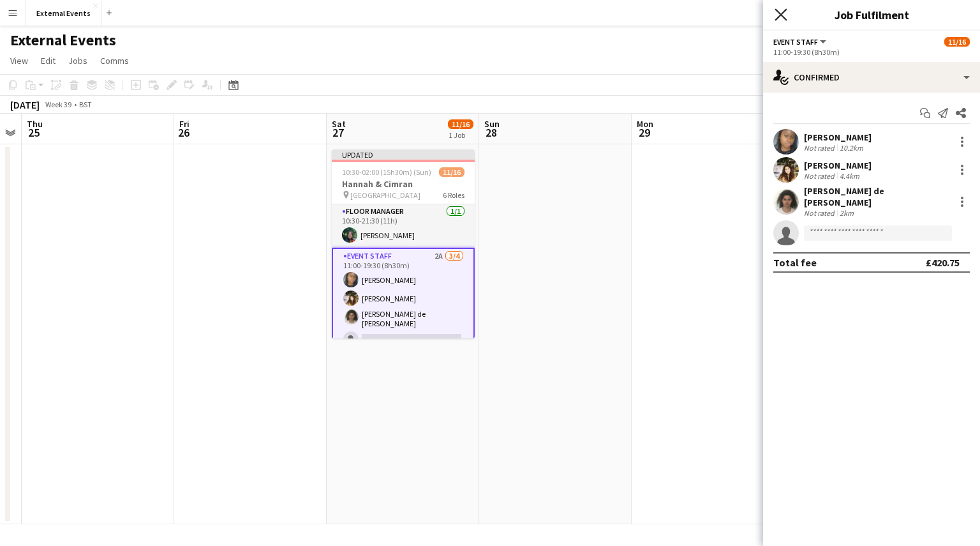
click at [782, 20] on icon "Close pop-in" at bounding box center [781, 14] width 12 height 12
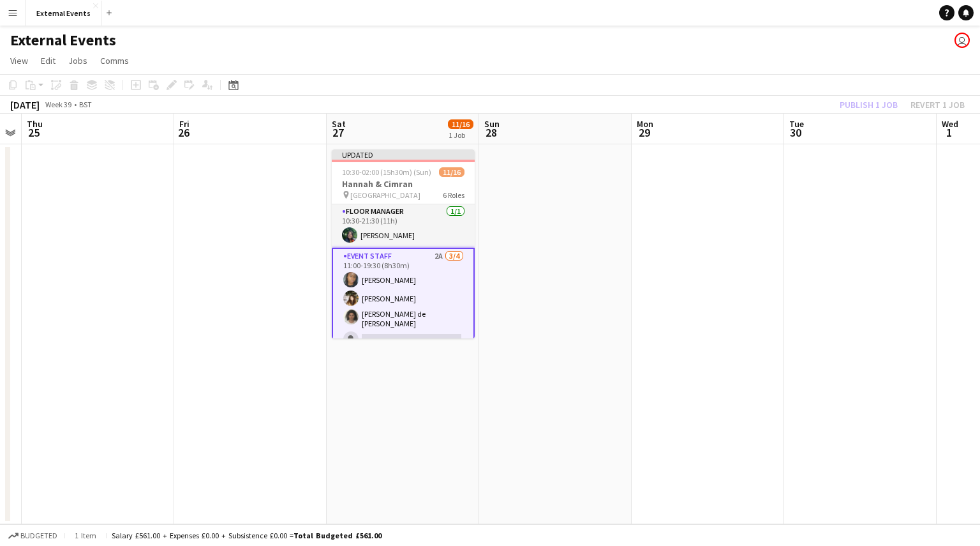
click at [872, 107] on div "Publish 1 job Revert 1 job" at bounding box center [902, 104] width 156 height 17
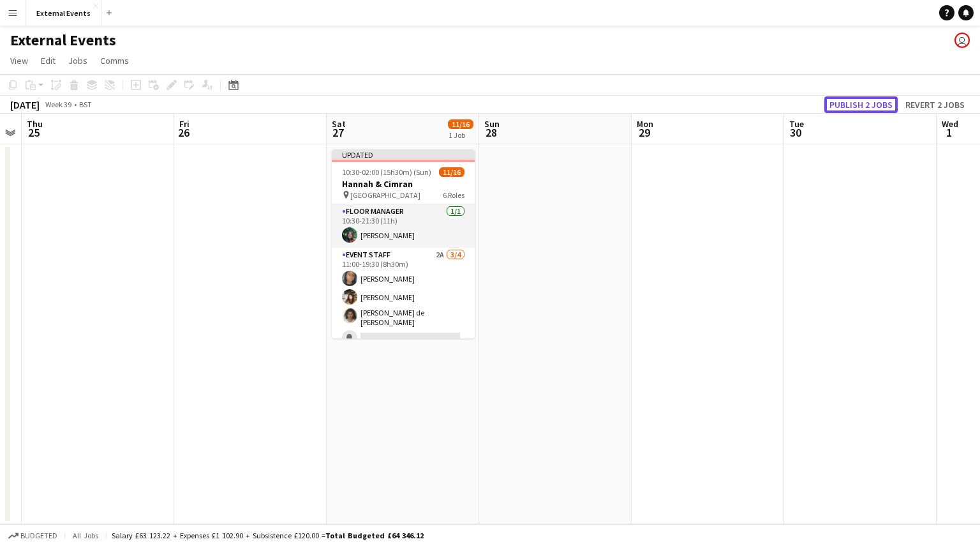
click at [872, 107] on button "Publish 2 jobs" at bounding box center [860, 104] width 73 height 17
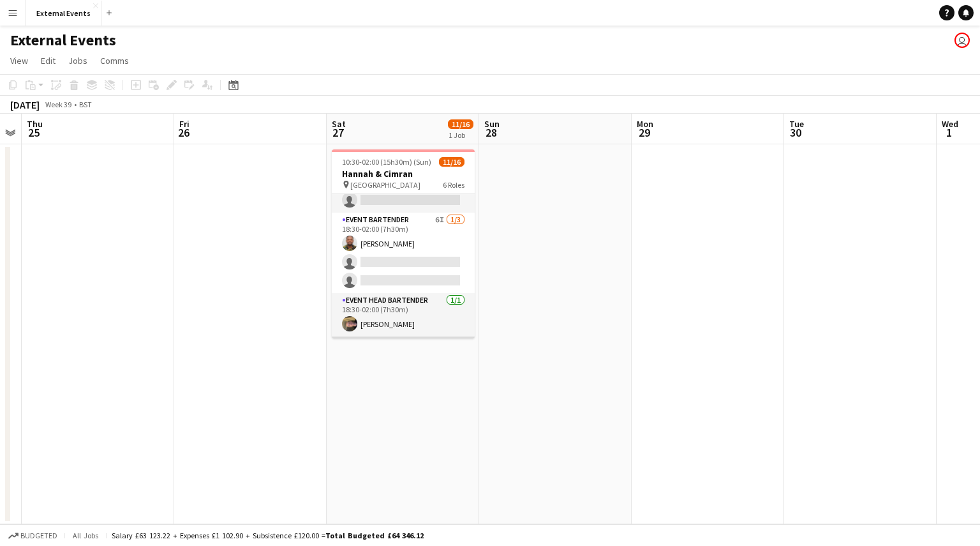
scroll to position [248, 0]
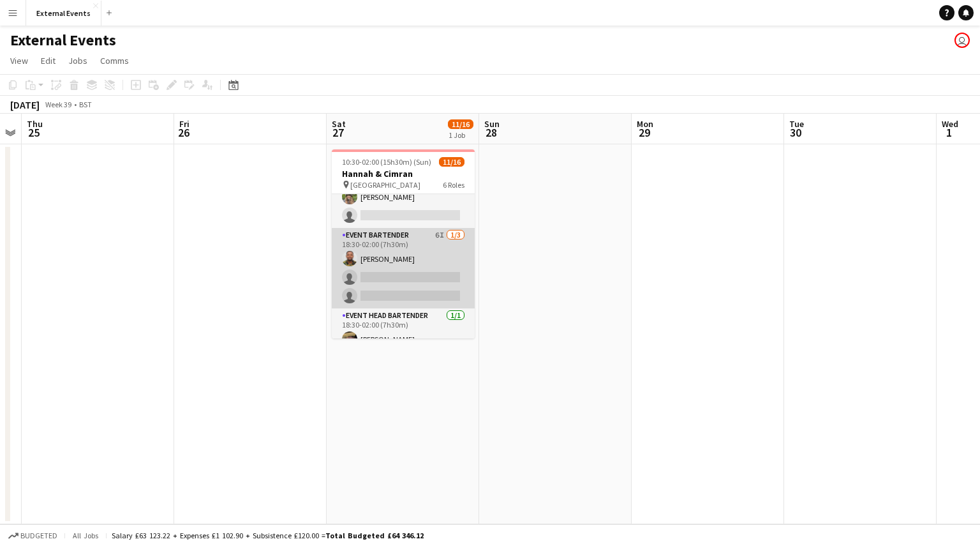
click at [375, 270] on app-card-role "Event bartender 6I [DATE] 18:30-02:00 (7h30m) [PERSON_NAME] single-neutral-acti…" at bounding box center [403, 268] width 143 height 80
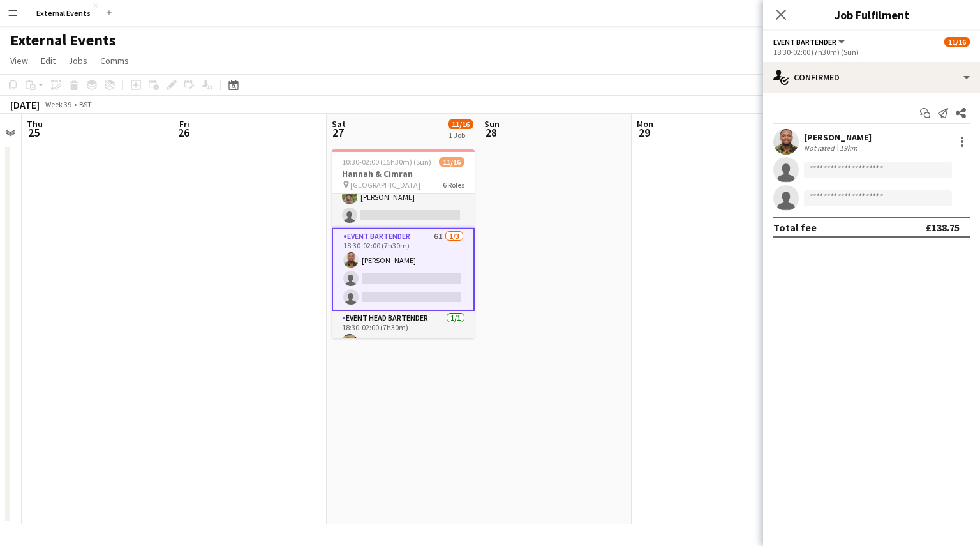
scroll to position [307, 0]
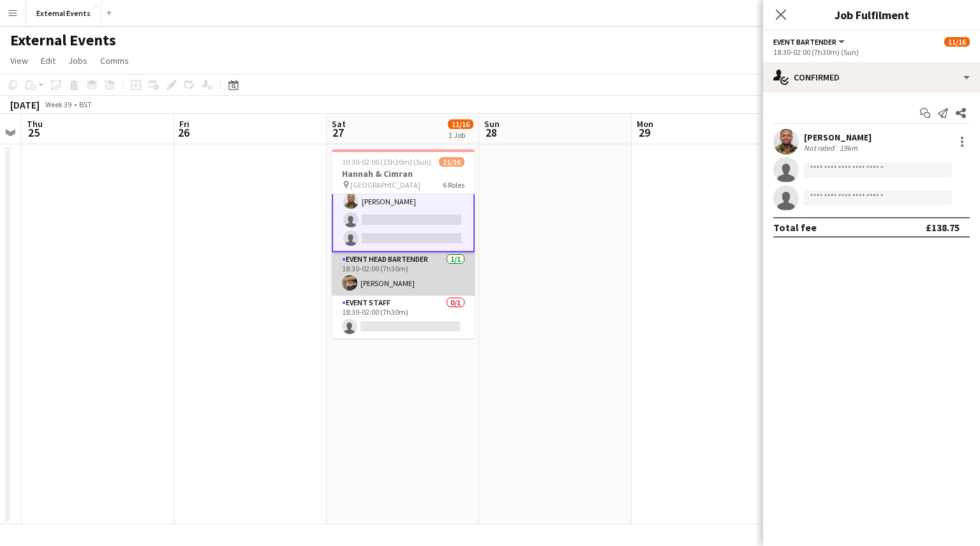
click at [382, 257] on app-card-role "Event head Bartender [DATE] 18:30-02:00 (7h30m) [PERSON_NAME]" at bounding box center [403, 273] width 143 height 43
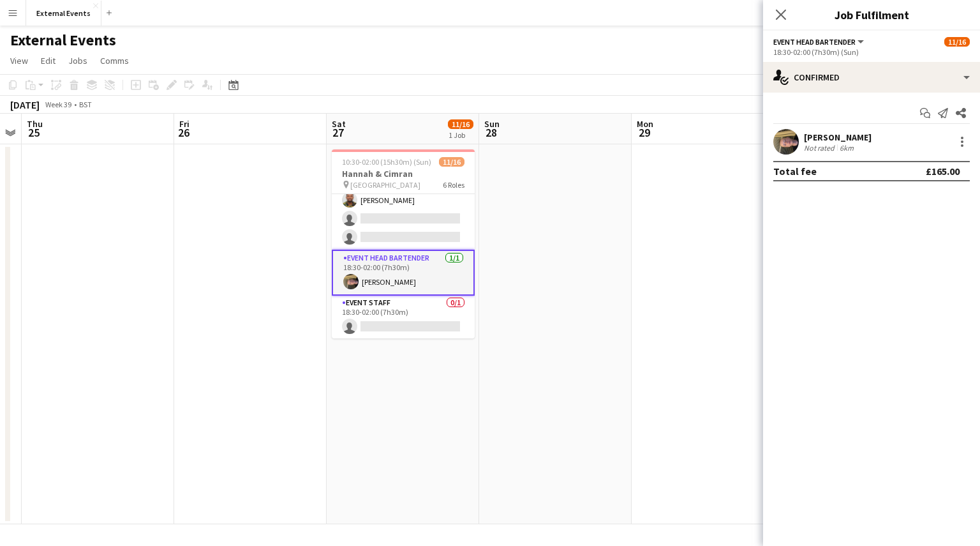
scroll to position [306, 0]
drag, startPoint x: 846, startPoint y: 134, endPoint x: 804, endPoint y: 137, distance: 42.2
click at [804, 137] on div "[PERSON_NAME]" at bounding box center [838, 136] width 68 height 11
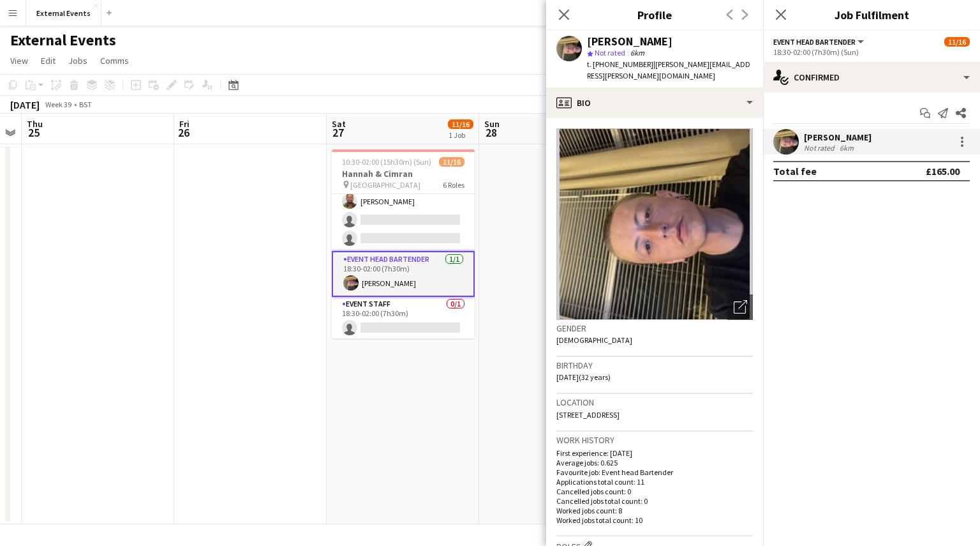
drag, startPoint x: 644, startPoint y: 64, endPoint x: 592, endPoint y: 66, distance: 51.7
click at [592, 66] on div "t. [PHONE_NUMBER] | [PERSON_NAME][EMAIL_ADDRESS][PERSON_NAME][DOMAIN_NAME]" at bounding box center [670, 70] width 166 height 23
click at [566, 17] on icon at bounding box center [564, 14] width 12 height 12
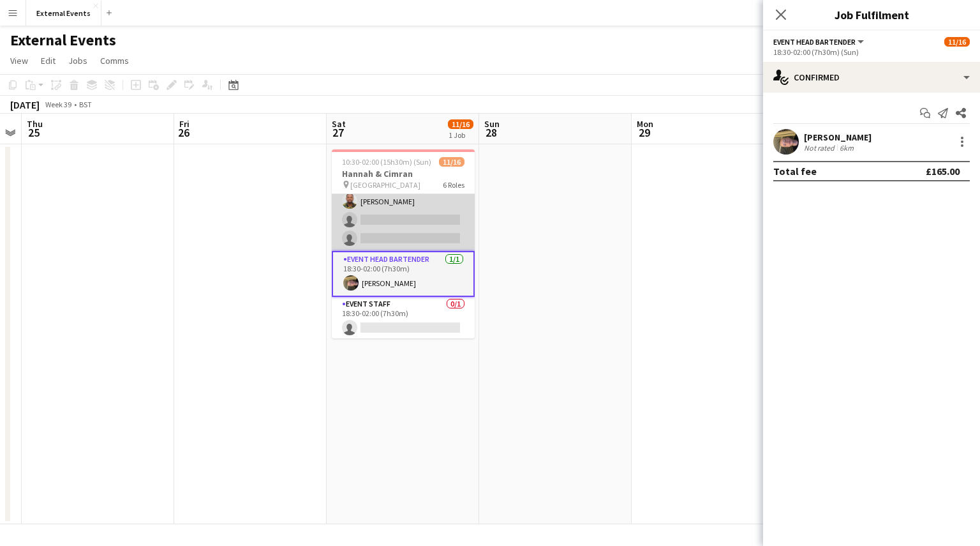
click at [419, 230] on app-card-role "Event bartender 6I [DATE] 18:30-02:00 (7h30m) [PERSON_NAME] single-neutral-acti…" at bounding box center [403, 210] width 143 height 80
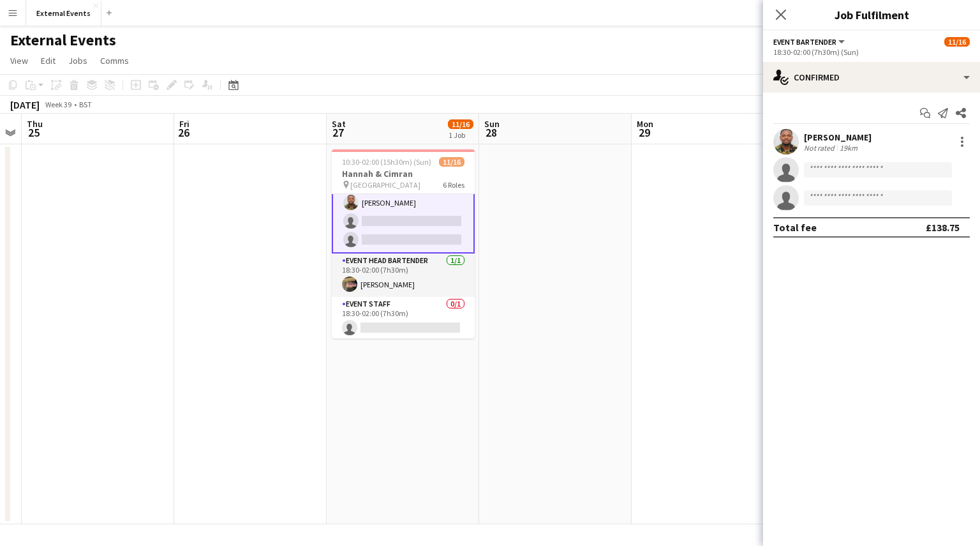
scroll to position [307, 0]
click at [841, 135] on div "[PERSON_NAME]" at bounding box center [838, 136] width 68 height 11
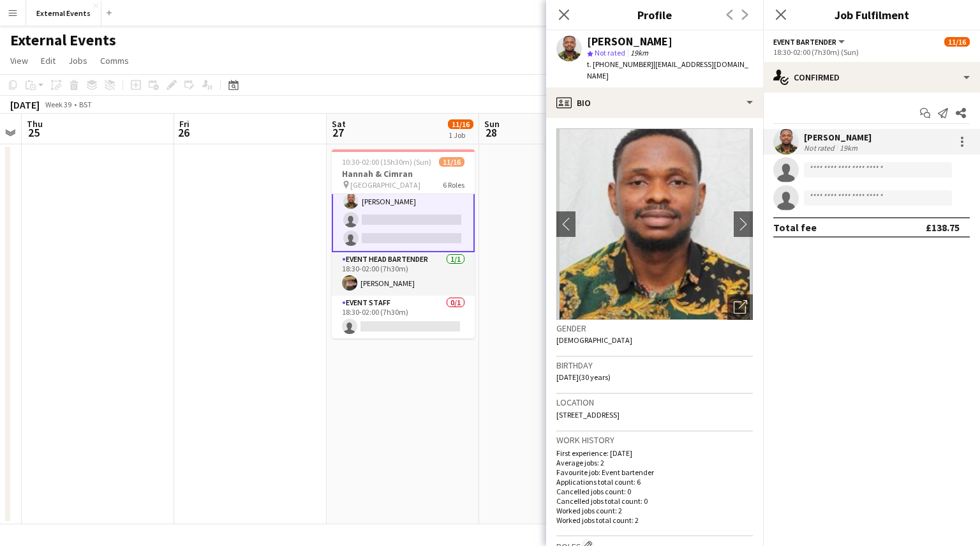
drag, startPoint x: 634, startPoint y: 41, endPoint x: 585, endPoint y: 40, distance: 49.1
click at [585, 40] on div "[PERSON_NAME] star Not rated 19km t. [PHONE_NUMBER] | [EMAIL_ADDRESS][DOMAIN_NA…" at bounding box center [654, 59] width 217 height 57
drag, startPoint x: 646, startPoint y: 64, endPoint x: 592, endPoint y: 61, distance: 53.7
click at [592, 61] on span "t. [PHONE_NUMBER]" at bounding box center [620, 64] width 66 height 10
click at [764, 469] on mat-expansion-panel "check Confirmed Start chat Send notification Share [PERSON_NAME] Not rated 19km…" at bounding box center [871, 319] width 217 height 453
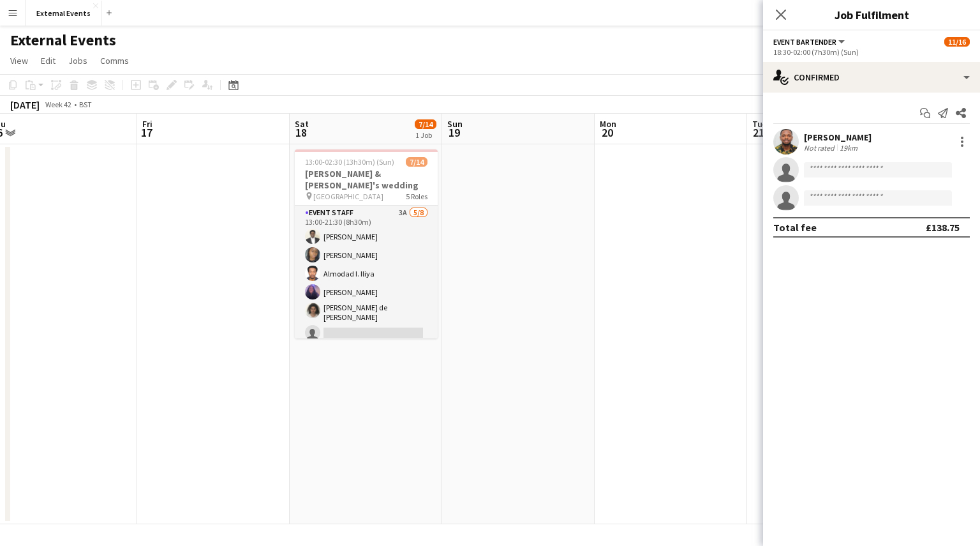
scroll to position [0, 318]
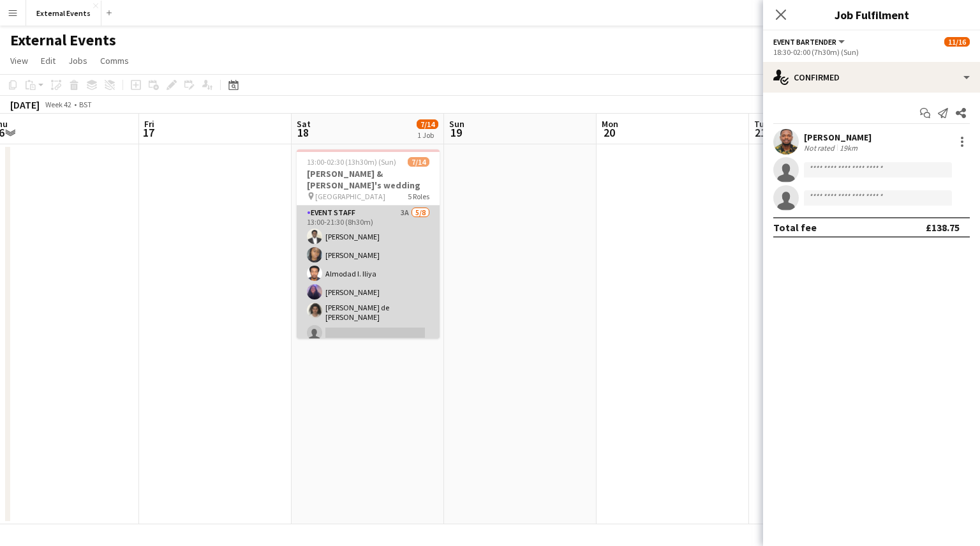
click at [379, 271] on app-card-role "Event staff 3A [DATE] 13:00-21:30 (8h30m) [PERSON_NAME] [PERSON_NAME] [PERSON_N…" at bounding box center [368, 293] width 143 height 177
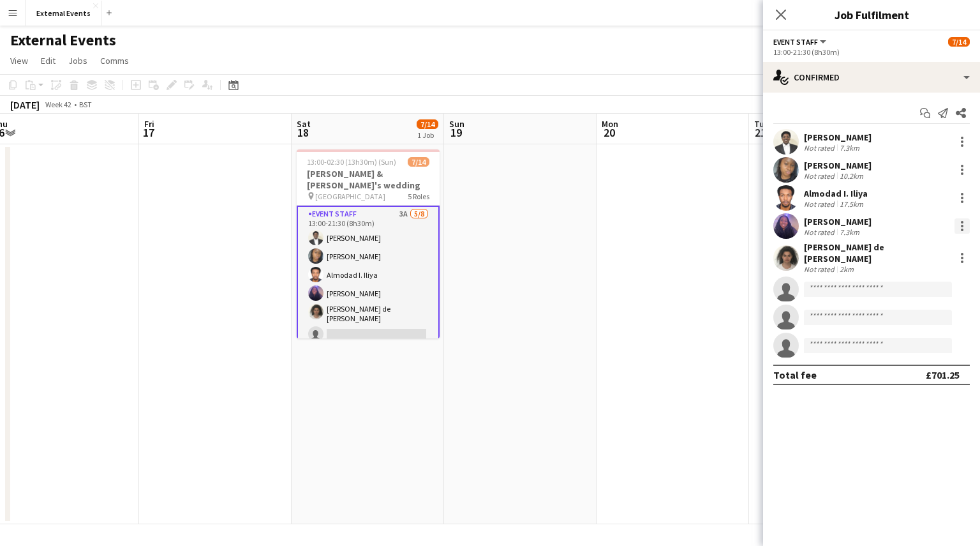
click at [963, 220] on div at bounding box center [962, 225] width 15 height 15
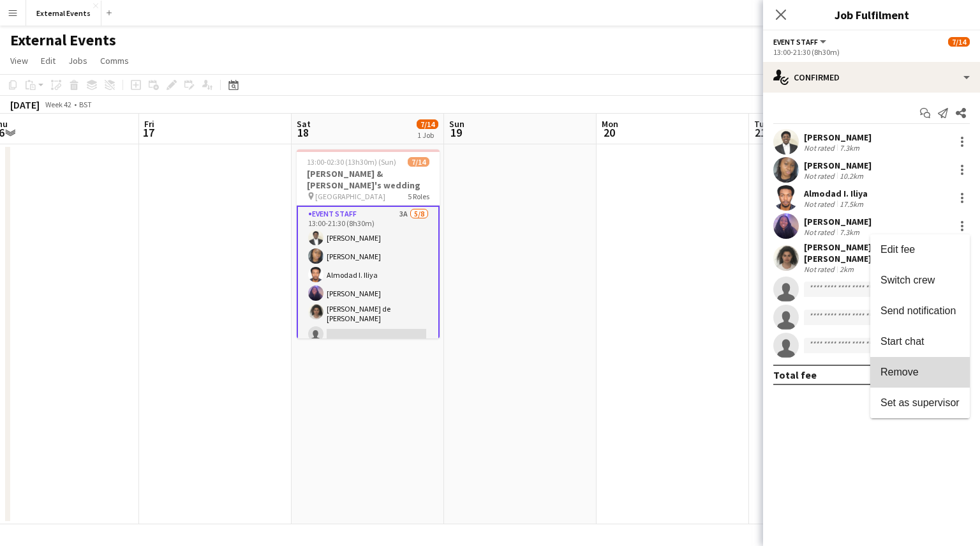
click at [923, 363] on button "Remove" at bounding box center [920, 372] width 100 height 31
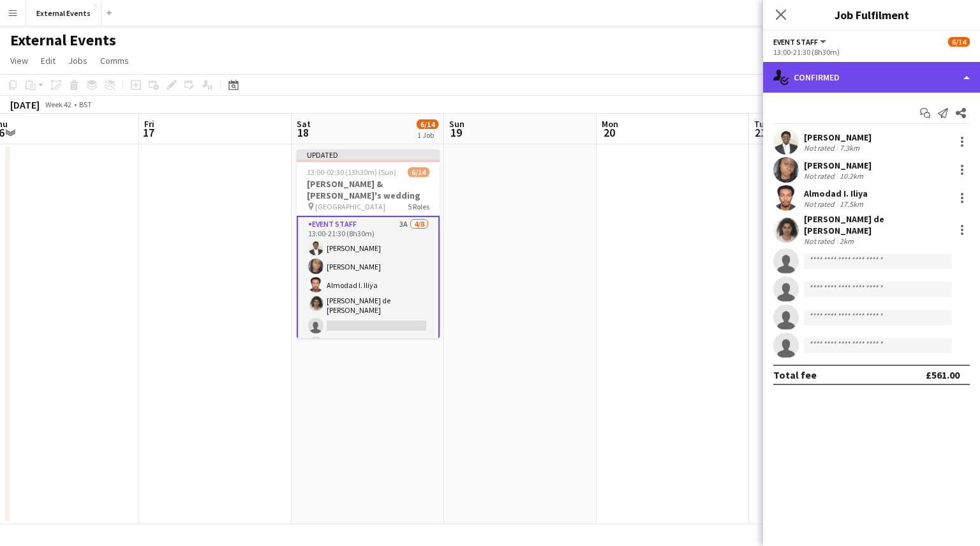
click at [835, 68] on div "single-neutral-actions-check-2 Confirmed" at bounding box center [871, 77] width 217 height 31
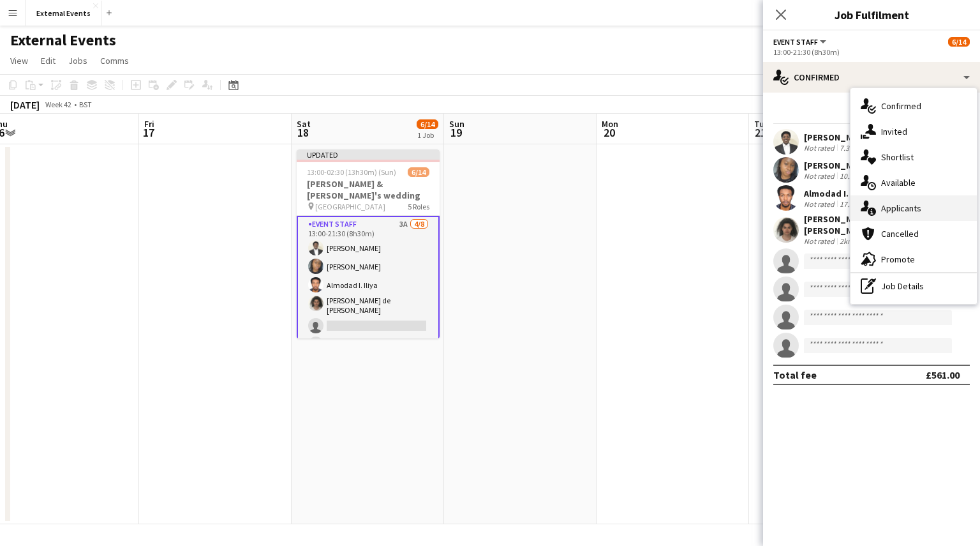
click at [930, 216] on div "single-neutral-actions-information Applicants" at bounding box center [914, 208] width 126 height 26
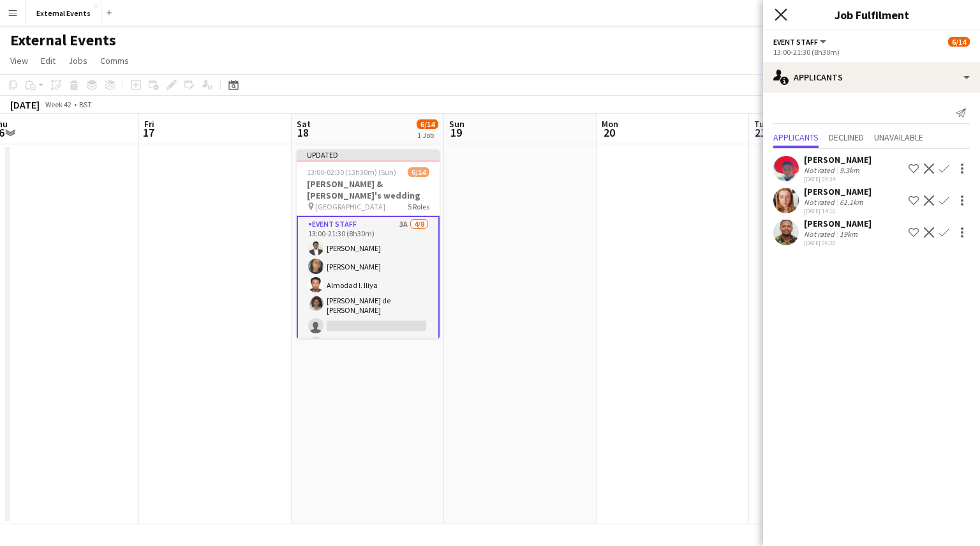
click at [778, 17] on icon at bounding box center [781, 14] width 12 height 12
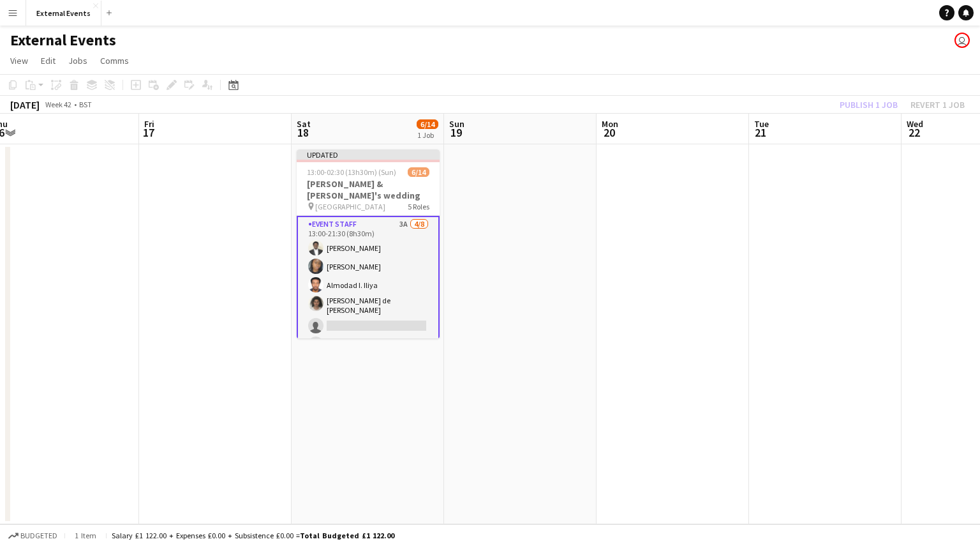
click at [869, 103] on div "Publish 1 job Revert 1 job" at bounding box center [902, 104] width 156 height 17
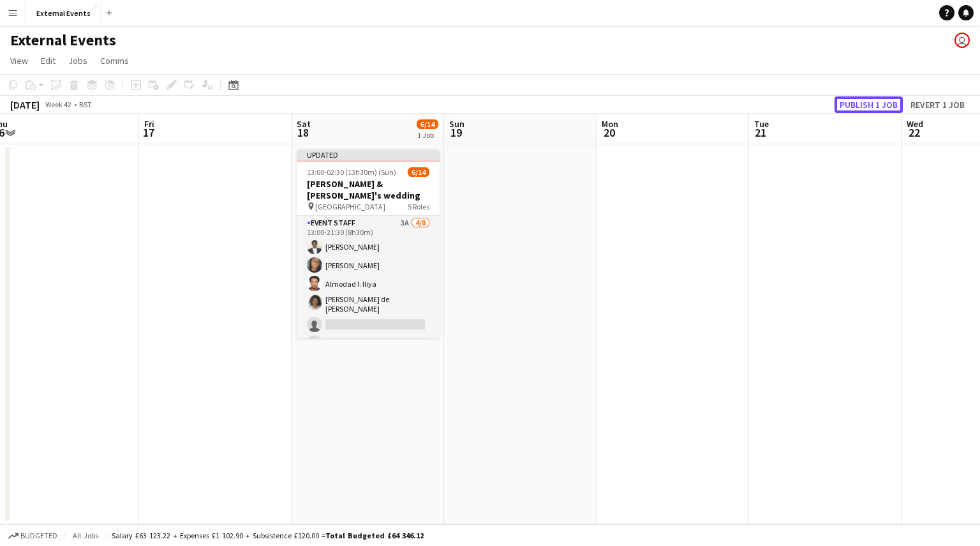
click at [869, 103] on button "Publish 1 job" at bounding box center [869, 104] width 68 height 17
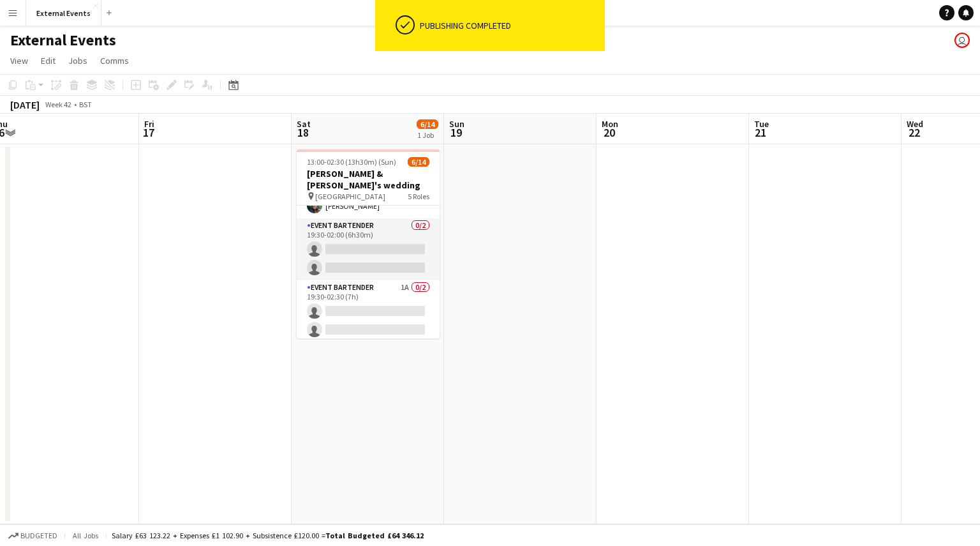
scroll to position [208, 0]
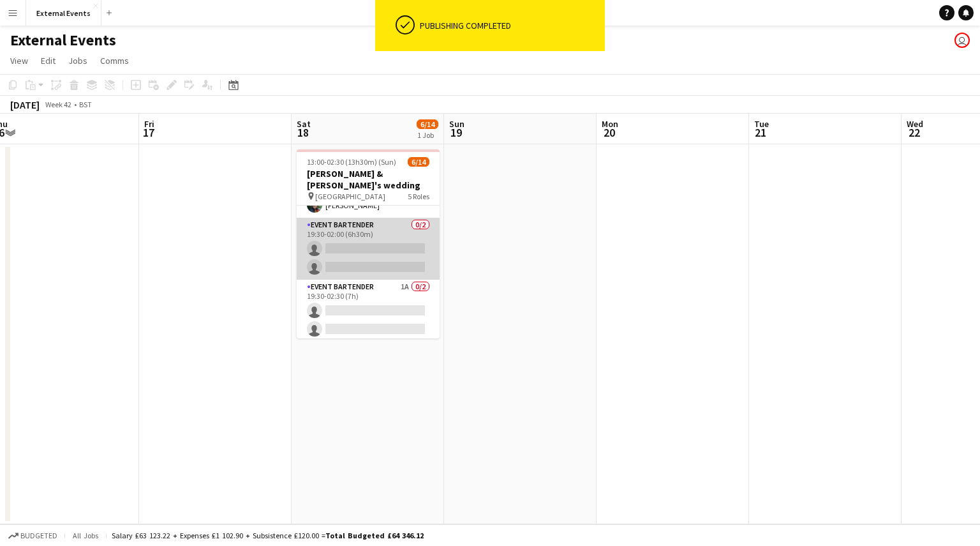
click at [346, 244] on app-card-role "Event bartender 0/2 19:30-02:00 (6h30m) single-neutral-actions single-neutral-a…" at bounding box center [368, 249] width 143 height 62
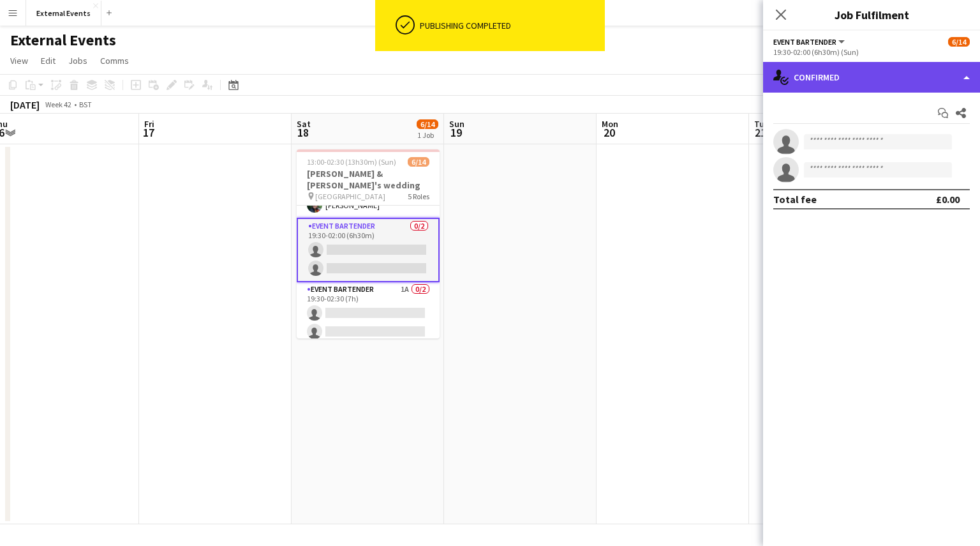
click at [882, 69] on div "single-neutral-actions-check-2 Confirmed" at bounding box center [871, 77] width 217 height 31
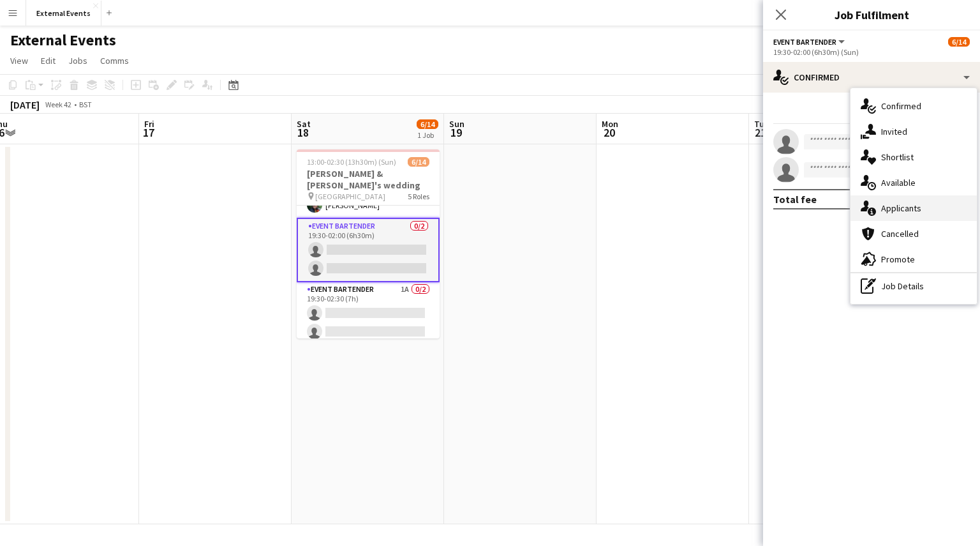
click at [907, 203] on span "Applicants" at bounding box center [901, 207] width 40 height 11
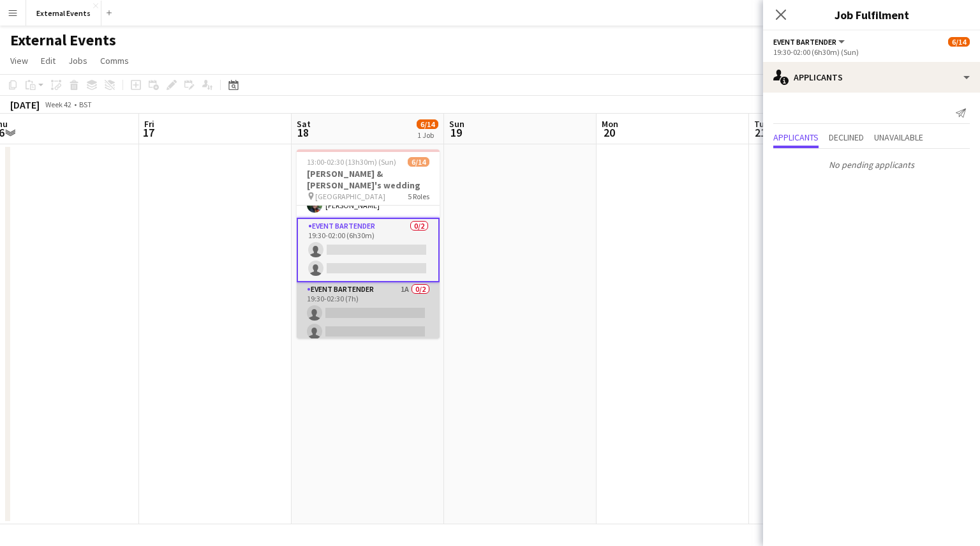
click at [364, 290] on app-card-role "Event bartender 1A 0/2 19:30-02:30 (7h) single-neutral-actions single-neutral-a…" at bounding box center [368, 313] width 143 height 62
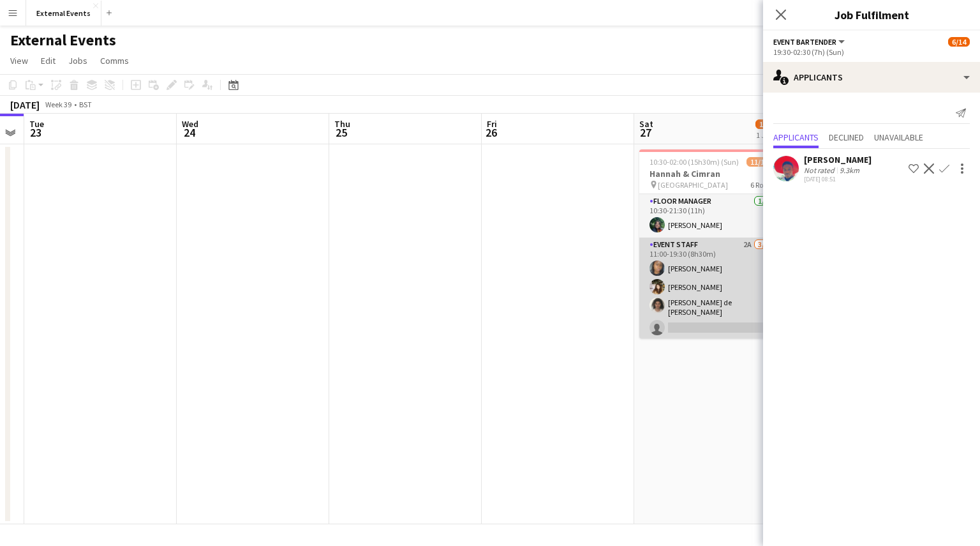
scroll to position [0, 374]
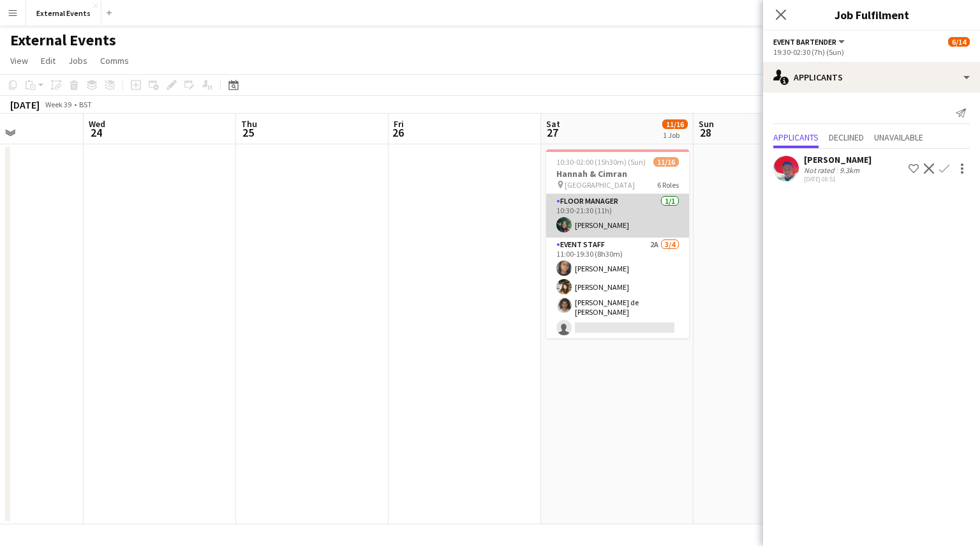
click at [630, 212] on app-card-role "Floor manager [DATE] 10:30-21:30 (11h) [PERSON_NAME]" at bounding box center [617, 215] width 143 height 43
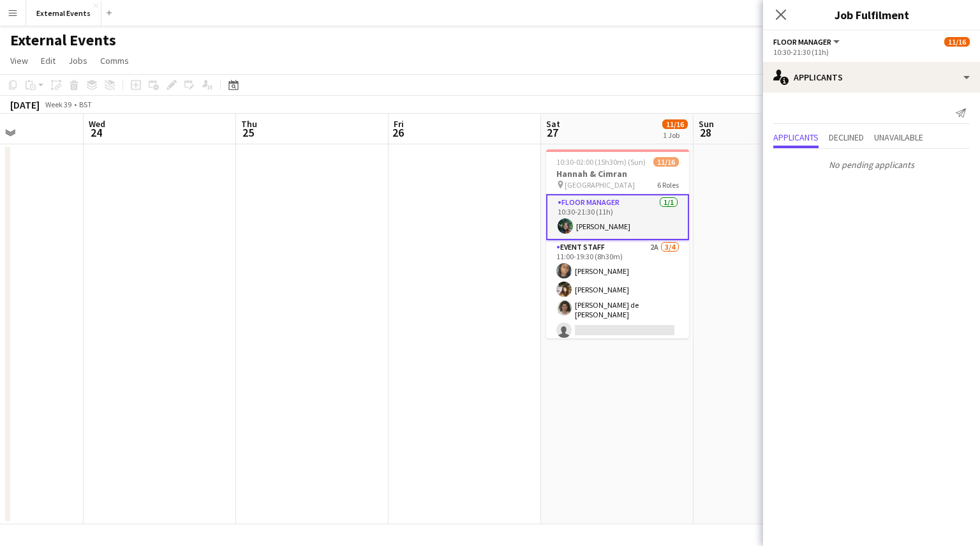
click at [592, 227] on app-card-role "Floor manager [DATE] 10:30-21:30 (11h) [PERSON_NAME]" at bounding box center [617, 217] width 143 height 46
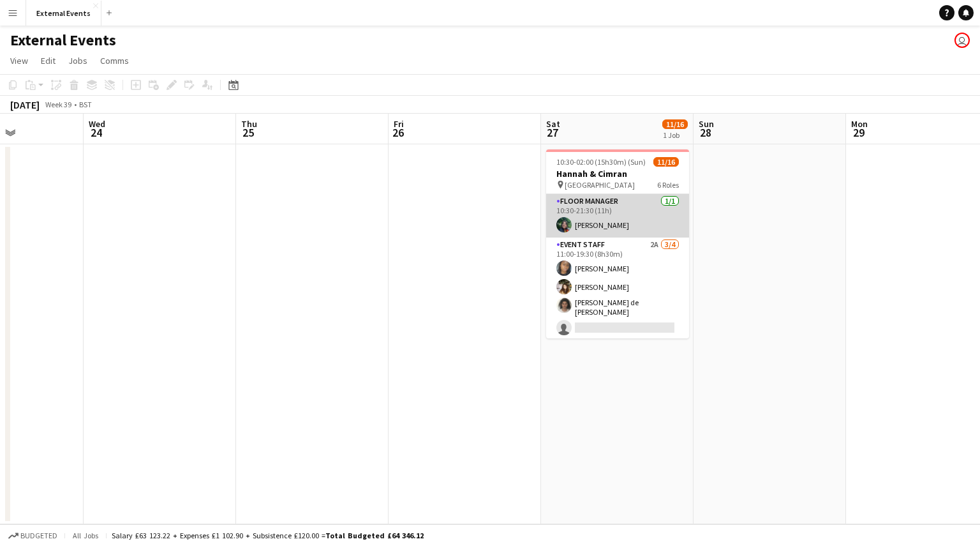
click at [576, 211] on app-card-role "Floor manager [DATE] 10:30-21:30 (11h) [PERSON_NAME]" at bounding box center [617, 215] width 143 height 43
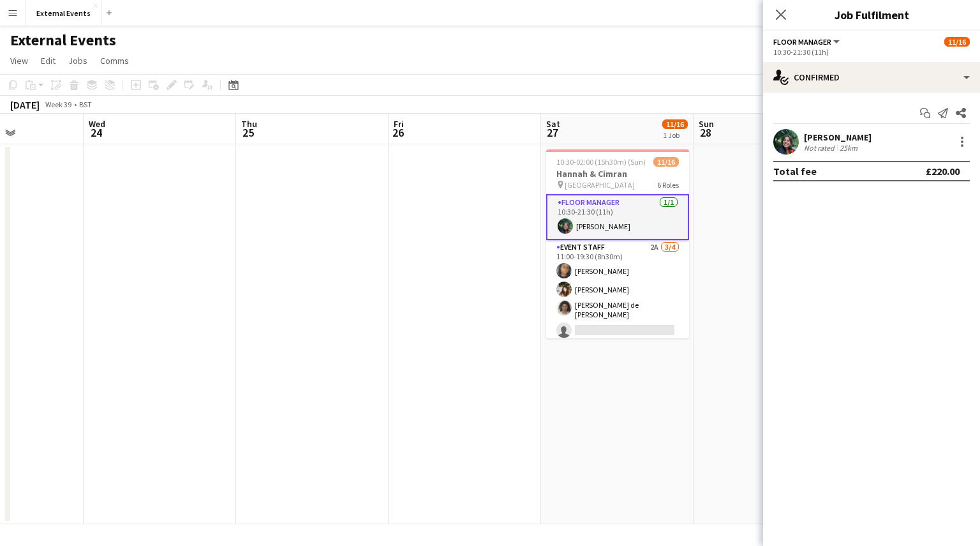
click at [846, 143] on div "25km" at bounding box center [848, 148] width 23 height 10
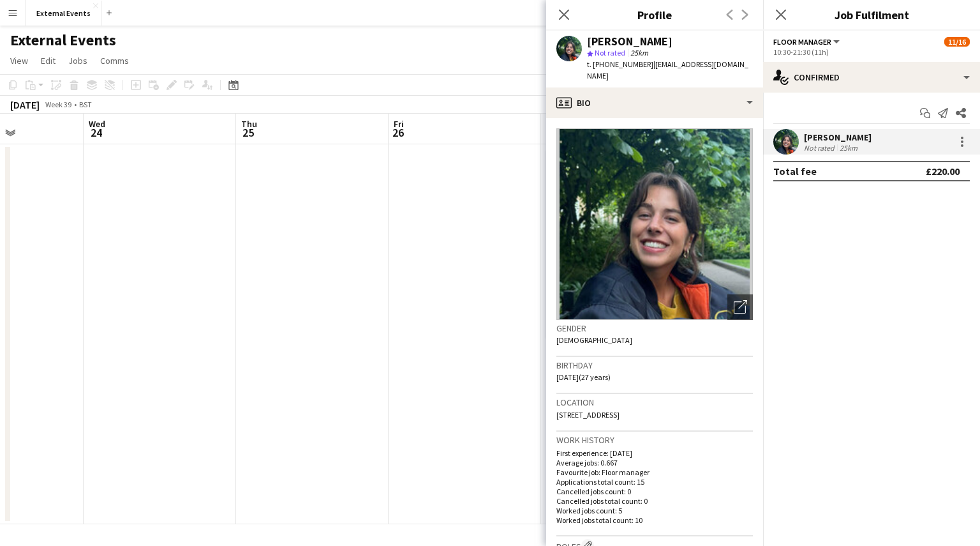
drag, startPoint x: 637, startPoint y: 36, endPoint x: 569, endPoint y: 47, distance: 69.0
click at [569, 47] on div "[PERSON_NAME] star Not rated 25km t. [PHONE_NUMBER] | [EMAIL_ADDRESS][DOMAIN_NA…" at bounding box center [654, 59] width 217 height 57
click at [748, 457] on app-crew-profile-bio "Open photos pop-in Gender [DEMOGRAPHIC_DATA] Birthday [DEMOGRAPHIC_DATA] (27 ye…" at bounding box center [654, 332] width 217 height 428
drag, startPoint x: 642, startPoint y: 66, endPoint x: 593, endPoint y: 66, distance: 48.5
click at [593, 66] on span "t. [PHONE_NUMBER]" at bounding box center [620, 64] width 66 height 10
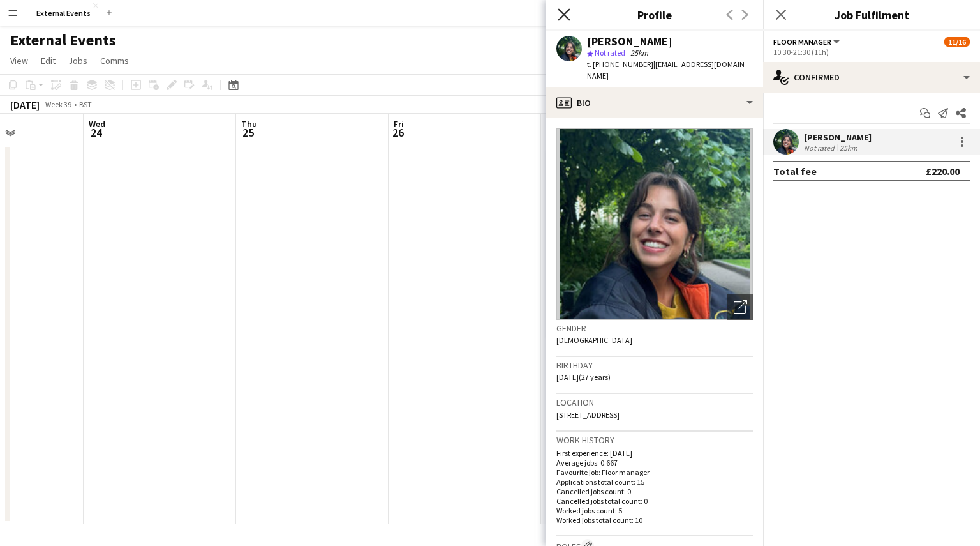
click at [570, 14] on icon "Close pop-in" at bounding box center [564, 14] width 12 height 12
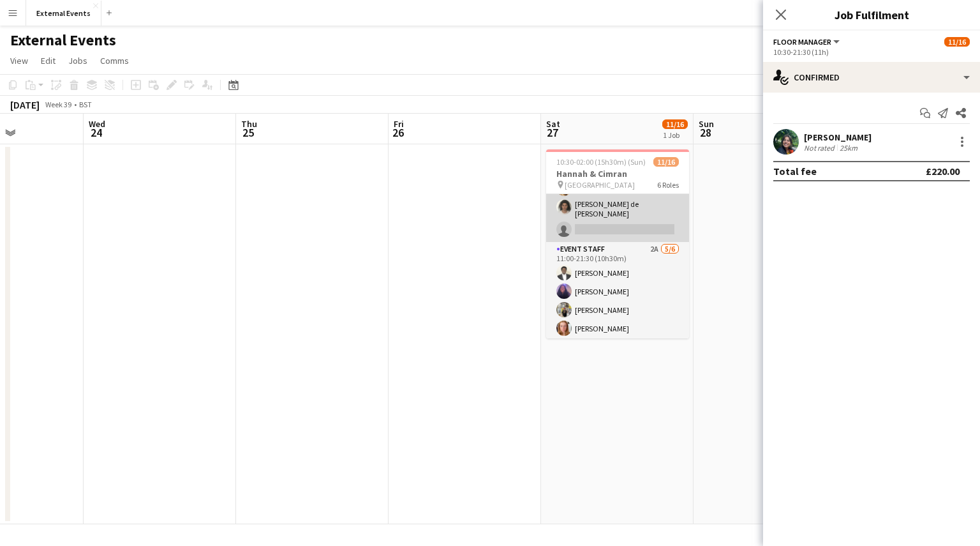
scroll to position [1, 0]
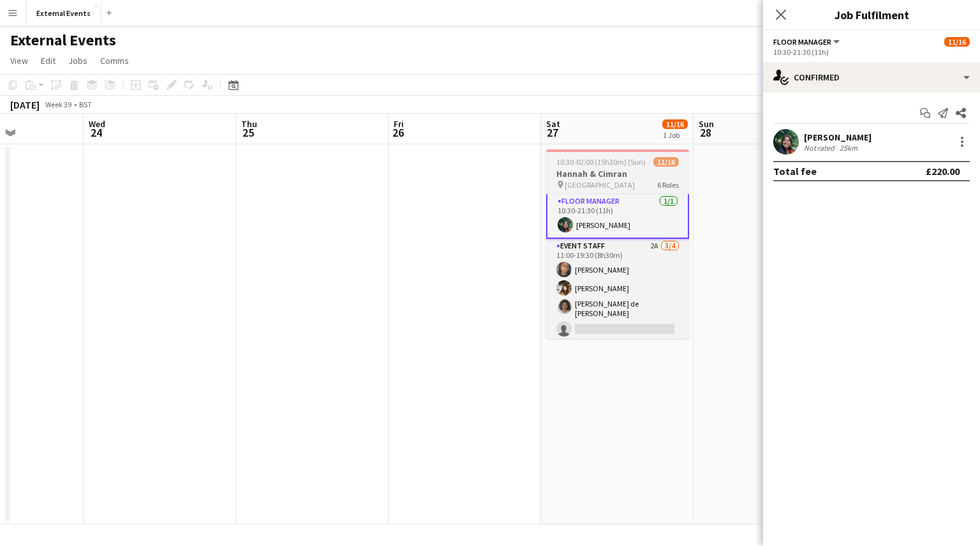
click at [563, 160] on span "10:30-02:00 (15h30m) (Sun)" at bounding box center [600, 162] width 89 height 10
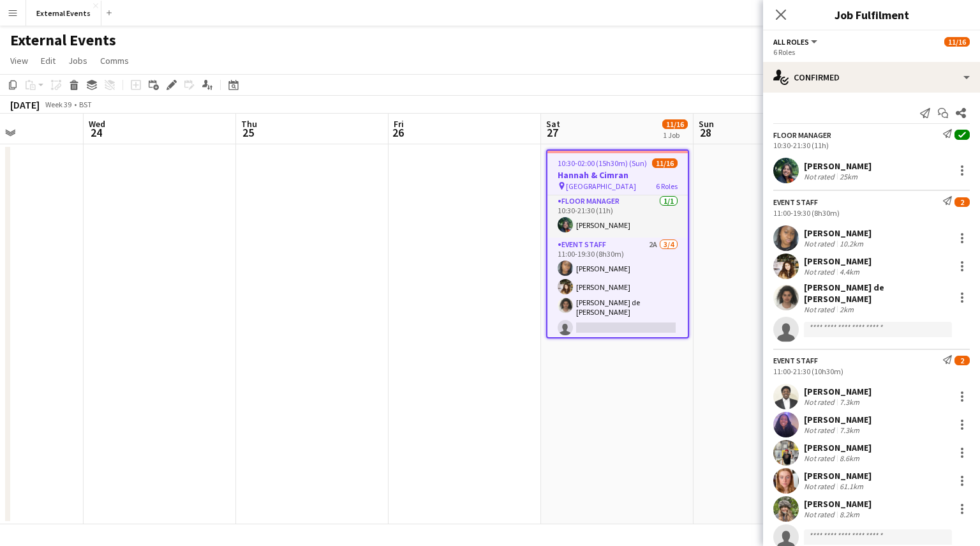
scroll to position [0, 0]
click at [171, 87] on icon at bounding box center [171, 85] width 7 height 7
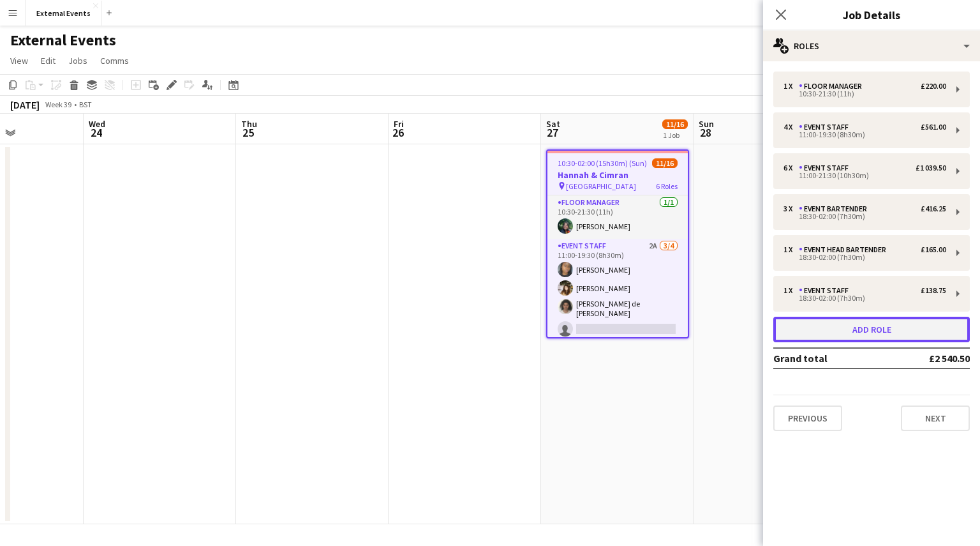
click at [855, 335] on button "Add role" at bounding box center [871, 329] width 197 height 26
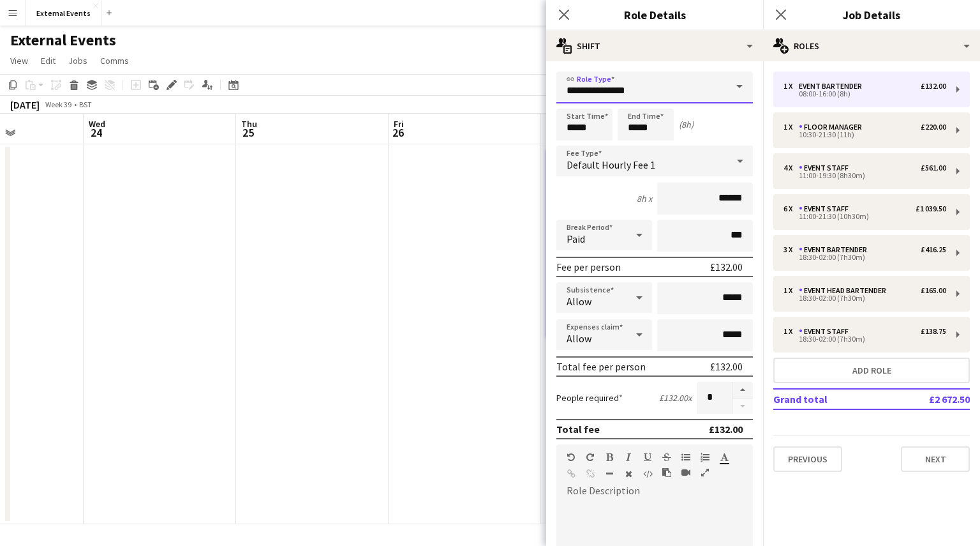
click at [674, 85] on input "**********" at bounding box center [654, 87] width 197 height 32
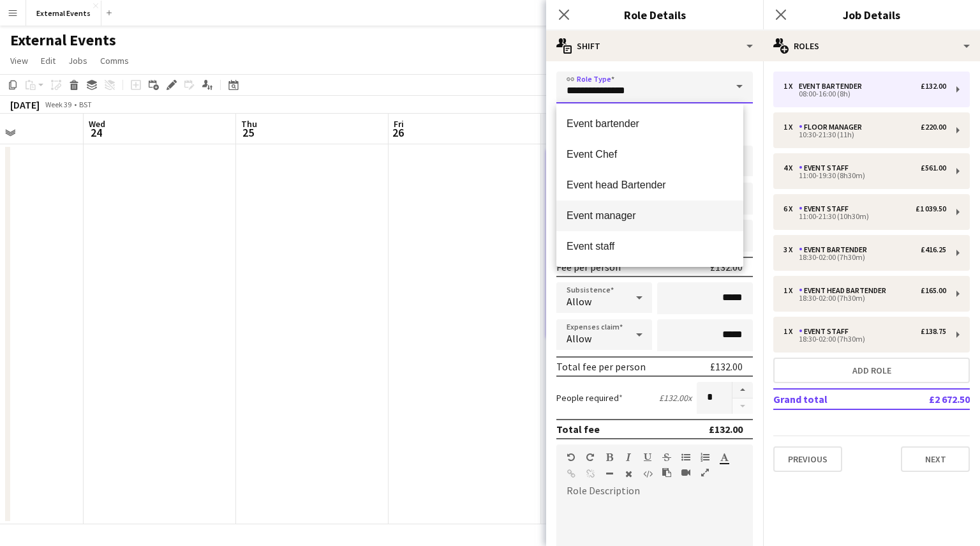
scroll to position [92, 0]
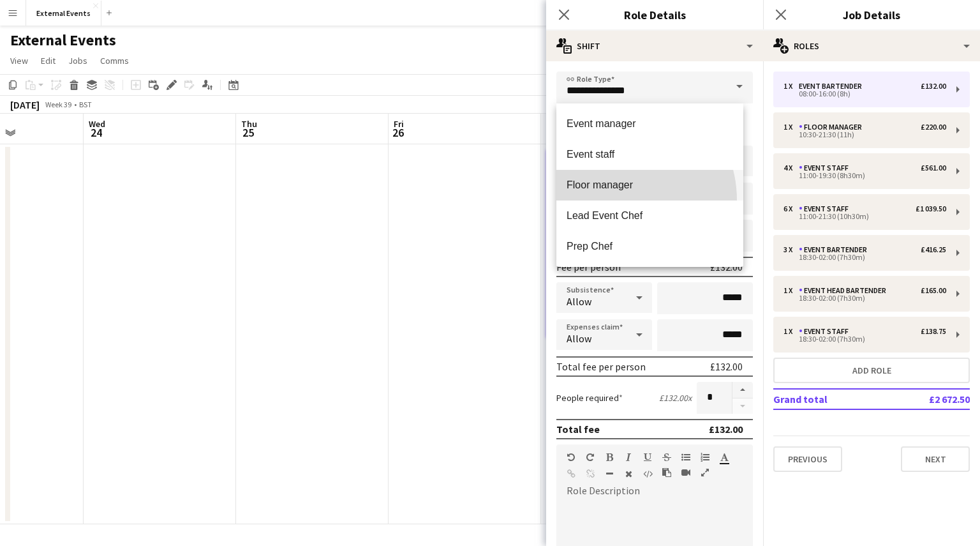
click at [615, 200] on mat-option "Floor manager" at bounding box center [649, 185] width 187 height 31
type input "**********"
type input "******"
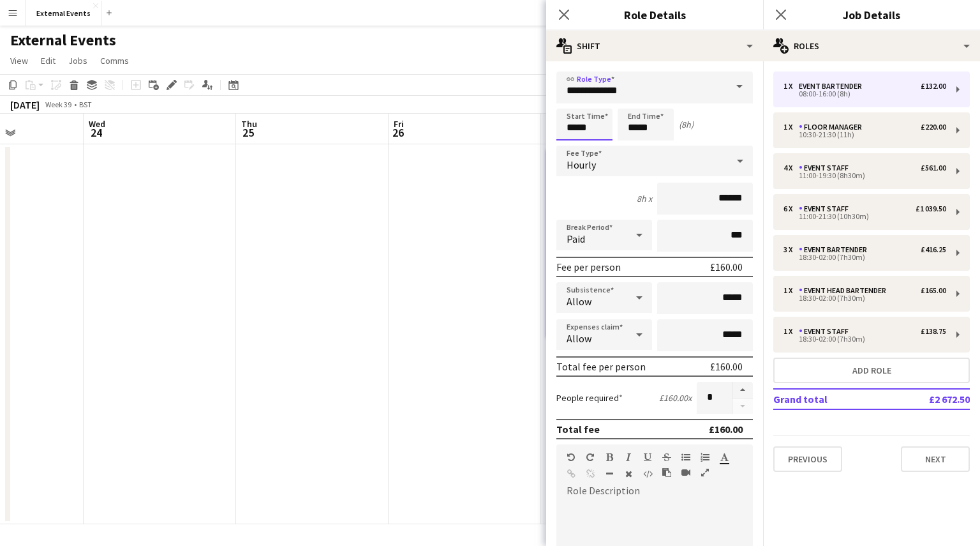
click at [589, 133] on input "*****" at bounding box center [584, 124] width 56 height 32
click at [571, 101] on div at bounding box center [572, 102] width 26 height 13
type input "*****"
click at [571, 101] on div at bounding box center [572, 102] width 26 height 13
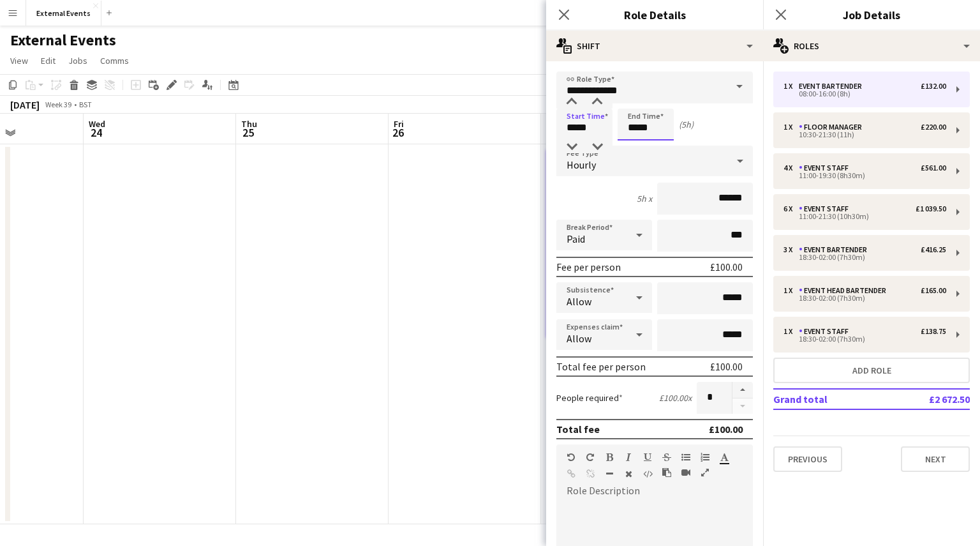
click at [659, 127] on input "*****" at bounding box center [646, 124] width 56 height 32
click at [634, 104] on div at bounding box center [633, 102] width 26 height 13
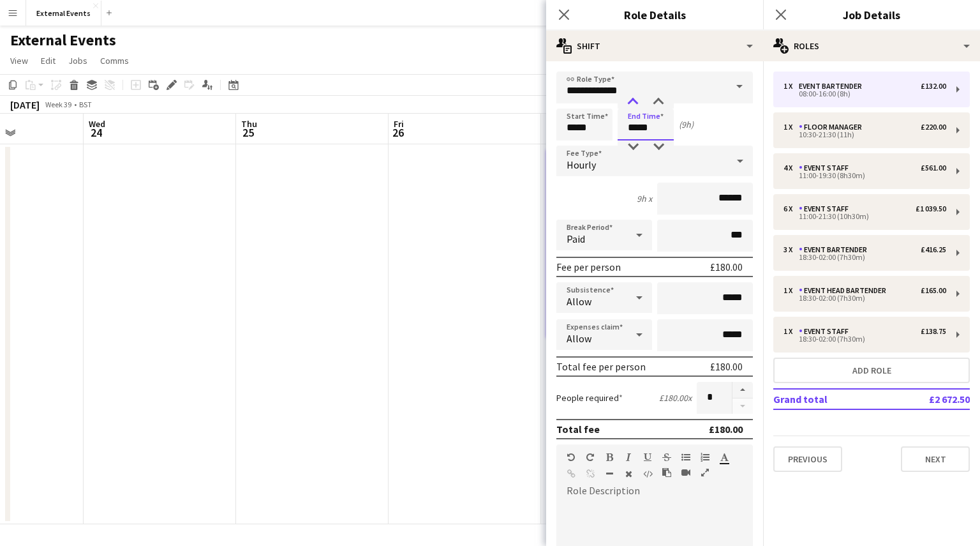
click at [634, 104] on div at bounding box center [633, 102] width 26 height 13
type input "*****"
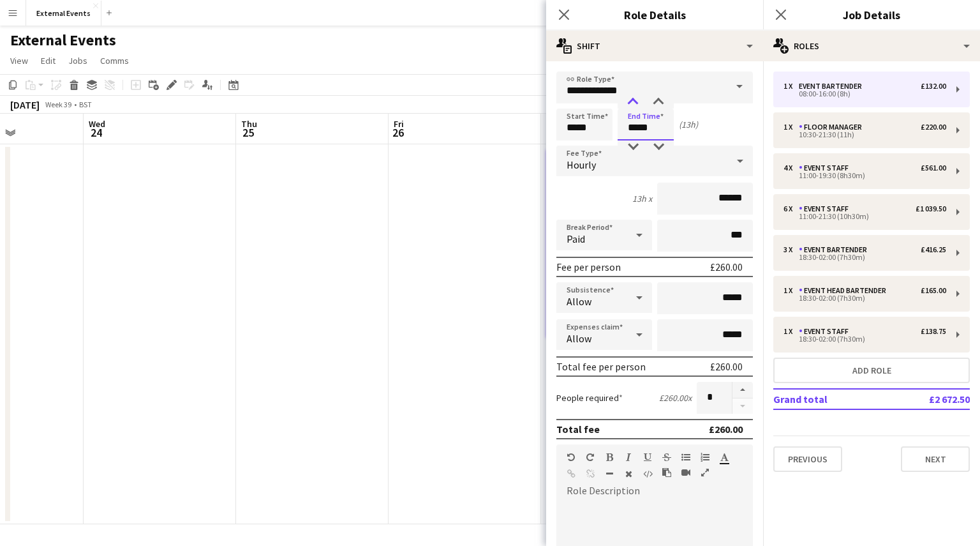
click at [634, 104] on div at bounding box center [633, 102] width 26 height 13
click at [567, 12] on icon at bounding box center [564, 14] width 12 height 12
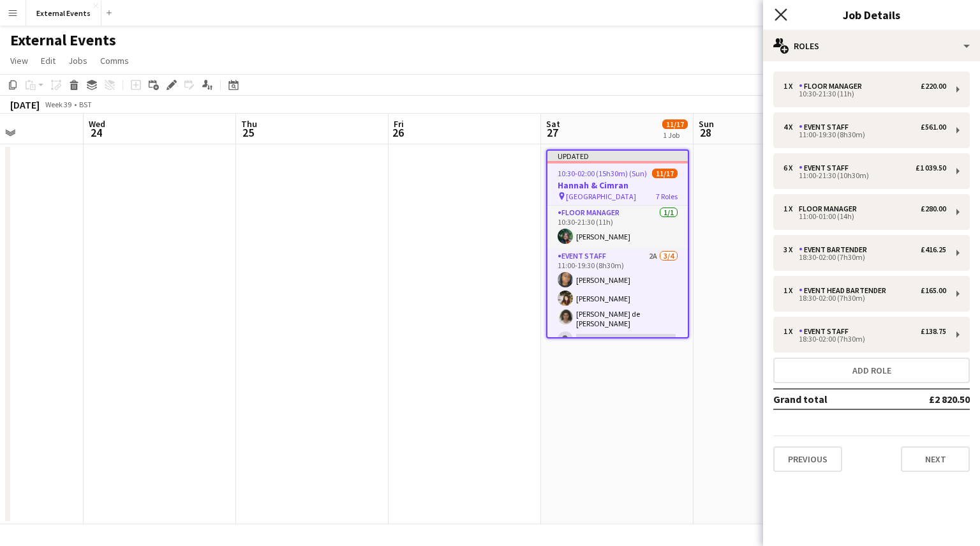
click at [783, 17] on icon at bounding box center [781, 14] width 12 height 12
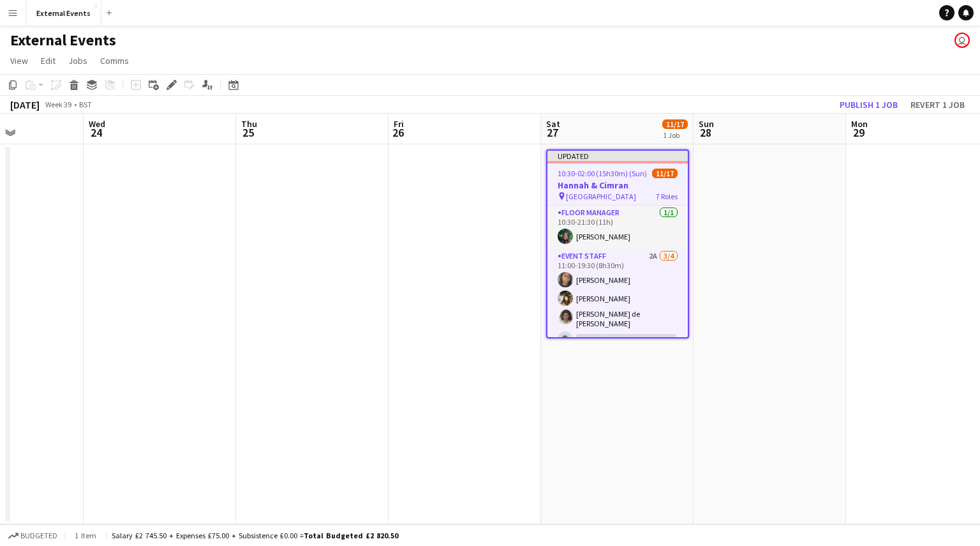
click at [626, 131] on app-board-header-date "Sat 27 11/17 1 Job" at bounding box center [617, 129] width 153 height 31
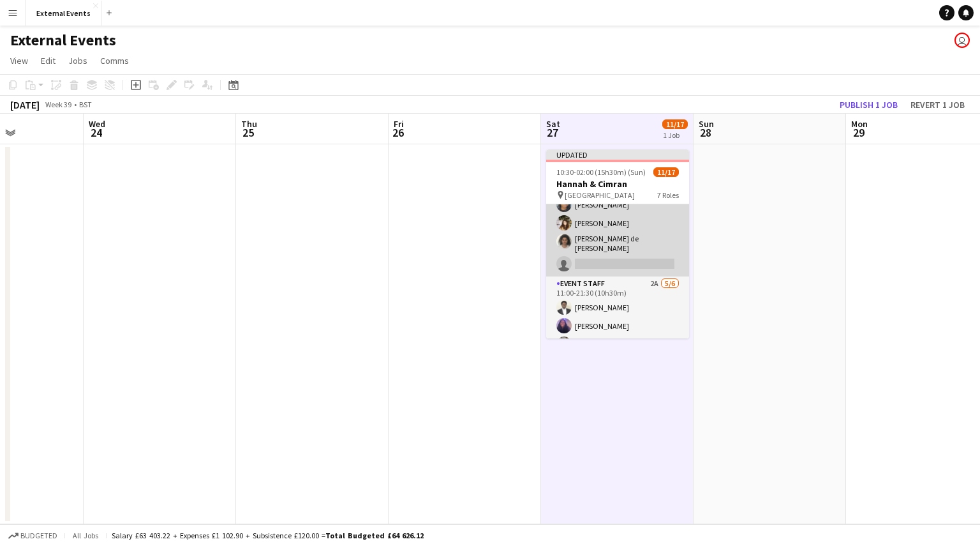
scroll to position [52, 0]
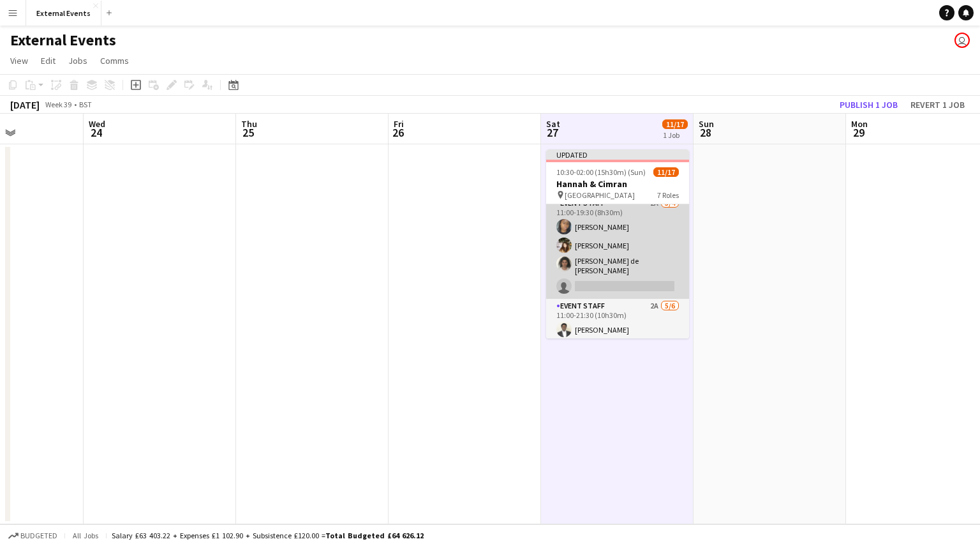
click at [613, 255] on app-card-role "Event staff 2A [DATE] 11:00-19:30 (8h30m) [PERSON_NAME] [PERSON_NAME] Gionleka …" at bounding box center [617, 247] width 143 height 103
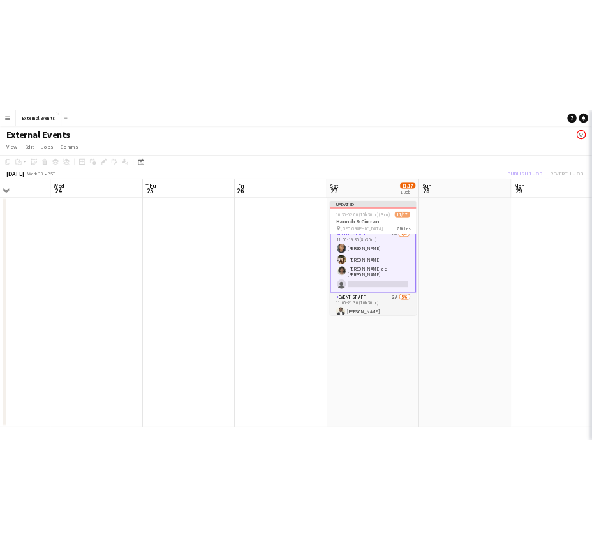
scroll to position [53, 0]
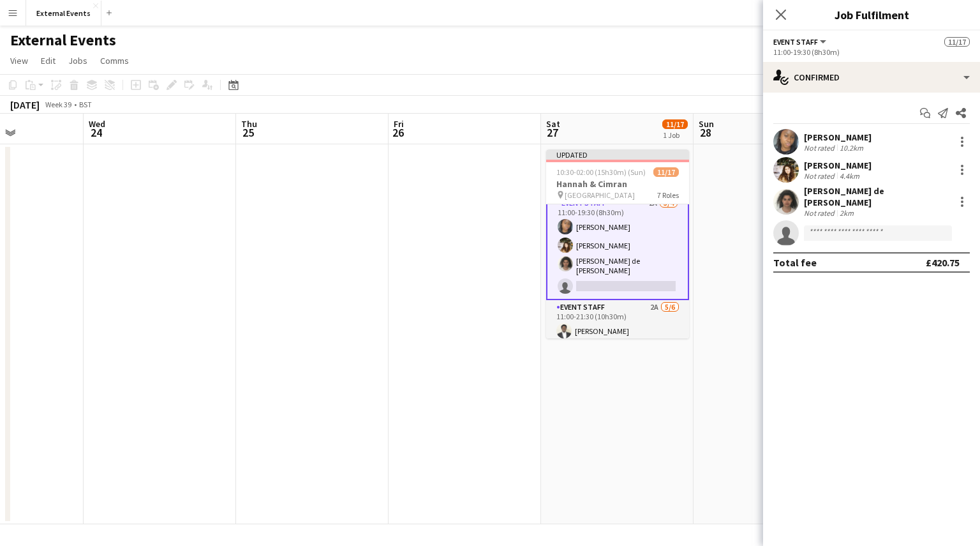
drag, startPoint x: 869, startPoint y: 135, endPoint x: 804, endPoint y: 137, distance: 65.1
click at [804, 137] on div "[PERSON_NAME] Not rated 10.2km" at bounding box center [871, 142] width 217 height 26
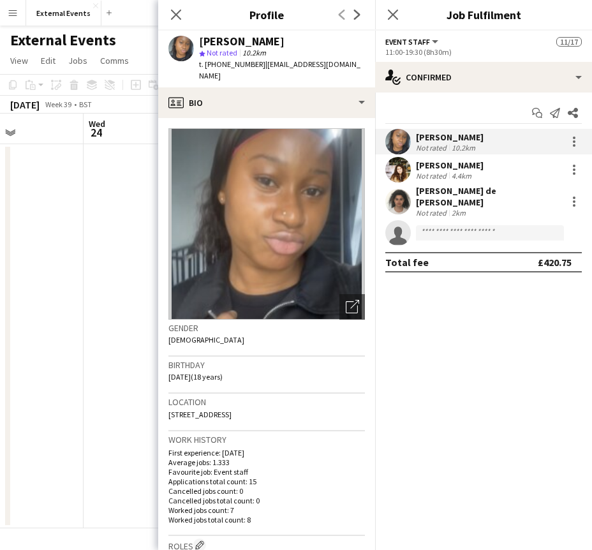
click at [498, 137] on div "[PERSON_NAME] Not rated 10.2km" at bounding box center [483, 142] width 217 height 26
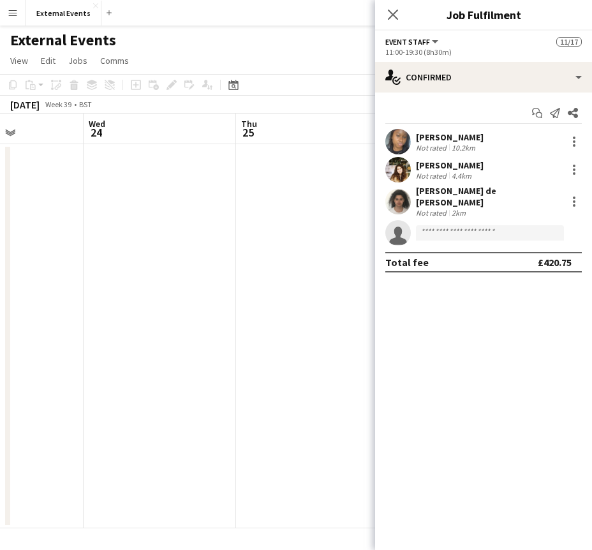
click at [449, 150] on div "10.2km" at bounding box center [463, 148] width 29 height 10
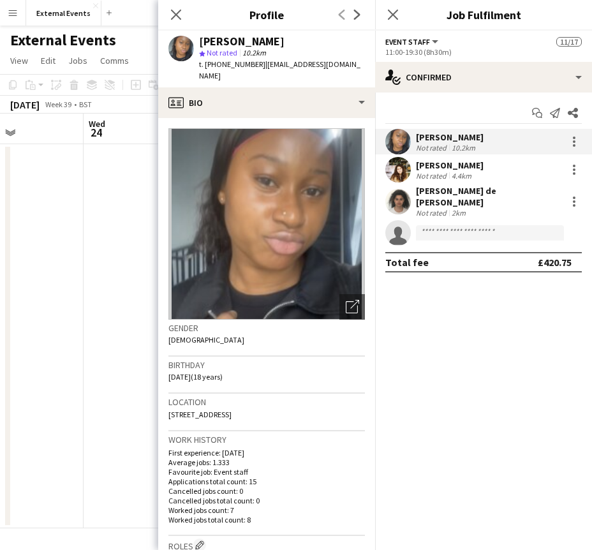
drag, startPoint x: 282, startPoint y: 41, endPoint x: 198, endPoint y: 47, distance: 84.4
click at [198, 47] on div "[PERSON_NAME] star Not rated 10.2km t. [PHONE_NUMBER] | [EMAIL_ADDRESS][DOMAIN_…" at bounding box center [266, 59] width 217 height 57
drag, startPoint x: 255, startPoint y: 64, endPoint x: 203, endPoint y: 68, distance: 51.8
click at [203, 68] on span "t. [PHONE_NUMBER]" at bounding box center [232, 64] width 66 height 10
click at [436, 171] on div "Not rated" at bounding box center [432, 176] width 33 height 10
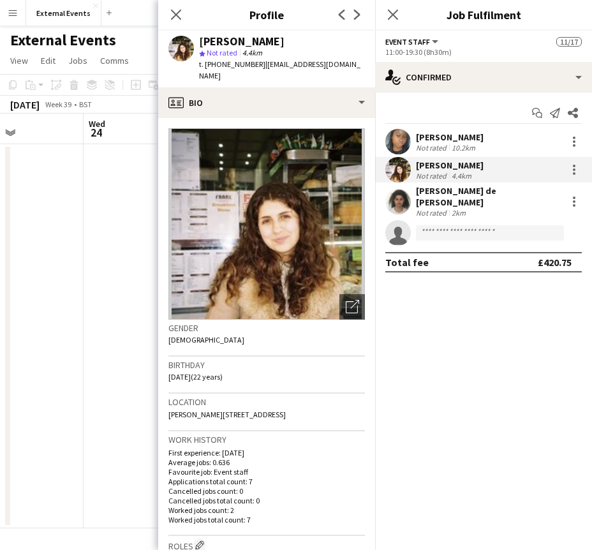
drag, startPoint x: 279, startPoint y: 40, endPoint x: 197, endPoint y: 42, distance: 83.0
click at [197, 42] on div "[PERSON_NAME] star Not rated 4.4km t. [PHONE_NUMBER] | [EMAIL_ADDRESS][DOMAIN_N…" at bounding box center [266, 59] width 217 height 57
drag, startPoint x: 255, startPoint y: 64, endPoint x: 204, endPoint y: 66, distance: 50.4
click at [204, 66] on span "t. [PHONE_NUMBER]" at bounding box center [232, 64] width 66 height 10
click at [450, 193] on div "[PERSON_NAME] de [PERSON_NAME]" at bounding box center [488, 196] width 145 height 23
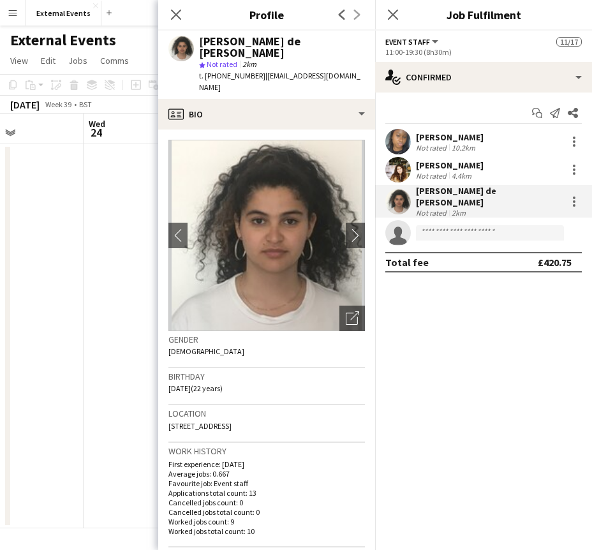
drag, startPoint x: 355, startPoint y: 43, endPoint x: 199, endPoint y: 39, distance: 155.7
click at [199, 39] on div "[PERSON_NAME] de [PERSON_NAME] star Not rated 2km t. [PHONE_NUMBER] | [EMAIL_AD…" at bounding box center [266, 65] width 217 height 68
drag, startPoint x: 253, startPoint y: 64, endPoint x: 205, endPoint y: 68, distance: 47.4
click at [205, 71] on span "t. [PHONE_NUMBER]" at bounding box center [232, 76] width 66 height 10
click at [181, 21] on app-icon "Close pop-in" at bounding box center [176, 15] width 19 height 19
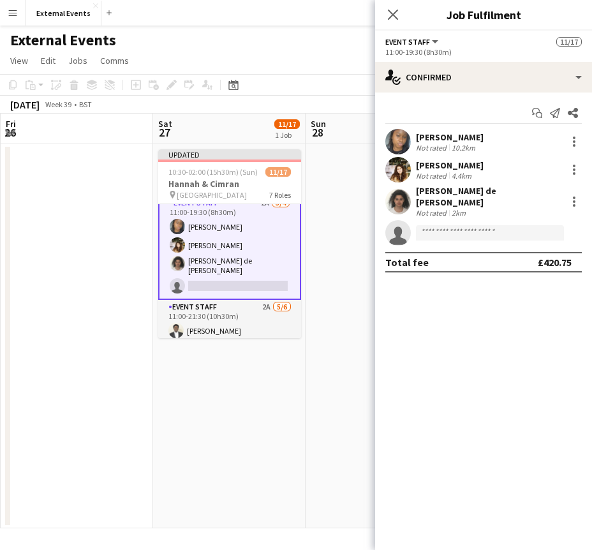
scroll to position [0, 0]
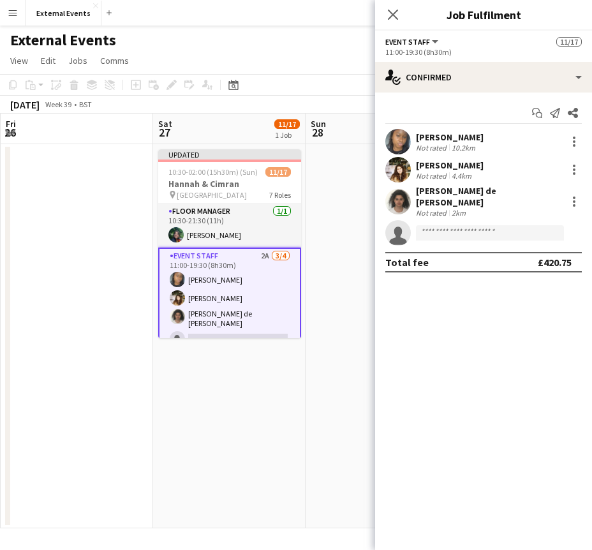
click at [220, 127] on app-board-header-date "Sat 27 11/17 1 Job" at bounding box center [229, 129] width 153 height 31
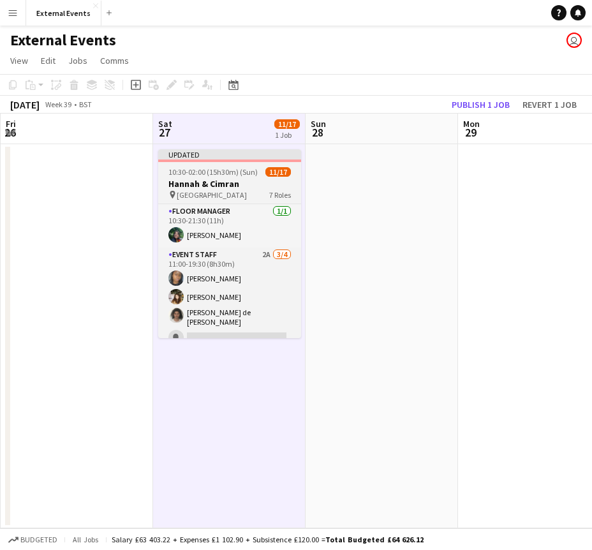
click at [216, 153] on div "Updated" at bounding box center [229, 154] width 143 height 10
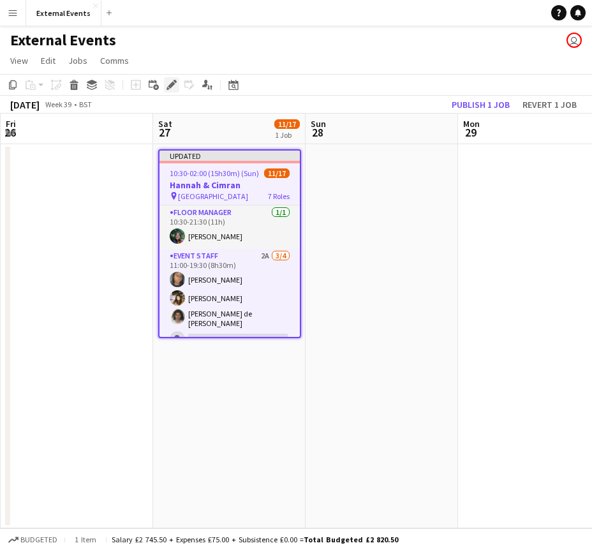
click at [171, 82] on icon "Edit" at bounding box center [172, 85] width 10 height 10
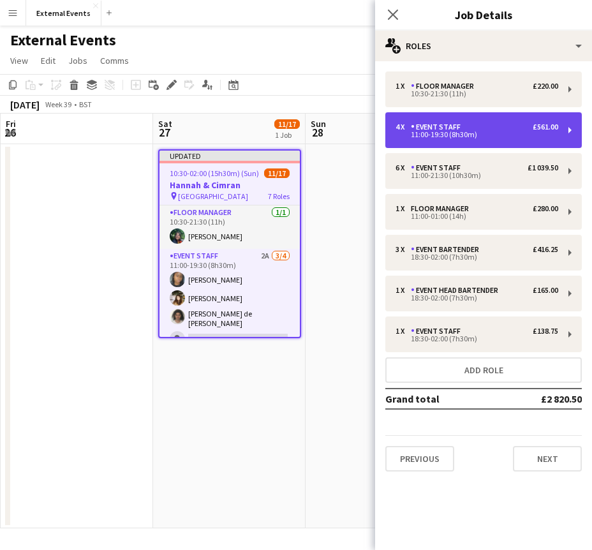
click at [486, 123] on div "4 x Event staff £561.00" at bounding box center [477, 127] width 163 height 9
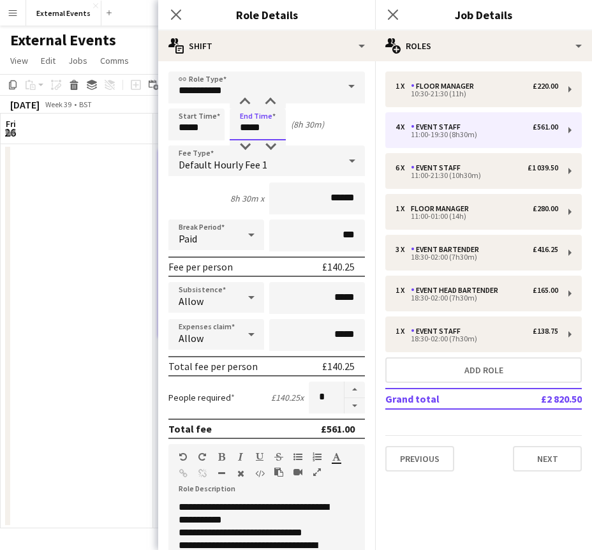
click at [268, 132] on input "*****" at bounding box center [258, 124] width 56 height 32
click at [246, 101] on div at bounding box center [245, 102] width 26 height 13
click at [245, 145] on div at bounding box center [245, 146] width 26 height 13
click at [273, 146] on div at bounding box center [271, 146] width 26 height 13
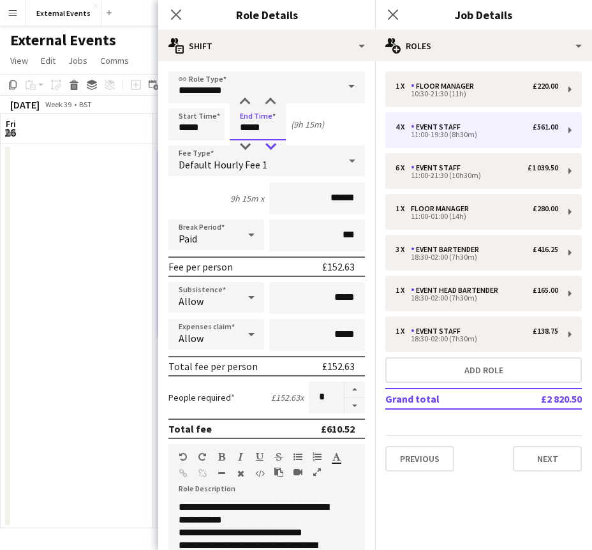
type input "*****"
click at [273, 146] on div at bounding box center [271, 146] width 26 height 13
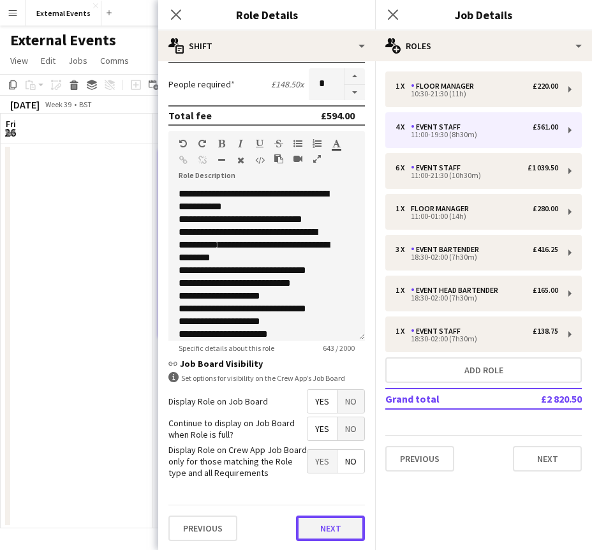
click at [327, 516] on button "Next" at bounding box center [330, 529] width 69 height 26
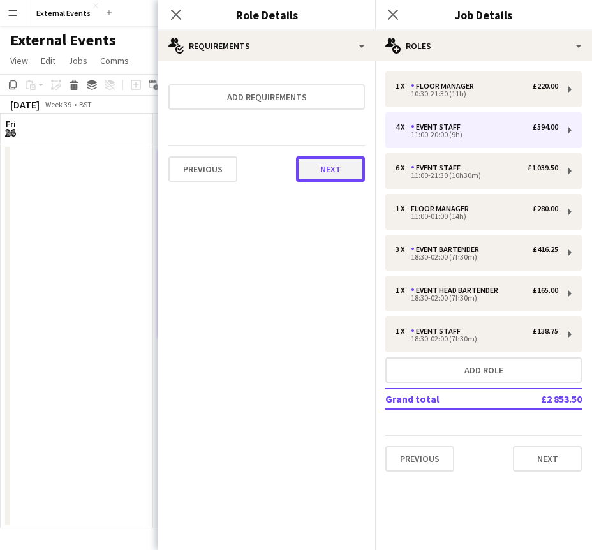
click at [331, 176] on button "Next" at bounding box center [330, 169] width 69 height 26
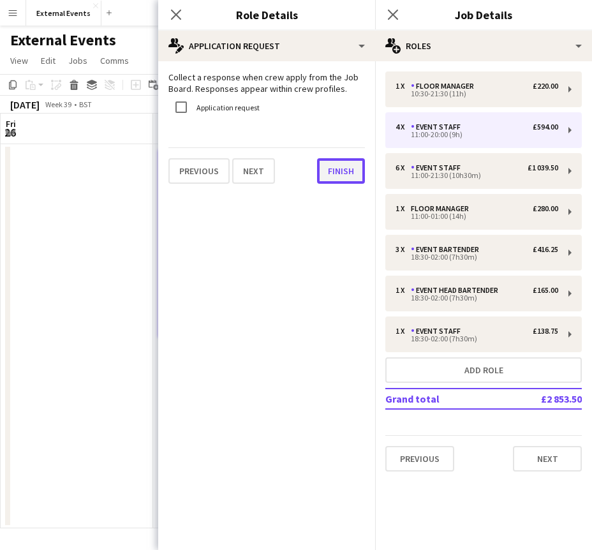
click at [331, 170] on button "Finish" at bounding box center [341, 171] width 48 height 26
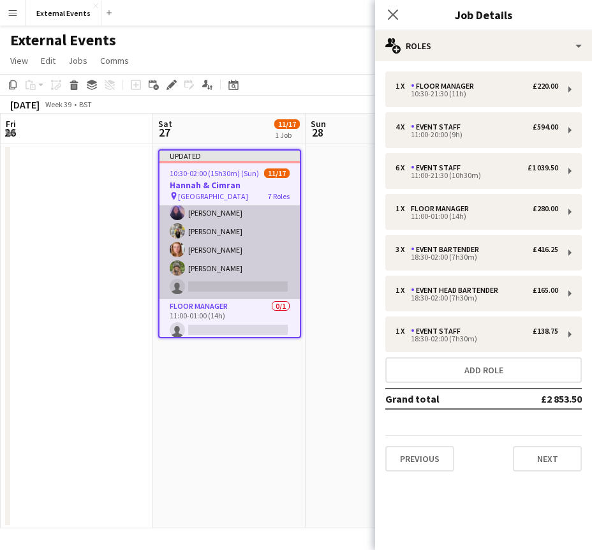
scroll to position [193, 0]
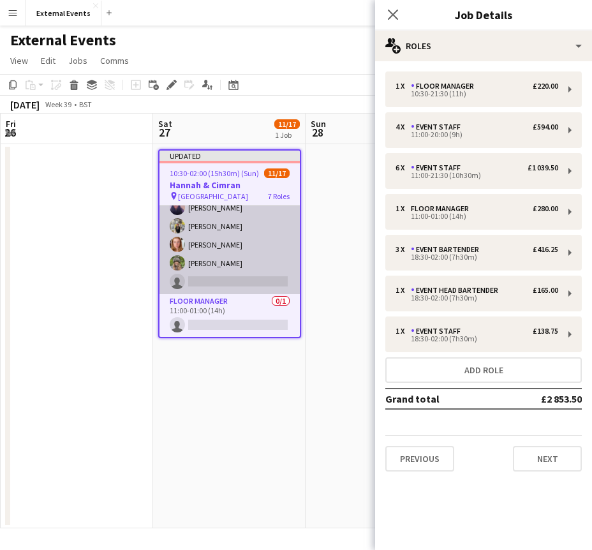
click at [197, 257] on app-card-role "Event staff 2A [DATE] 11:00-21:30 (10h30m) [PERSON_NAME] [PERSON_NAME] [PERSON_…" at bounding box center [230, 226] width 140 height 136
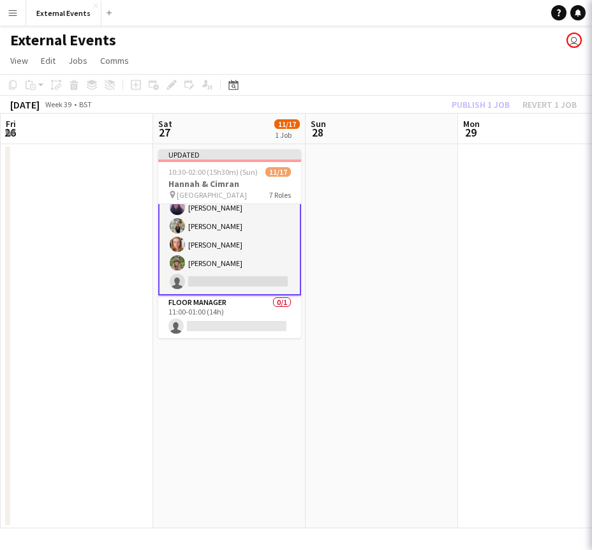
scroll to position [195, 0]
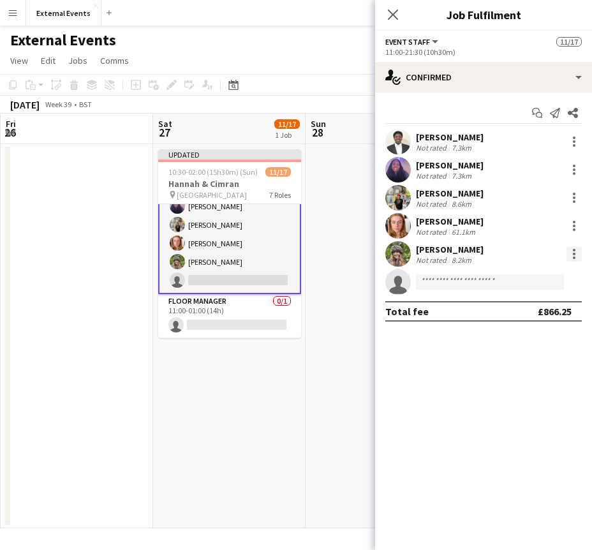
click at [574, 255] on div at bounding box center [574, 254] width 3 height 3
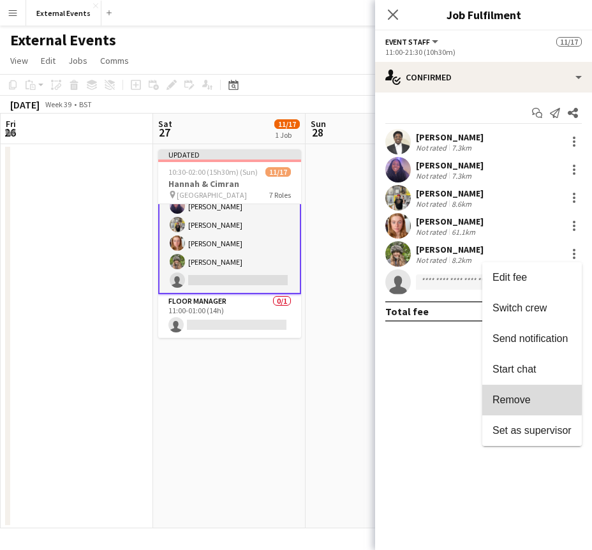
click at [499, 396] on span "Remove" at bounding box center [512, 399] width 38 height 11
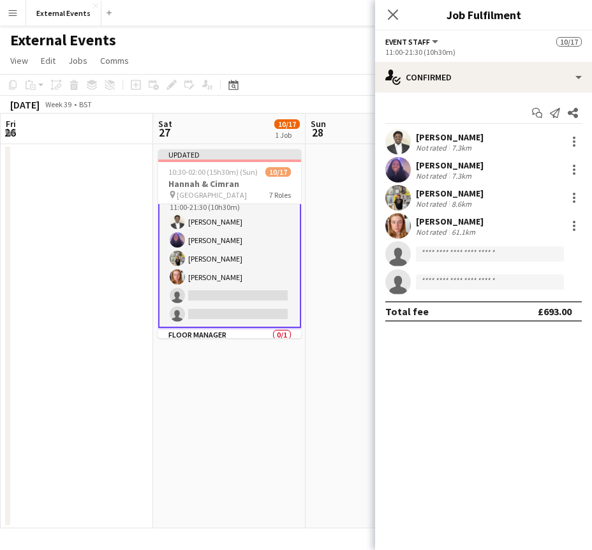
scroll to position [156, 0]
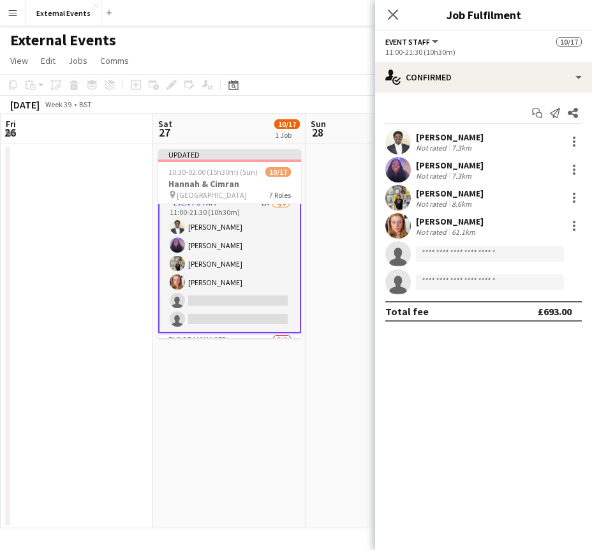
click at [439, 151] on div "Not rated" at bounding box center [432, 148] width 33 height 10
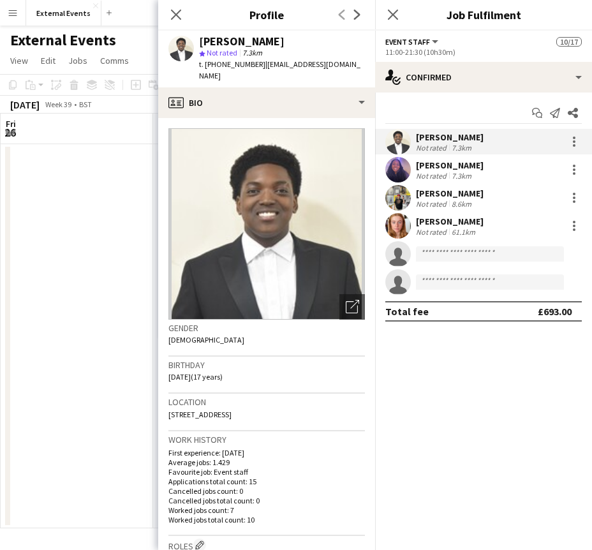
drag, startPoint x: 277, startPoint y: 40, endPoint x: 199, endPoint y: 43, distance: 77.9
click at [199, 43] on div "[PERSON_NAME]" at bounding box center [282, 41] width 166 height 11
drag, startPoint x: 254, startPoint y: 66, endPoint x: 205, endPoint y: 66, distance: 49.1
click at [205, 66] on span "t. [PHONE_NUMBER]" at bounding box center [232, 64] width 66 height 10
click at [463, 171] on div "7.3km" at bounding box center [461, 176] width 25 height 10
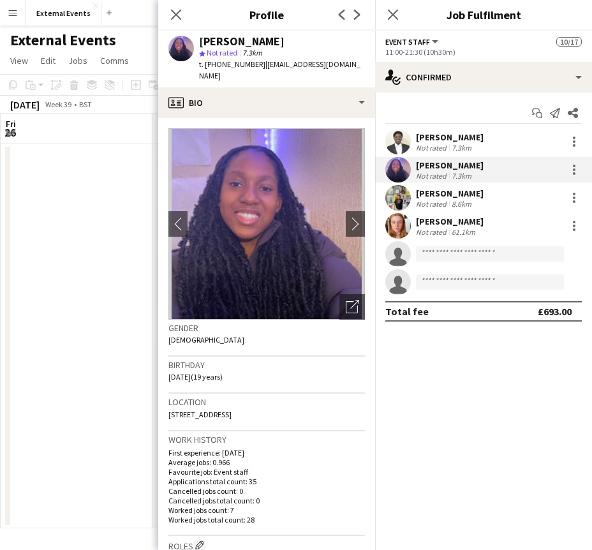
drag, startPoint x: 272, startPoint y: 40, endPoint x: 197, endPoint y: 43, distance: 74.7
click at [197, 43] on div "[PERSON_NAME] star Not rated 7.3km t. [PHONE_NUMBER] | [EMAIL_ADDRESS][DOMAIN_N…" at bounding box center [266, 59] width 217 height 57
drag, startPoint x: 255, startPoint y: 64, endPoint x: 204, endPoint y: 64, distance: 51.1
click at [204, 64] on span "t. [PHONE_NUMBER]" at bounding box center [232, 64] width 66 height 10
click at [464, 255] on input at bounding box center [490, 253] width 148 height 15
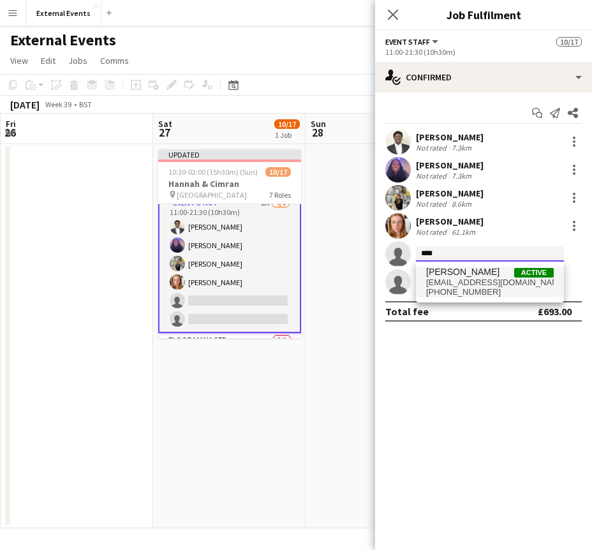
type input "****"
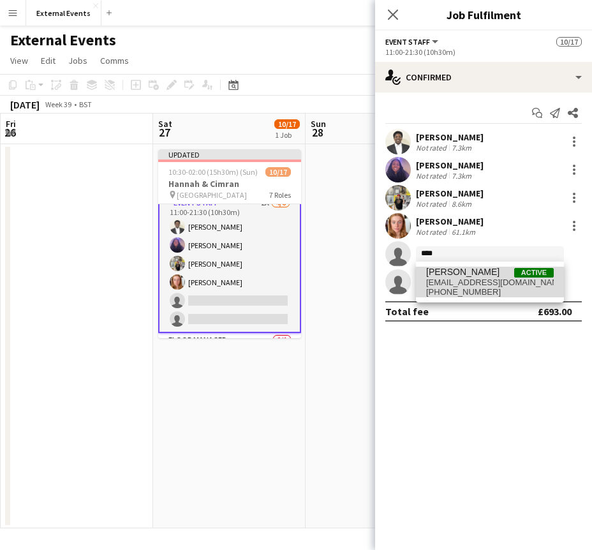
click at [456, 282] on span "[EMAIL_ADDRESS][DOMAIN_NAME]" at bounding box center [490, 283] width 128 height 10
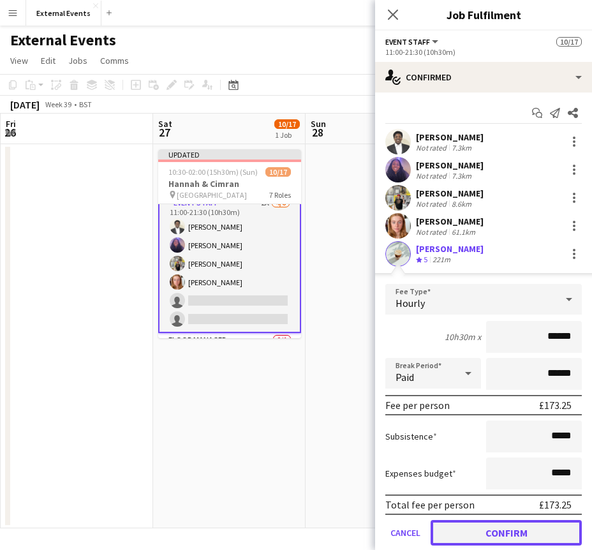
click at [505, 525] on button "Confirm" at bounding box center [506, 533] width 151 height 26
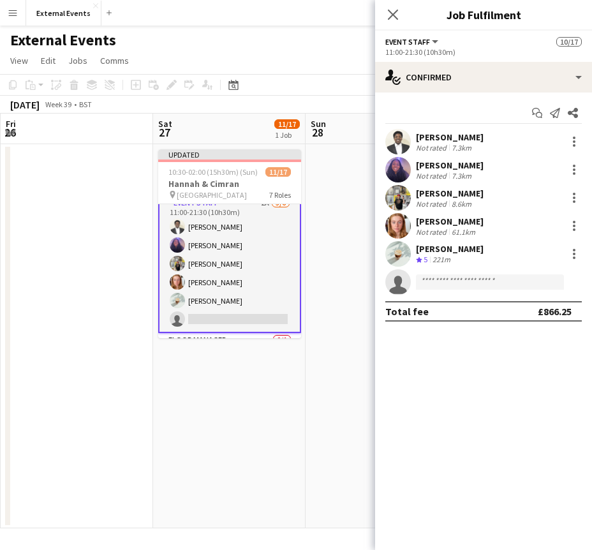
click at [438, 189] on div "[PERSON_NAME]" at bounding box center [450, 193] width 68 height 11
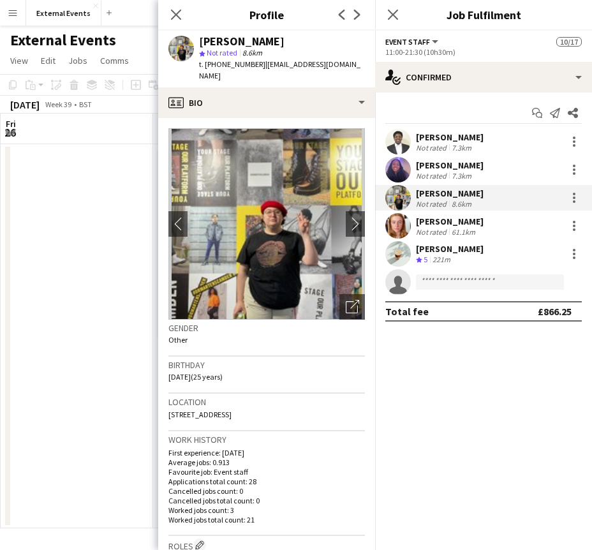
click at [283, 39] on div "[PERSON_NAME]" at bounding box center [242, 41] width 86 height 11
drag, startPoint x: 287, startPoint y: 40, endPoint x: 201, endPoint y: 36, distance: 86.2
click at [201, 36] on div "[PERSON_NAME]" at bounding box center [282, 41] width 166 height 11
drag, startPoint x: 254, startPoint y: 66, endPoint x: 205, endPoint y: 63, distance: 48.6
click at [205, 63] on span "t. [PHONE_NUMBER]" at bounding box center [232, 64] width 66 height 10
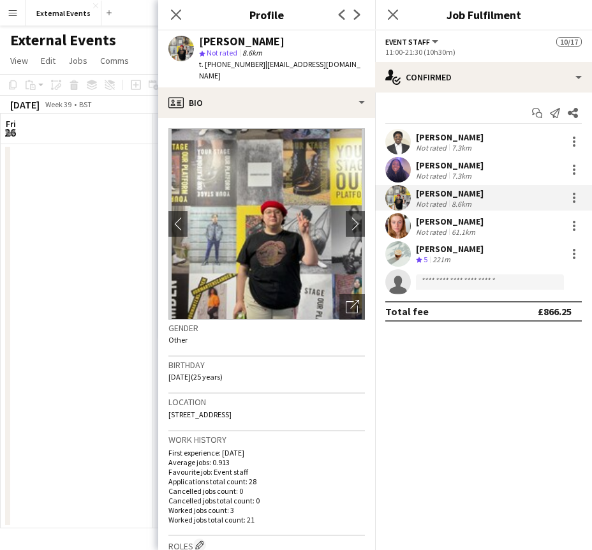
click at [465, 227] on div "61.1km" at bounding box center [463, 232] width 29 height 10
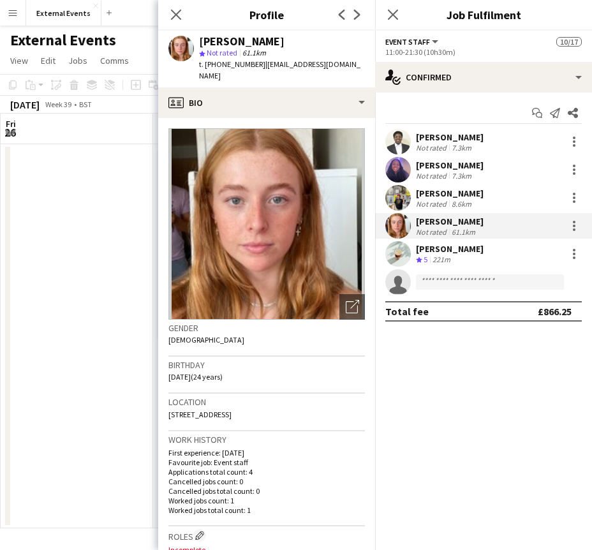
drag, startPoint x: 308, startPoint y: 41, endPoint x: 198, endPoint y: 45, distance: 109.2
click at [198, 45] on div "[PERSON_NAME] star Not rated 61.1km t. [PHONE_NUMBER] | [EMAIL_ADDRESS][DOMAIN_…" at bounding box center [266, 59] width 217 height 57
drag, startPoint x: 257, startPoint y: 64, endPoint x: 204, endPoint y: 66, distance: 52.3
click at [204, 66] on div "t. [PHONE_NUMBER] | [EMAIL_ADDRESS][DOMAIN_NAME]" at bounding box center [282, 70] width 166 height 23
click at [179, 19] on icon at bounding box center [176, 14] width 12 height 12
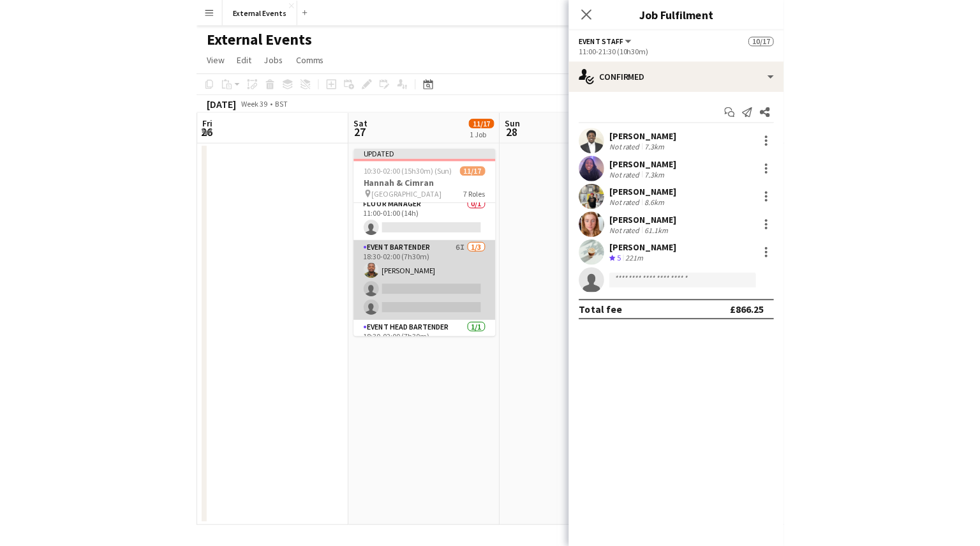
scroll to position [361, 0]
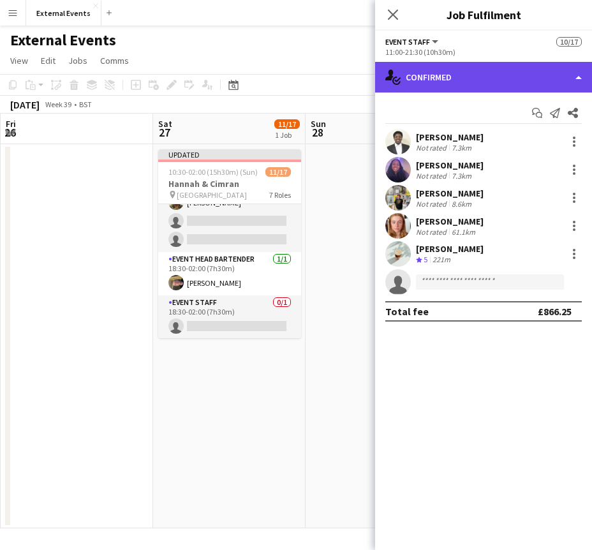
click at [516, 71] on div "single-neutral-actions-check-2 Confirmed" at bounding box center [483, 77] width 217 height 31
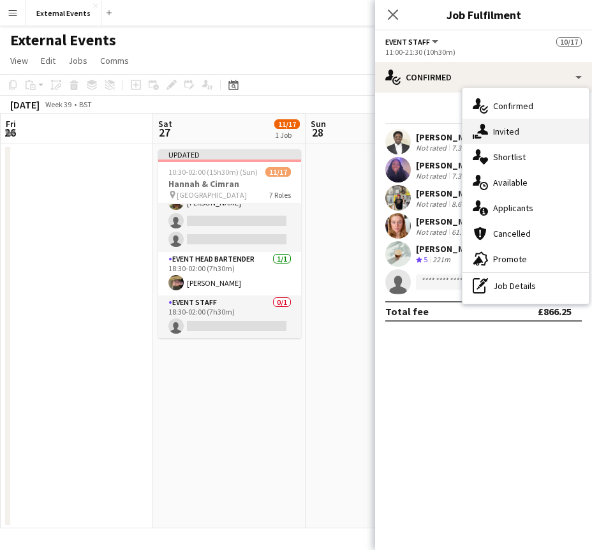
click at [532, 131] on div "single-neutral-actions-share-1 Invited" at bounding box center [526, 132] width 126 height 26
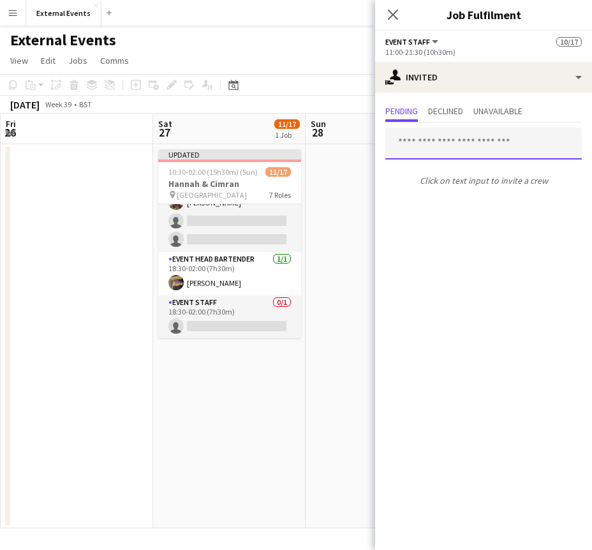
click at [474, 135] on input "text" at bounding box center [483, 144] width 197 height 32
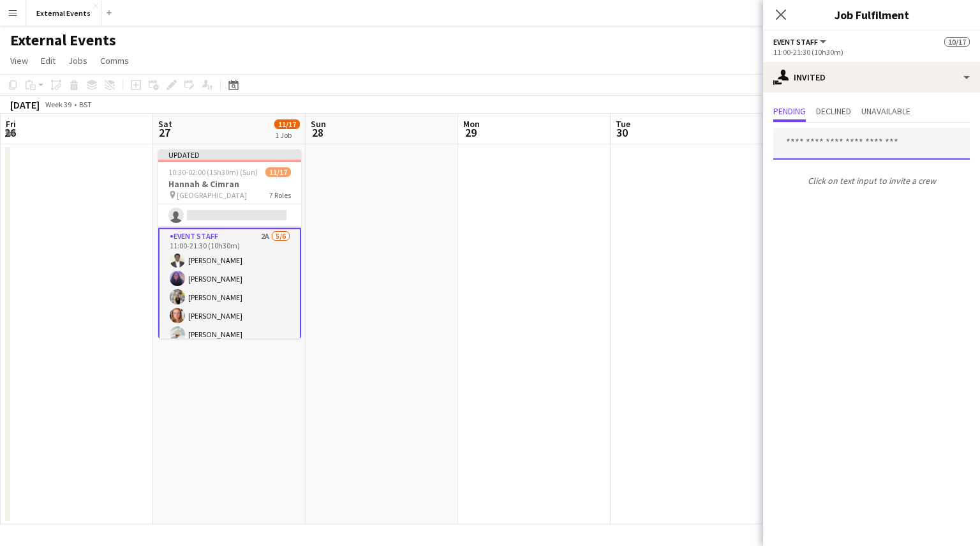
scroll to position [0, 0]
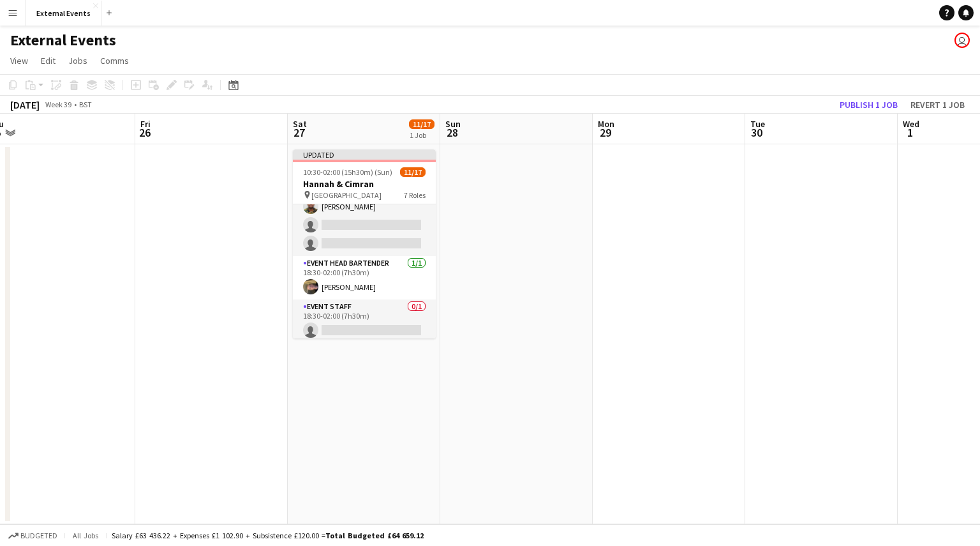
scroll to position [358, 0]
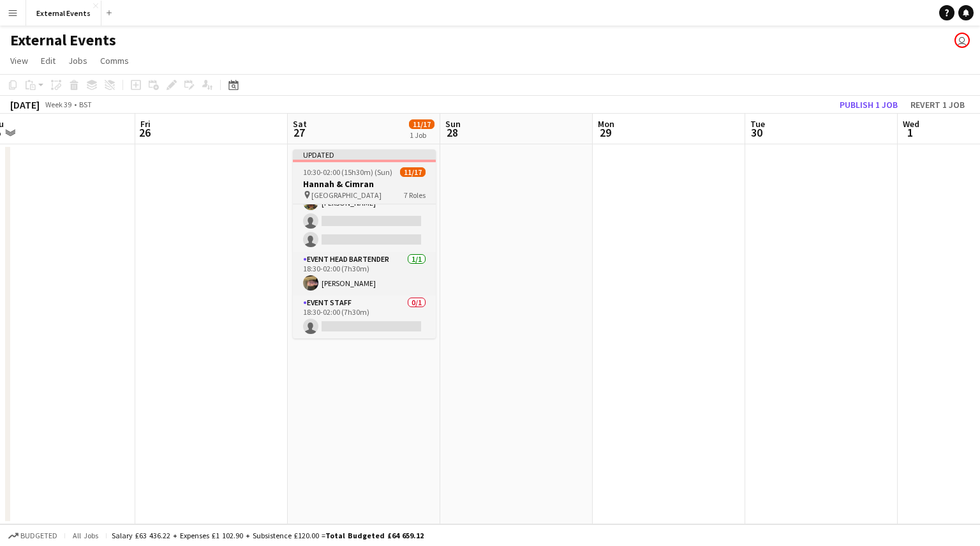
click at [356, 191] on span "[GEOGRAPHIC_DATA]" at bounding box center [346, 195] width 70 height 10
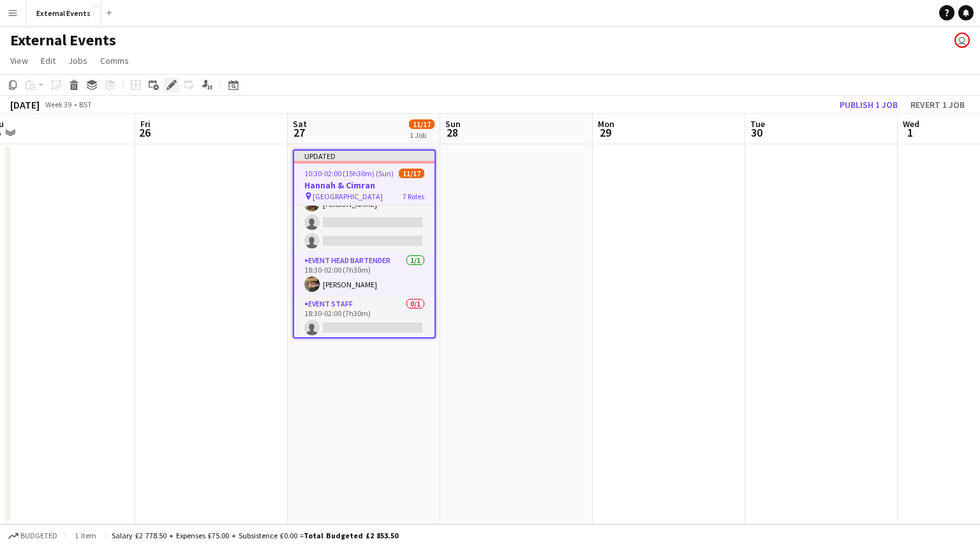
click at [173, 79] on div "Edit" at bounding box center [171, 84] width 15 height 15
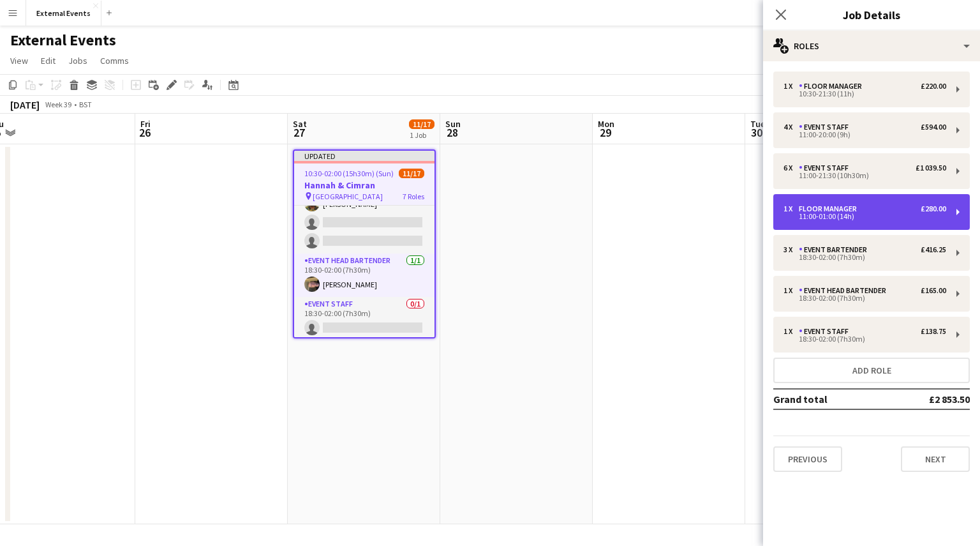
click at [865, 218] on div "11:00-01:00 (14h)" at bounding box center [865, 216] width 163 height 6
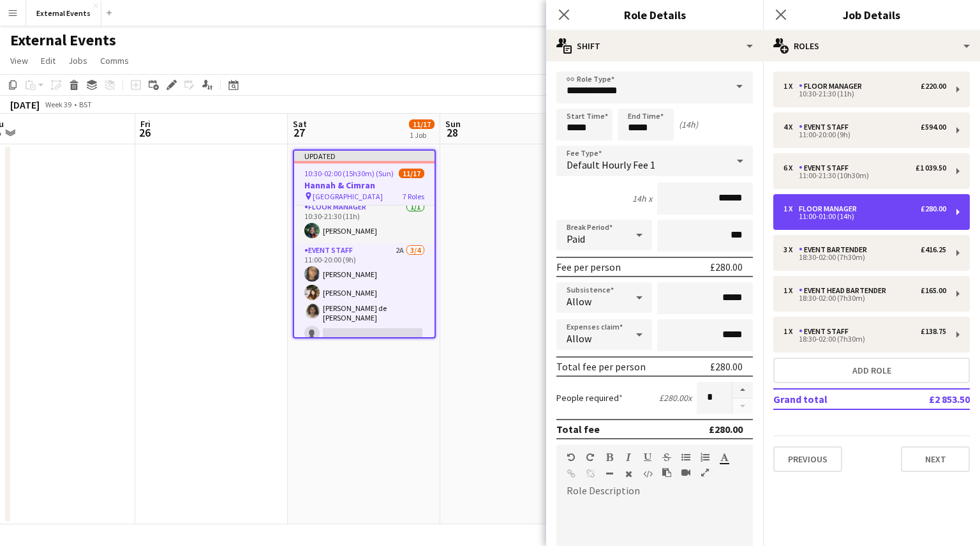
scroll to position [0, 0]
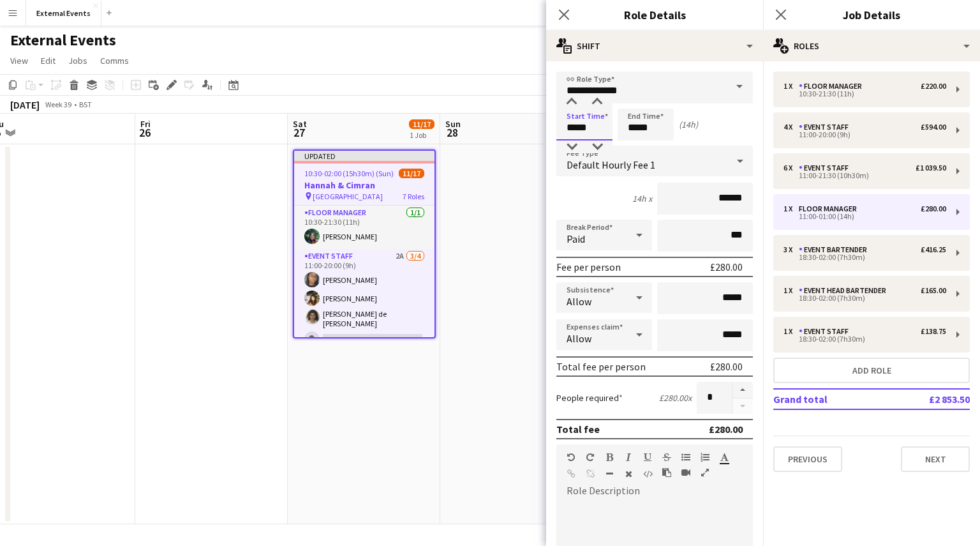
click at [597, 130] on input "*****" at bounding box center [584, 124] width 56 height 32
click at [574, 99] on div at bounding box center [572, 102] width 26 height 13
click at [602, 100] on div at bounding box center [597, 102] width 26 height 13
type input "*****"
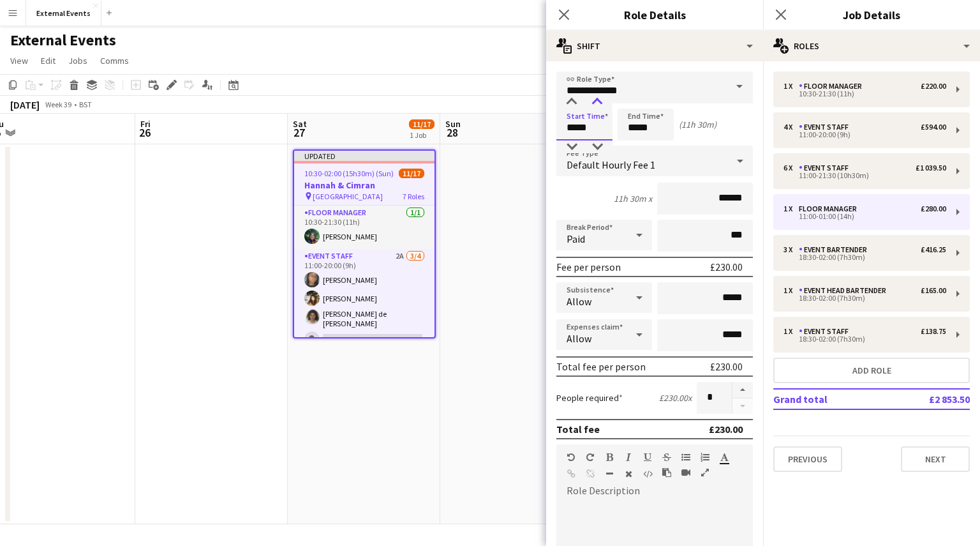
click at [602, 100] on div at bounding box center [597, 102] width 26 height 13
click at [665, 124] on input "*****" at bounding box center [646, 124] width 56 height 32
type input "*****"
click at [631, 105] on div at bounding box center [633, 102] width 26 height 13
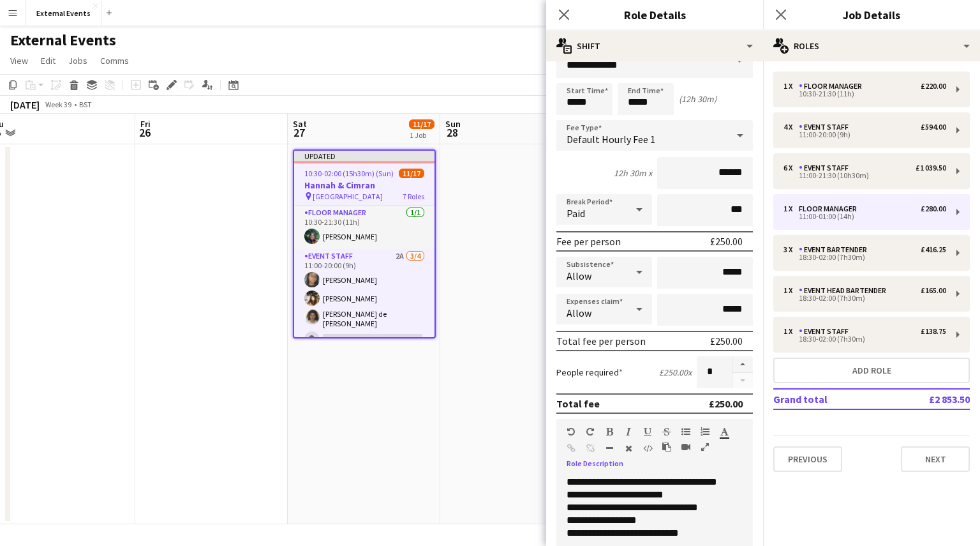
scroll to position [31, 0]
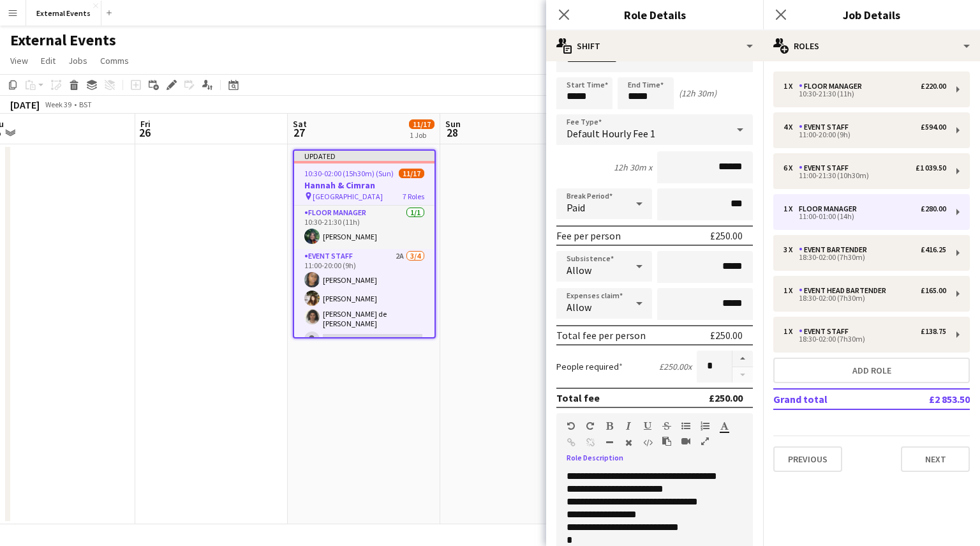
click at [572, 530] on div "**********" at bounding box center [650, 527] width 167 height 13
click at [581, 539] on div "*" at bounding box center [650, 539] width 167 height 13
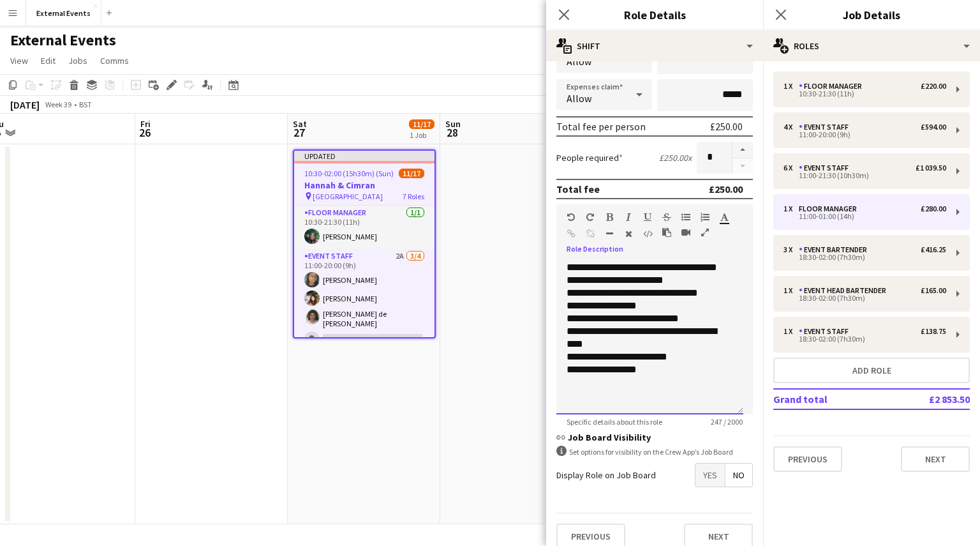
scroll to position [253, 0]
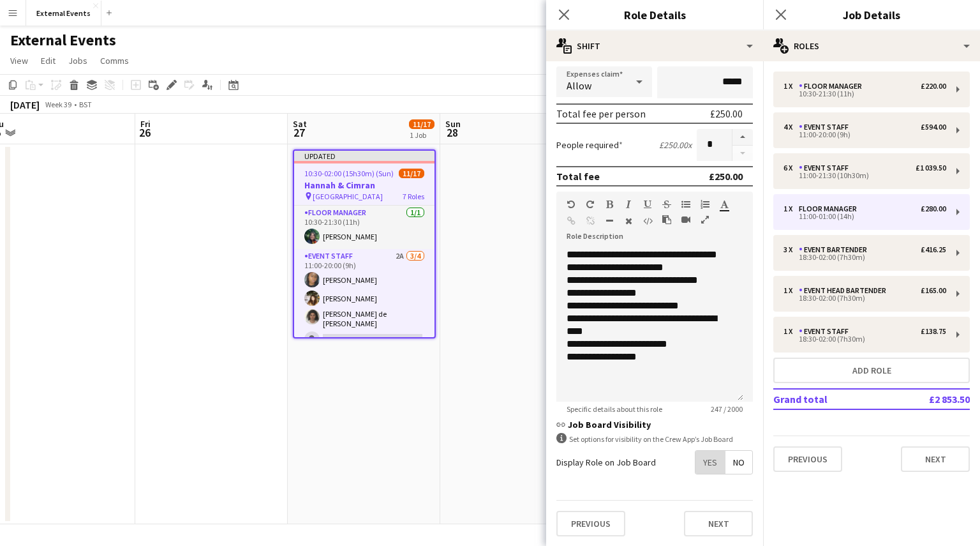
click at [696, 465] on span "Yes" at bounding box center [710, 461] width 29 height 23
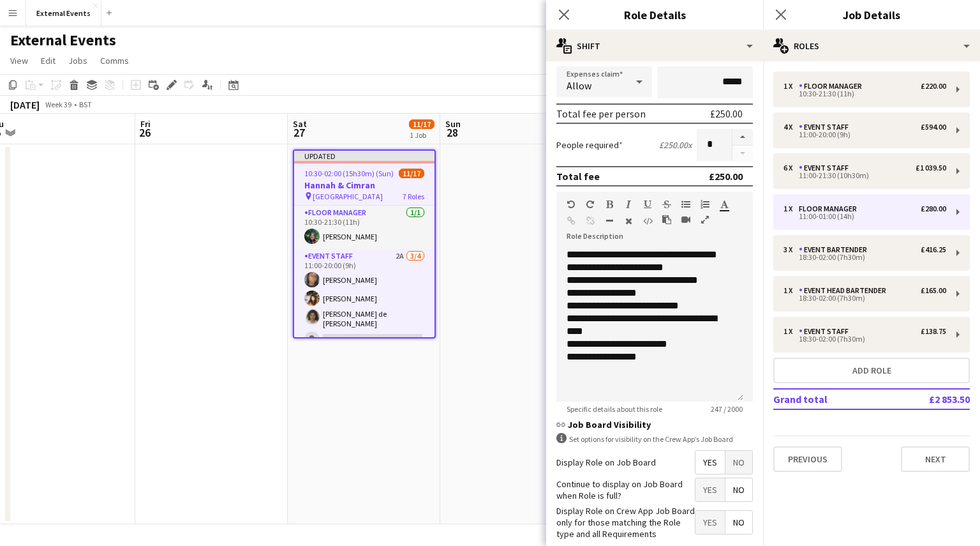
click at [701, 493] on span "Yes" at bounding box center [710, 489] width 29 height 23
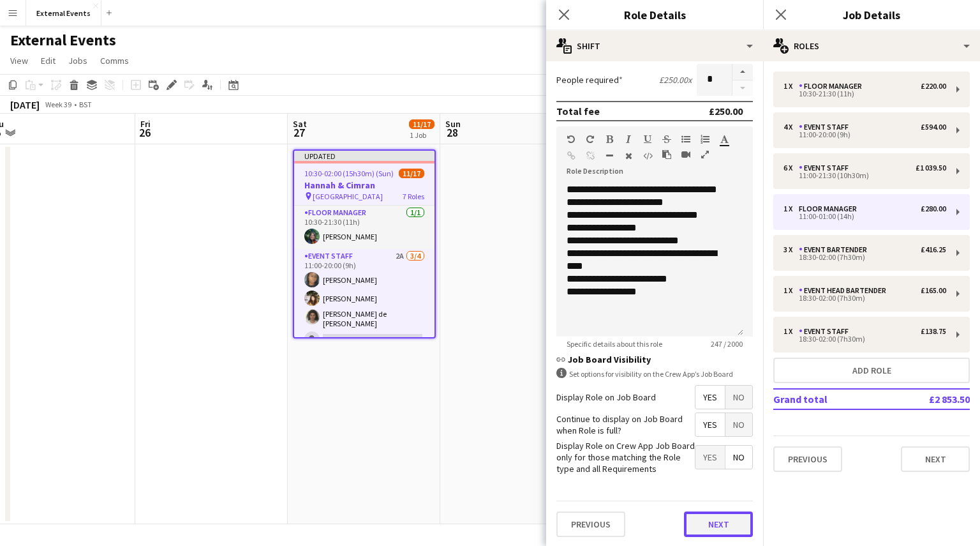
click at [707, 526] on button "Next" at bounding box center [718, 524] width 69 height 26
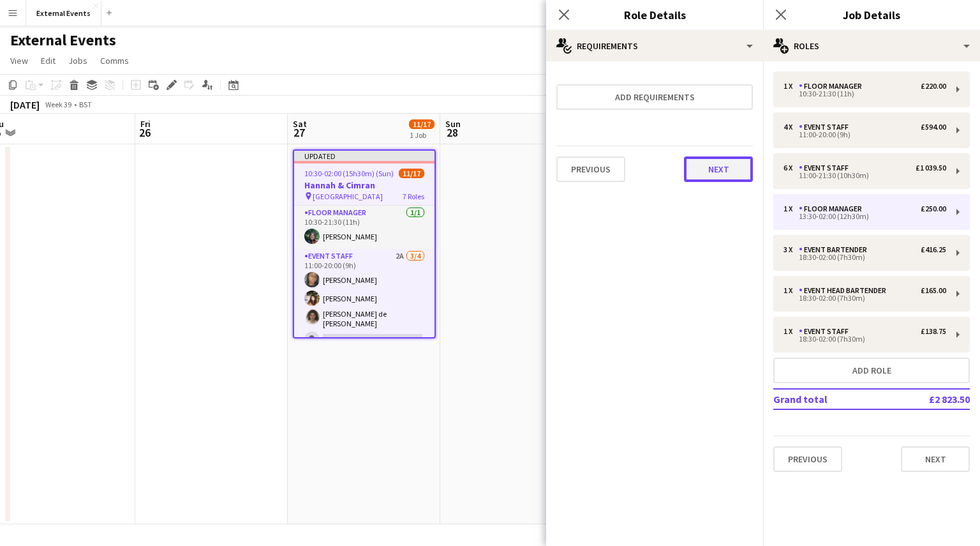
click at [717, 174] on button "Next" at bounding box center [718, 169] width 69 height 26
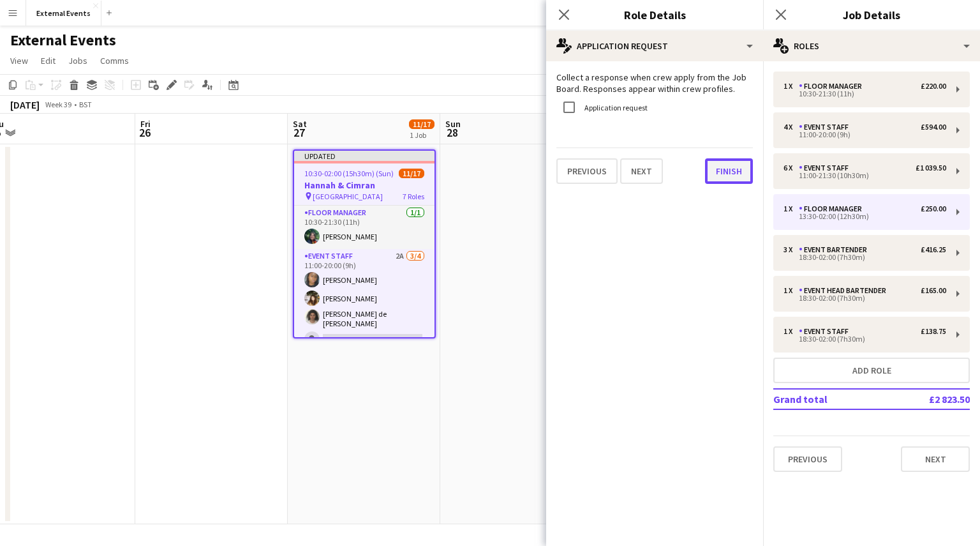
click at [727, 173] on button "Finish" at bounding box center [729, 171] width 48 height 26
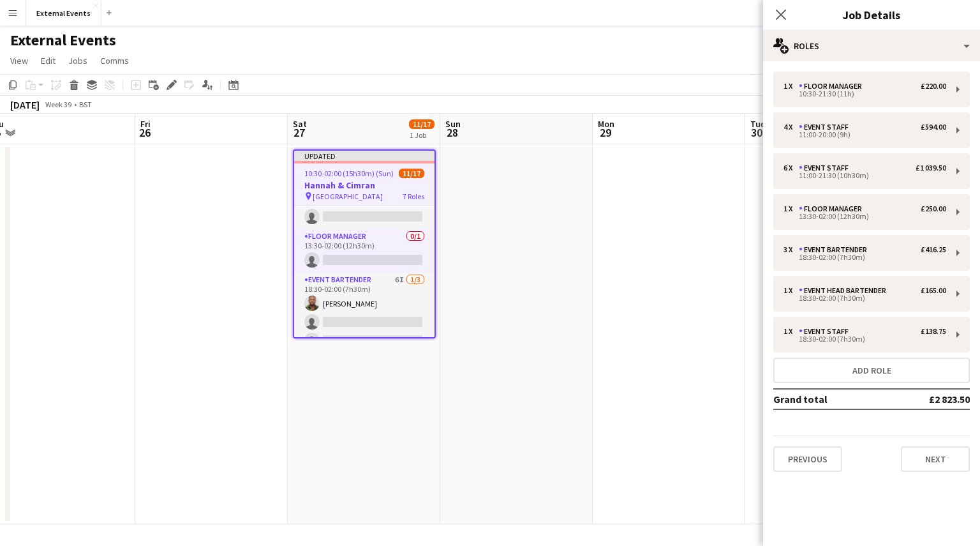
scroll to position [260, 0]
click at [362, 241] on app-card-role "Floor manager 0/1 13:30-02:00 (12h30m) single-neutral-actions" at bounding box center [364, 248] width 140 height 43
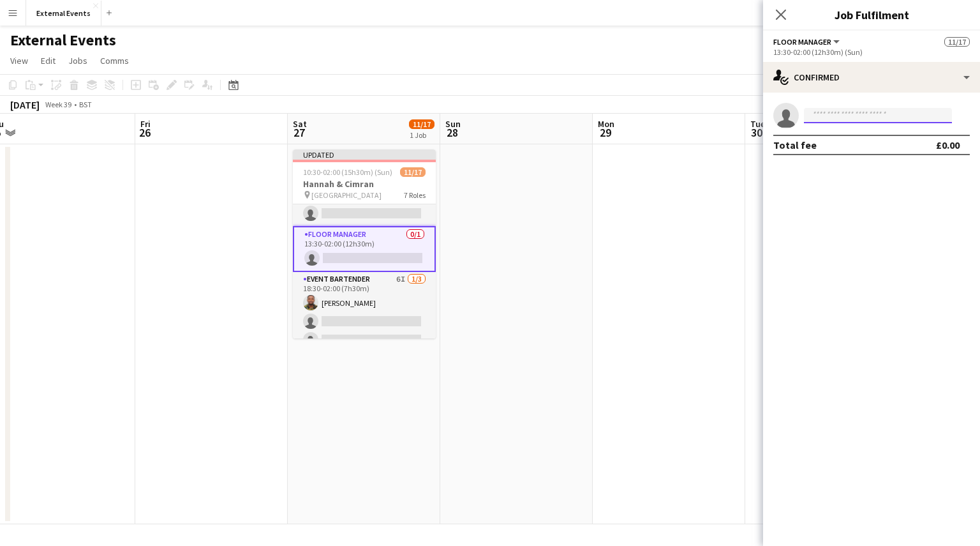
click at [881, 110] on input at bounding box center [878, 115] width 148 height 15
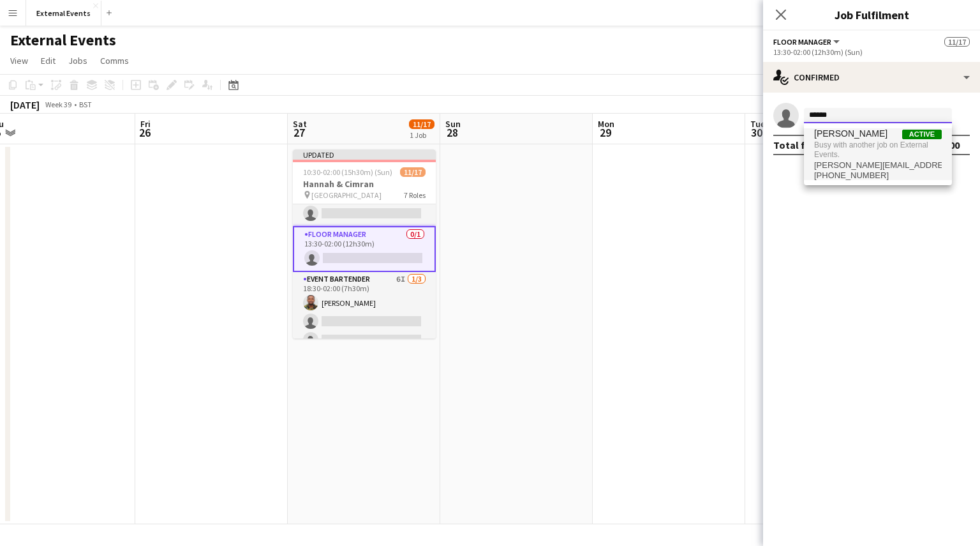
type input "******"
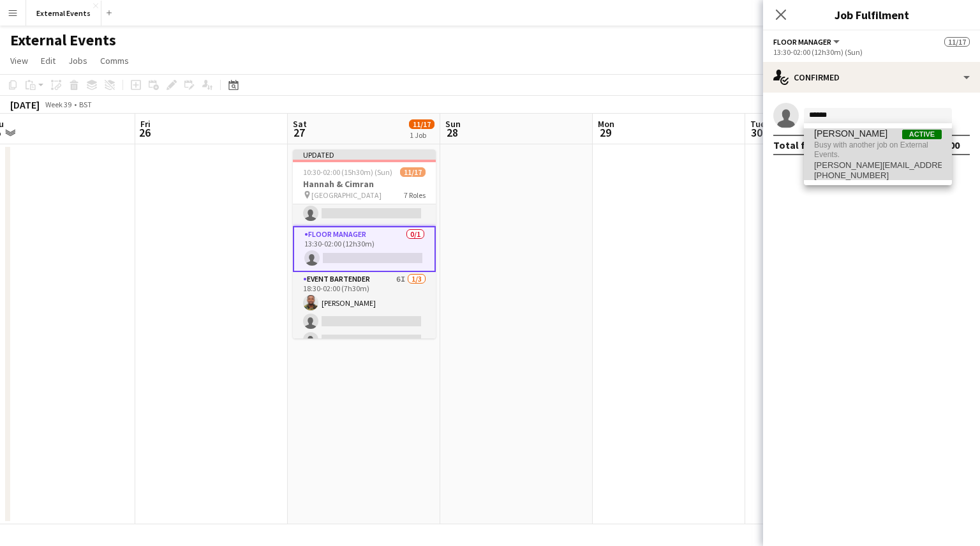
click at [864, 134] on span "[PERSON_NAME]" at bounding box center [850, 133] width 73 height 11
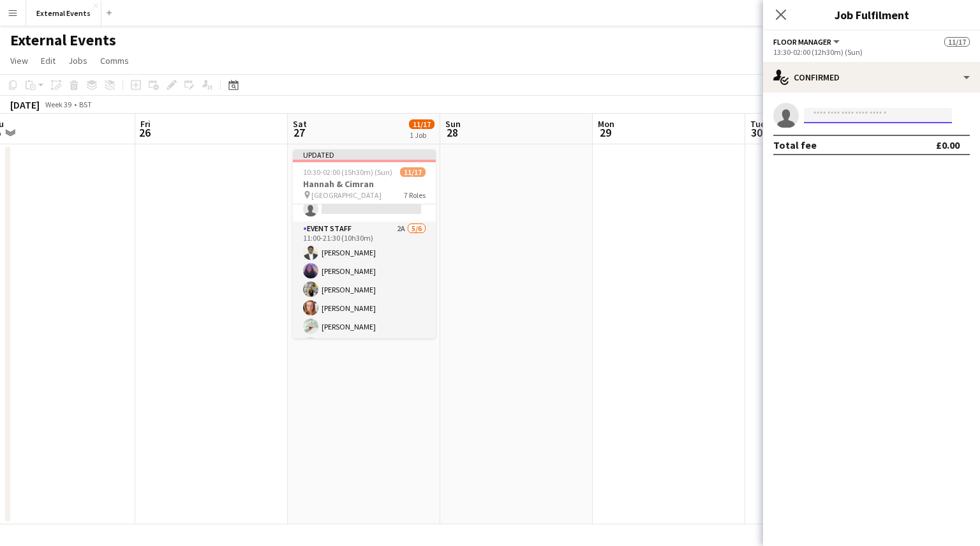
scroll to position [130, 0]
click at [821, 118] on input at bounding box center [878, 115] width 148 height 15
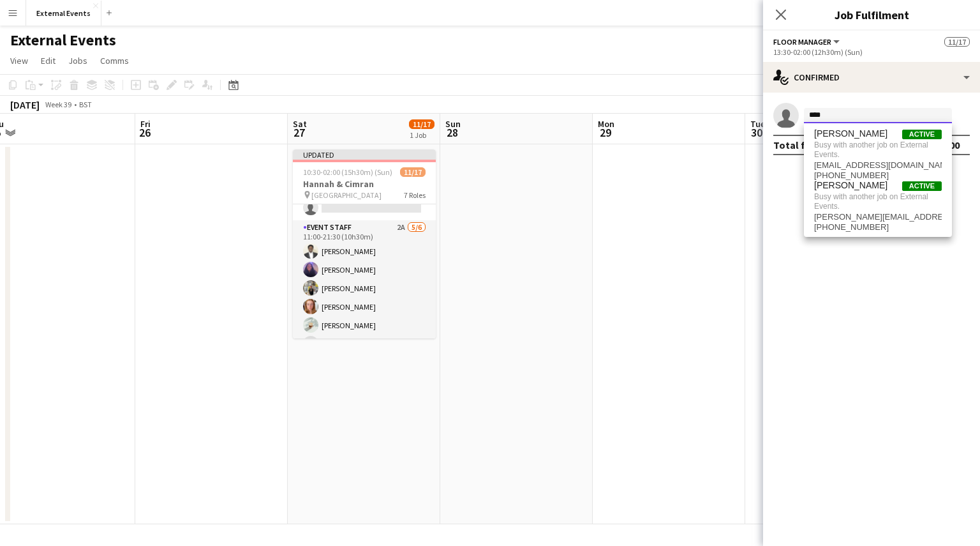
type input "****"
click at [847, 350] on mat-expansion-panel "check Confirmed single-neutral-actions **** Total fee £0.00" at bounding box center [871, 319] width 217 height 453
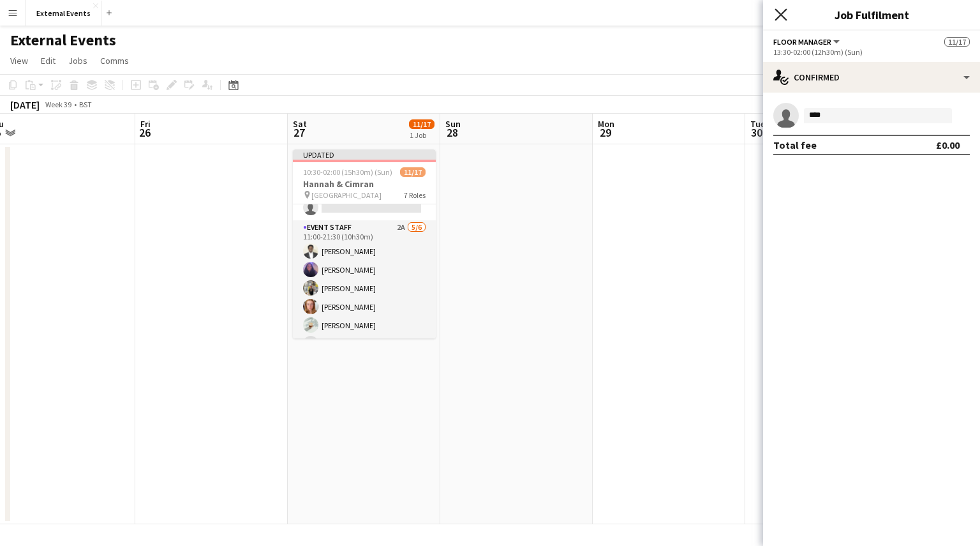
click at [784, 13] on icon "Close pop-in" at bounding box center [781, 14] width 12 height 12
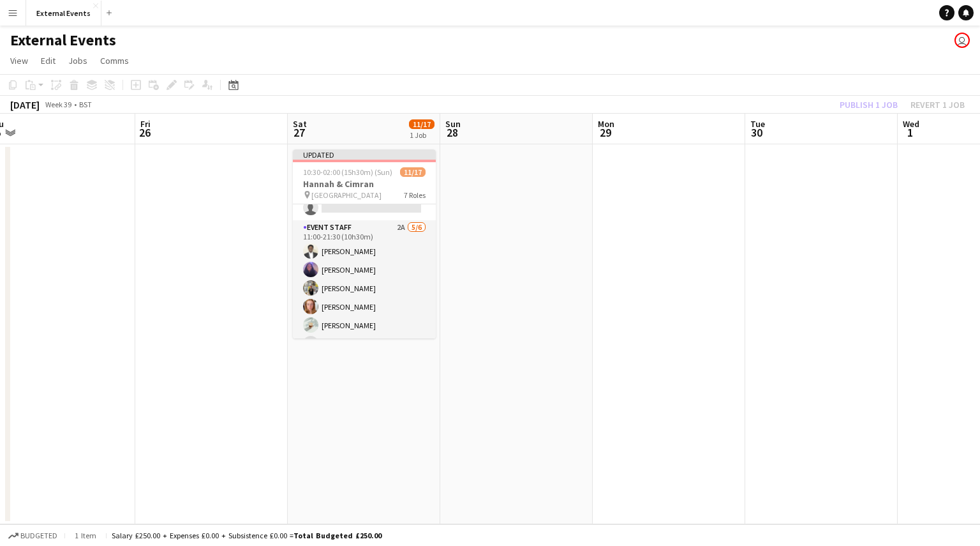
click at [870, 108] on div "Publish 1 job Revert 1 job" at bounding box center [902, 104] width 156 height 17
click at [869, 100] on button "Publish 1 job" at bounding box center [869, 104] width 68 height 17
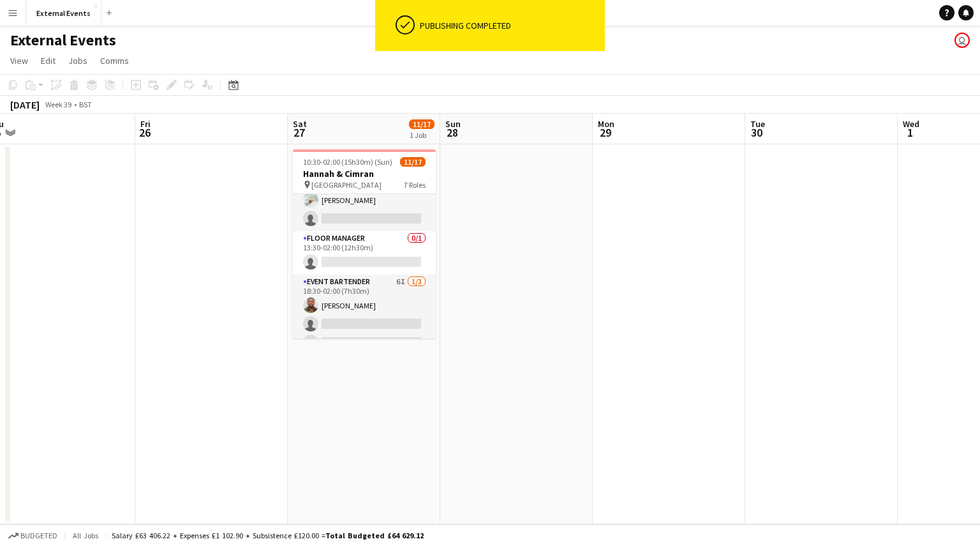
scroll to position [243, 0]
click at [364, 249] on app-card-role "Floor manager 0/1 13:30-02:00 (12h30m) single-neutral-actions" at bounding box center [364, 254] width 143 height 43
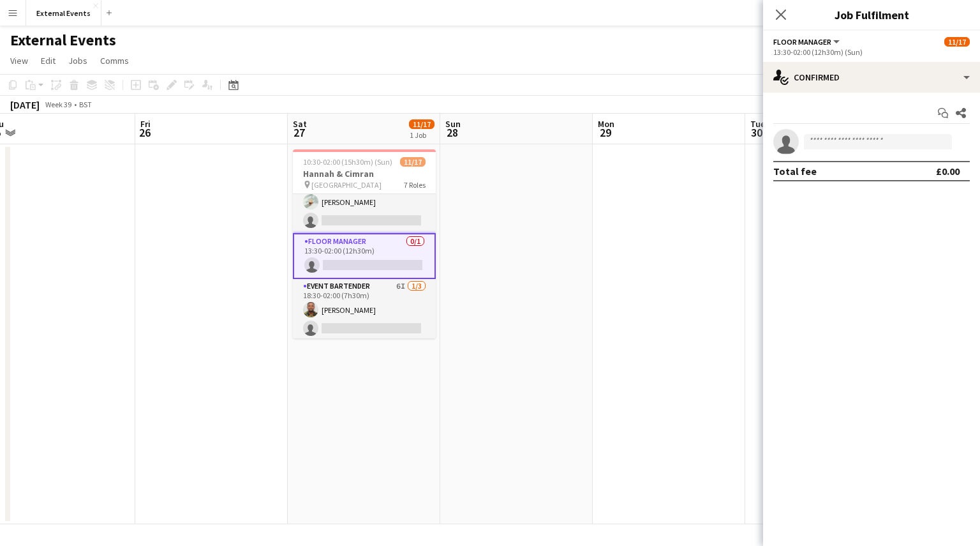
click at [877, 133] on app-invite-slot "single-neutral-actions" at bounding box center [871, 142] width 217 height 26
click at [872, 142] on input at bounding box center [878, 141] width 148 height 15
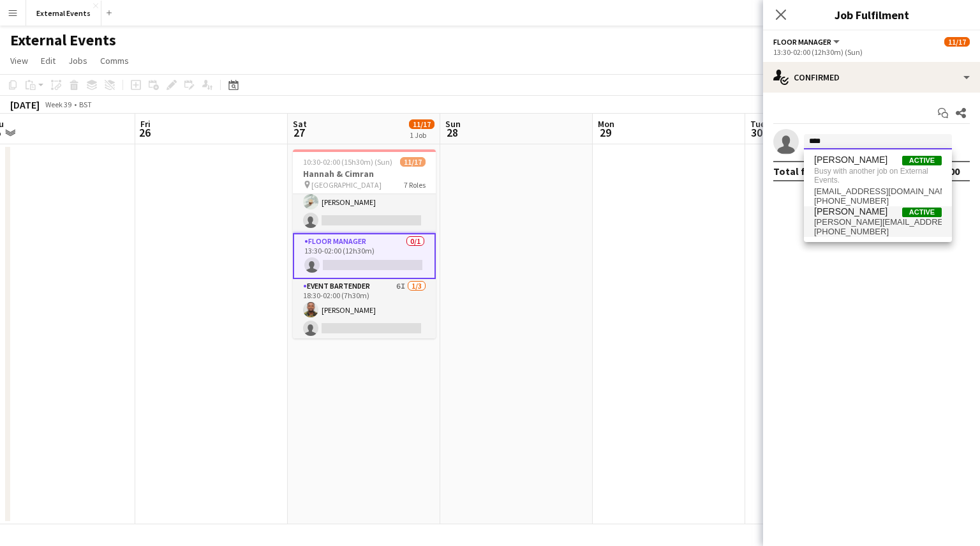
type input "****"
click at [887, 233] on span "+447506280658" at bounding box center [878, 232] width 128 height 10
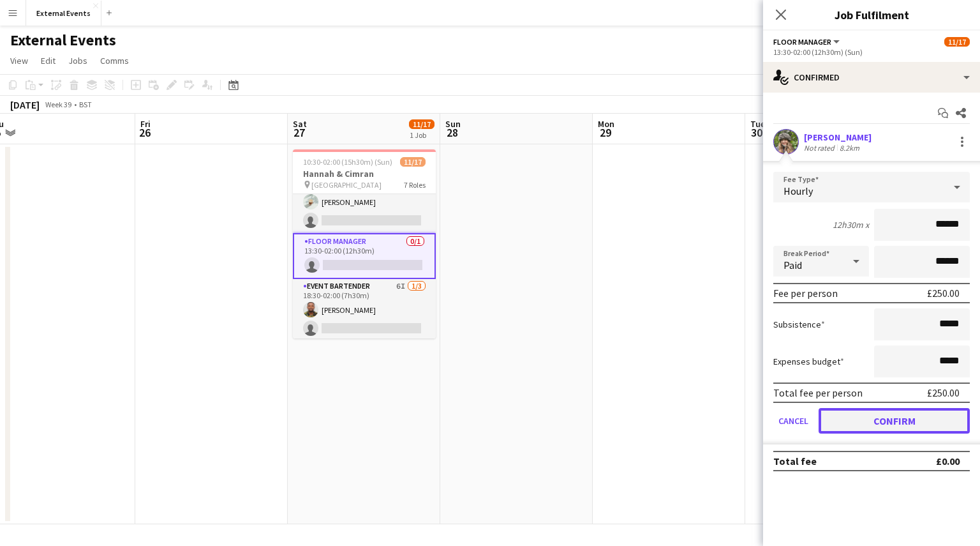
click at [885, 415] on button "Confirm" at bounding box center [894, 421] width 151 height 26
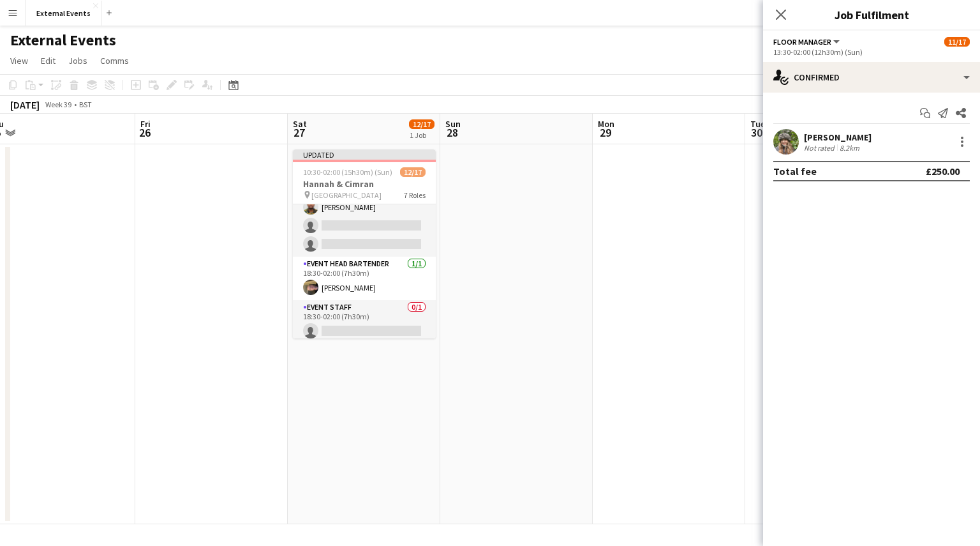
scroll to position [361, 0]
